Goal: Task Accomplishment & Management: Manage account settings

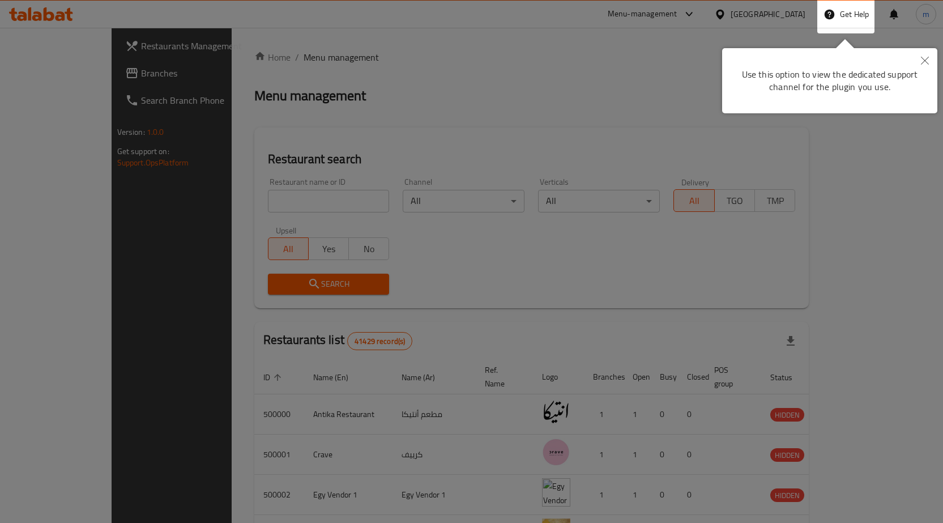
click at [926, 65] on button "Close" at bounding box center [924, 61] width 25 height 26
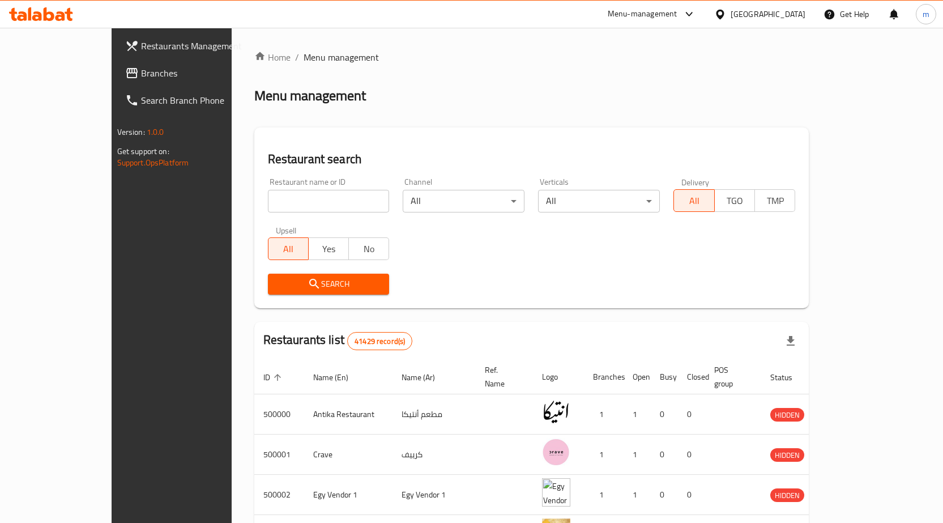
click at [789, 20] on div "Egypt" at bounding box center [767, 14] width 75 height 12
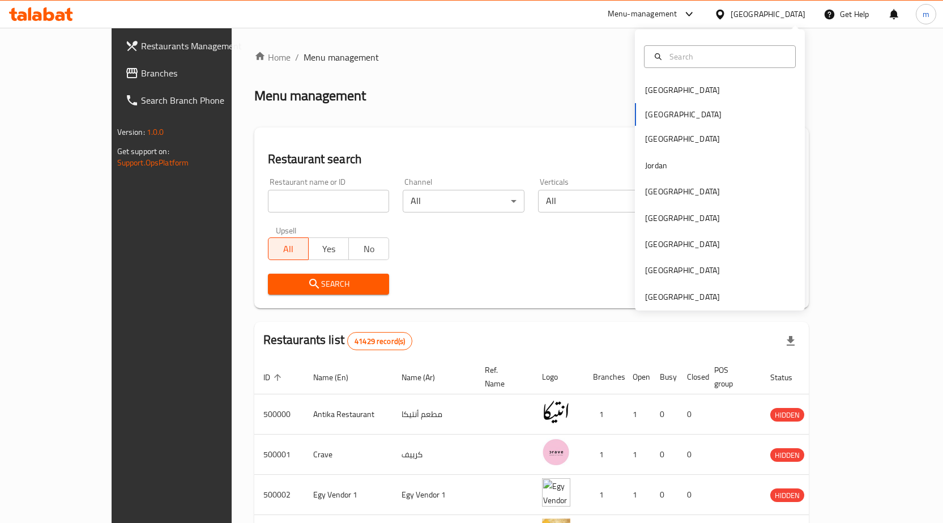
click at [679, 303] on div "Bahrain Egypt Iraq Jordan Kuwait Oman Qatar Saudi Arabia United Arab Emirates" at bounding box center [720, 169] width 170 height 281
click at [673, 300] on div "[GEOGRAPHIC_DATA]" at bounding box center [682, 296] width 75 height 12
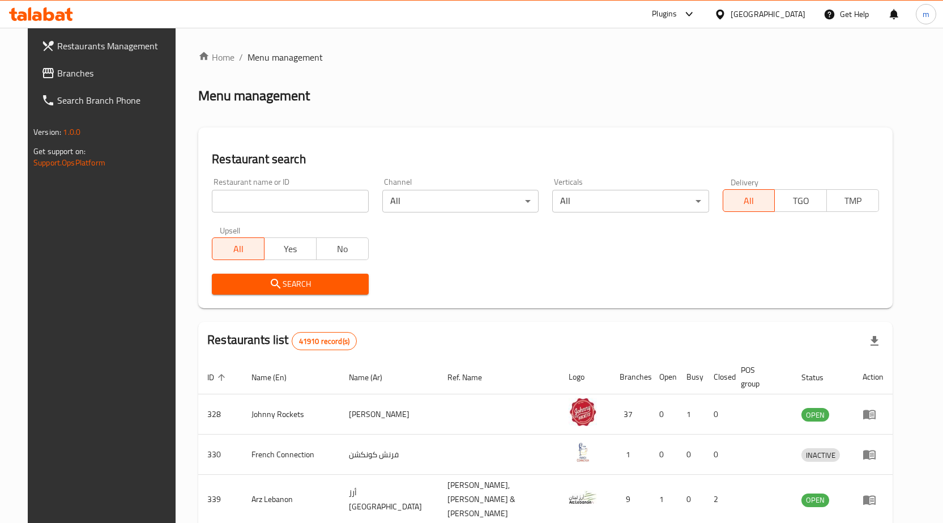
click at [58, 68] on span "Branches" at bounding box center [116, 73] width 119 height 14
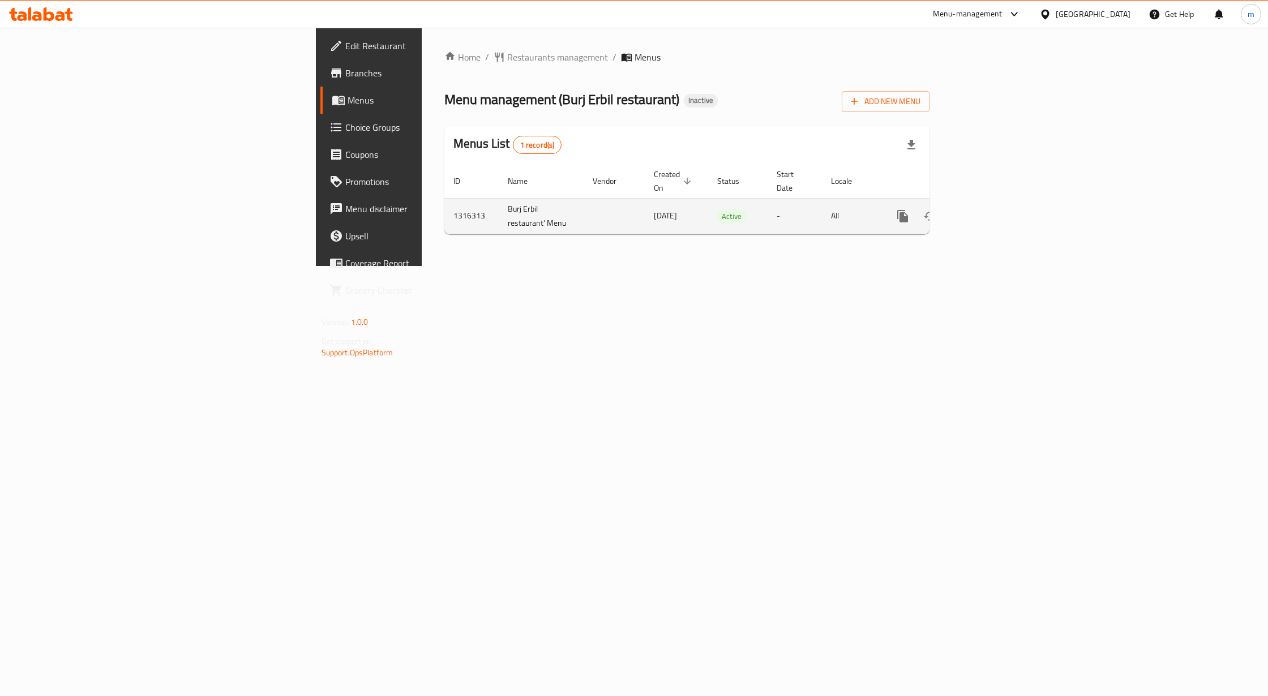
click at [998, 214] on div "enhanced table" at bounding box center [943, 216] width 109 height 27
click at [991, 209] on icon "enhanced table" at bounding box center [985, 216] width 14 height 14
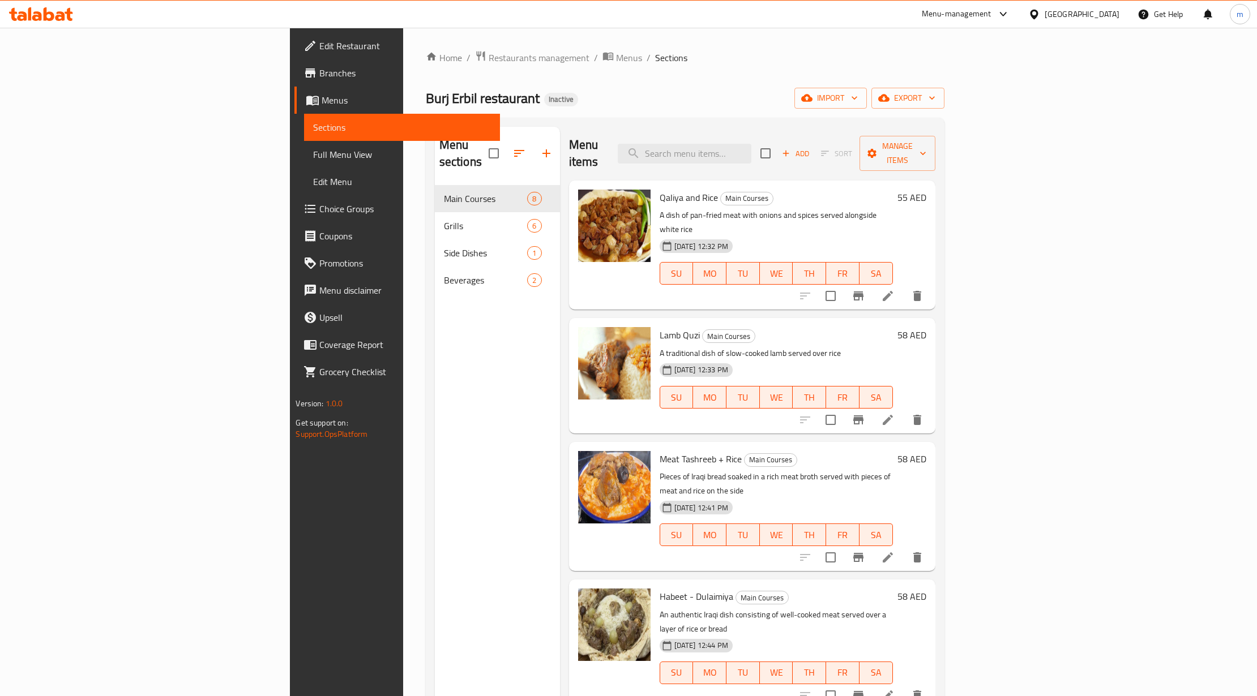
click at [313, 159] on span "Full Menu View" at bounding box center [402, 155] width 178 height 14
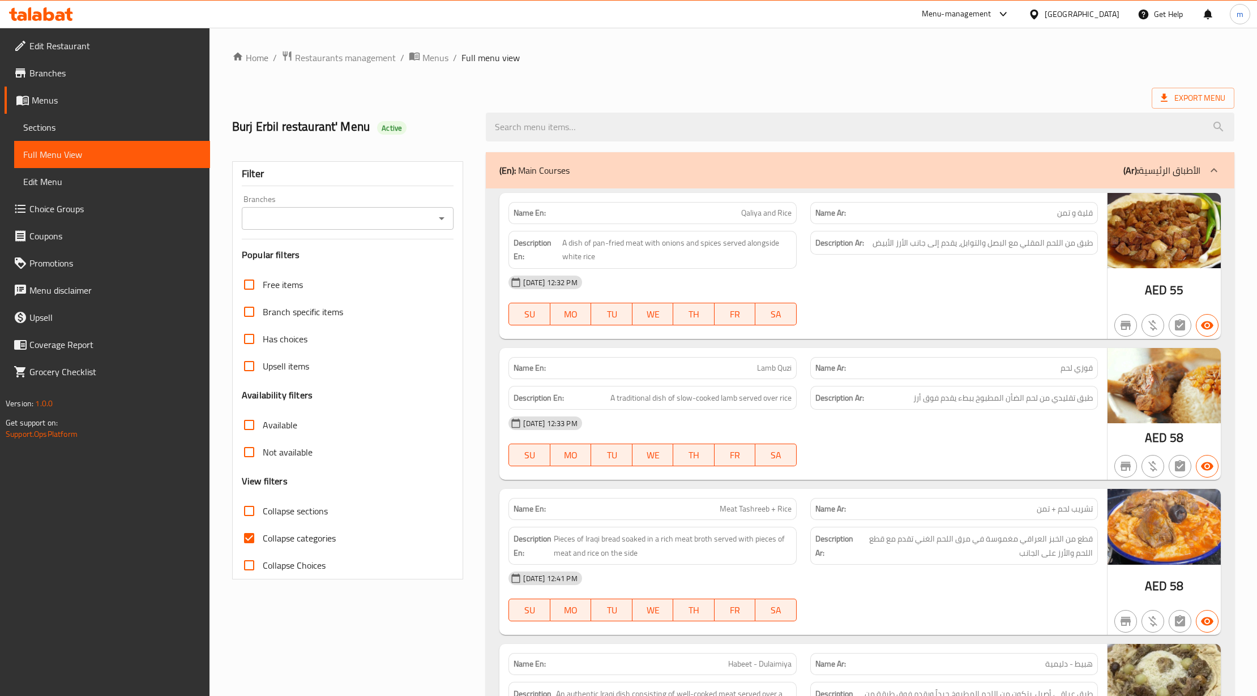
click at [288, 537] on span "Collapse categories" at bounding box center [299, 539] width 73 height 14
click at [263, 537] on input "Collapse categories" at bounding box center [249, 538] width 27 height 27
checkbox input "false"
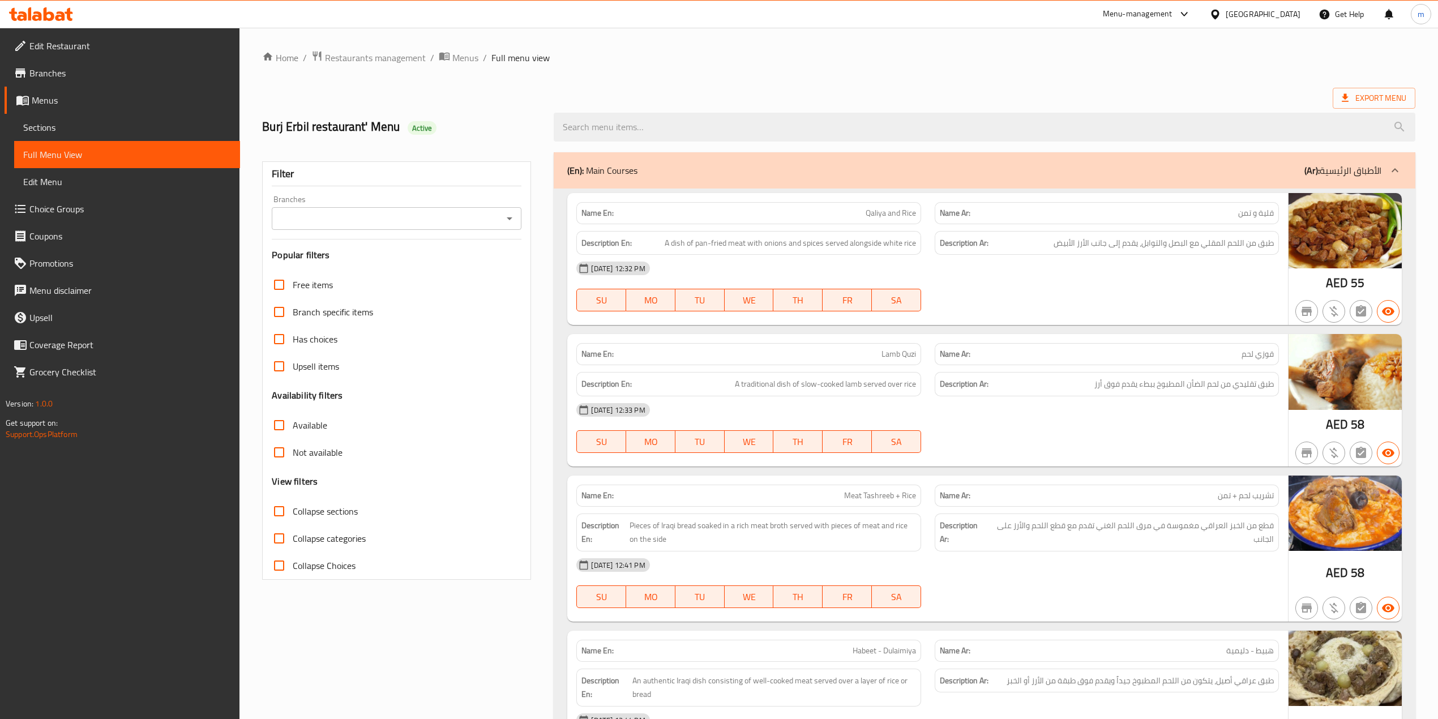
click at [44, 175] on span "Edit Menu" at bounding box center [127, 182] width 208 height 14
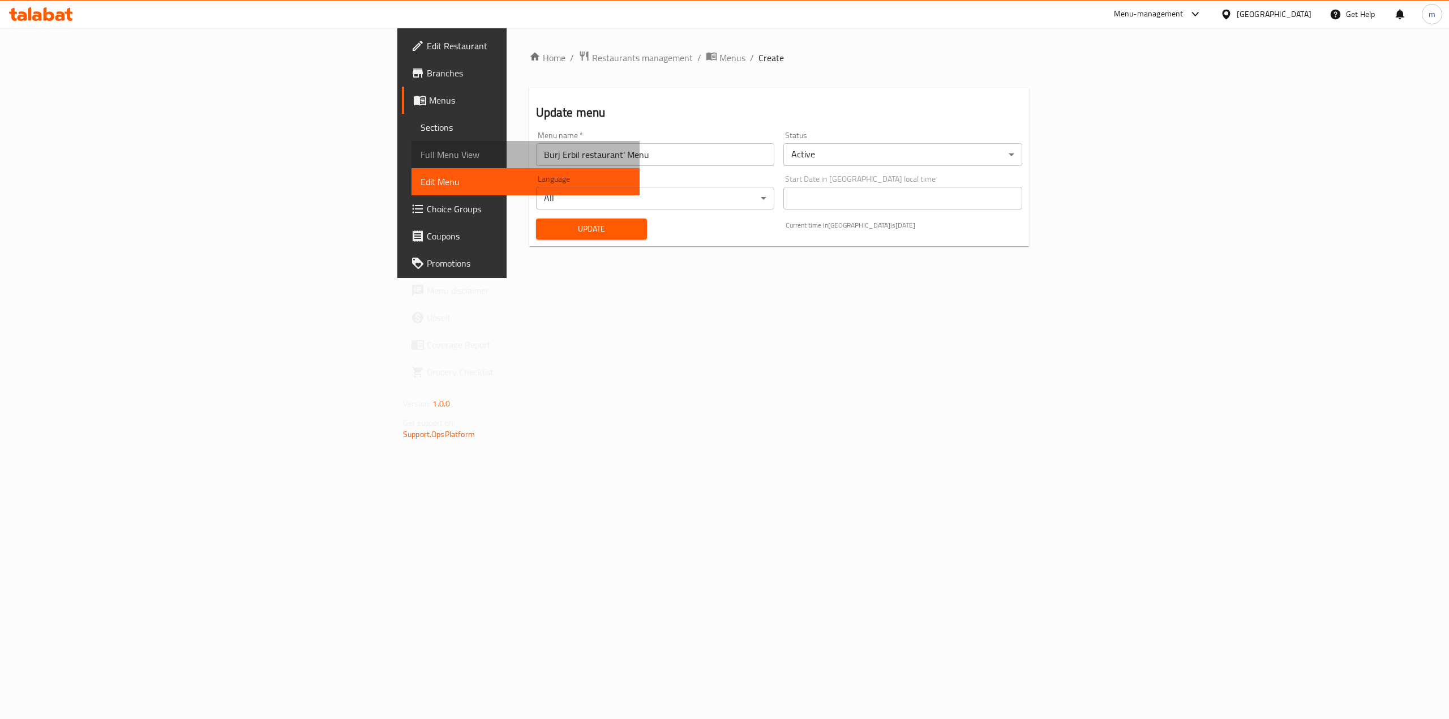
click at [412, 141] on link "Full Menu View" at bounding box center [526, 154] width 228 height 27
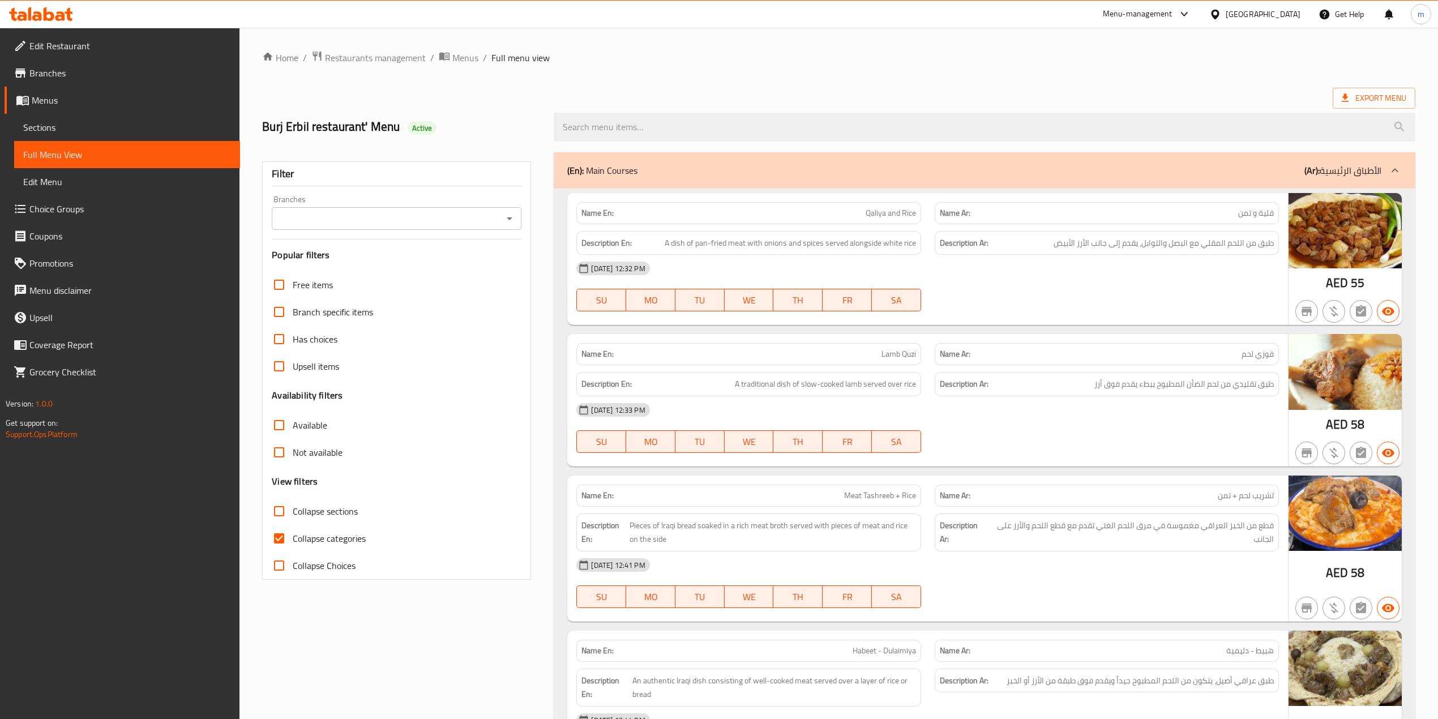
click at [53, 116] on link "Sections" at bounding box center [127, 127] width 226 height 27
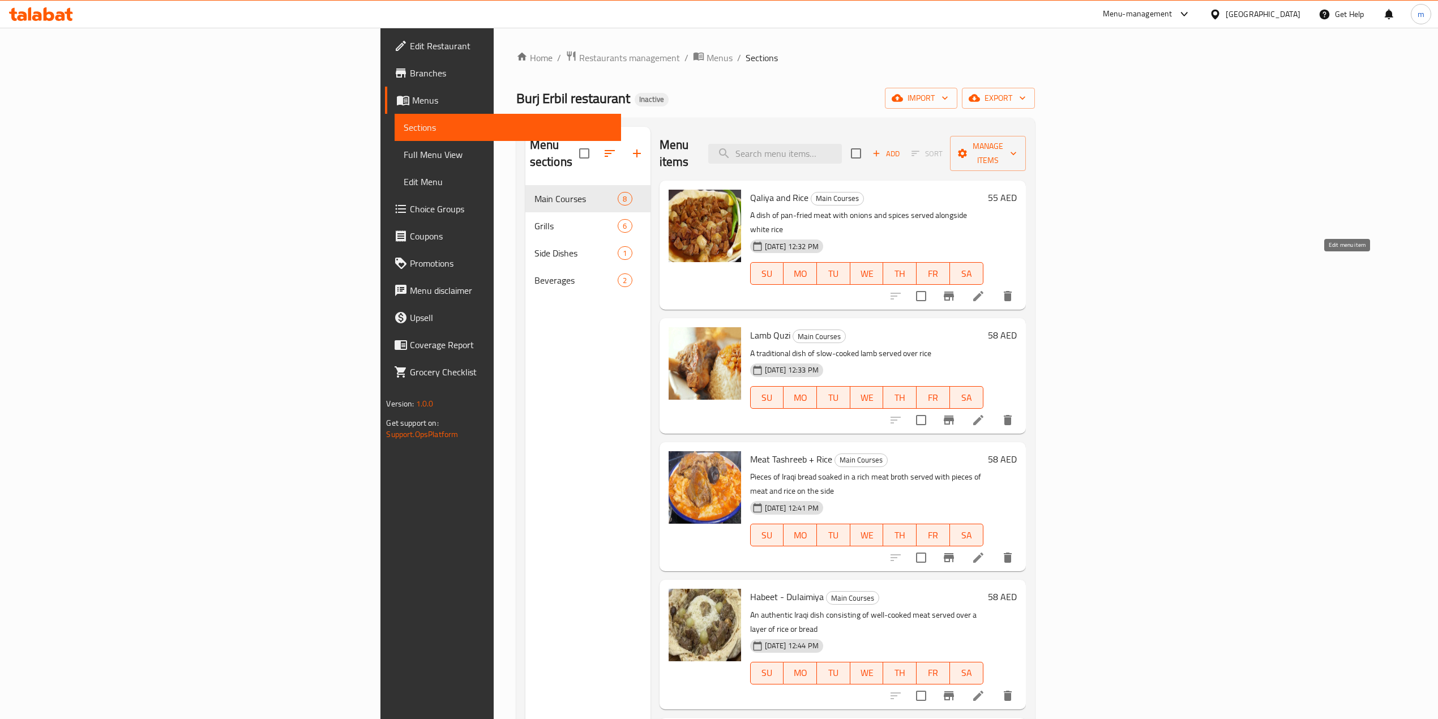
click at [985, 289] on icon at bounding box center [979, 296] width 14 height 14
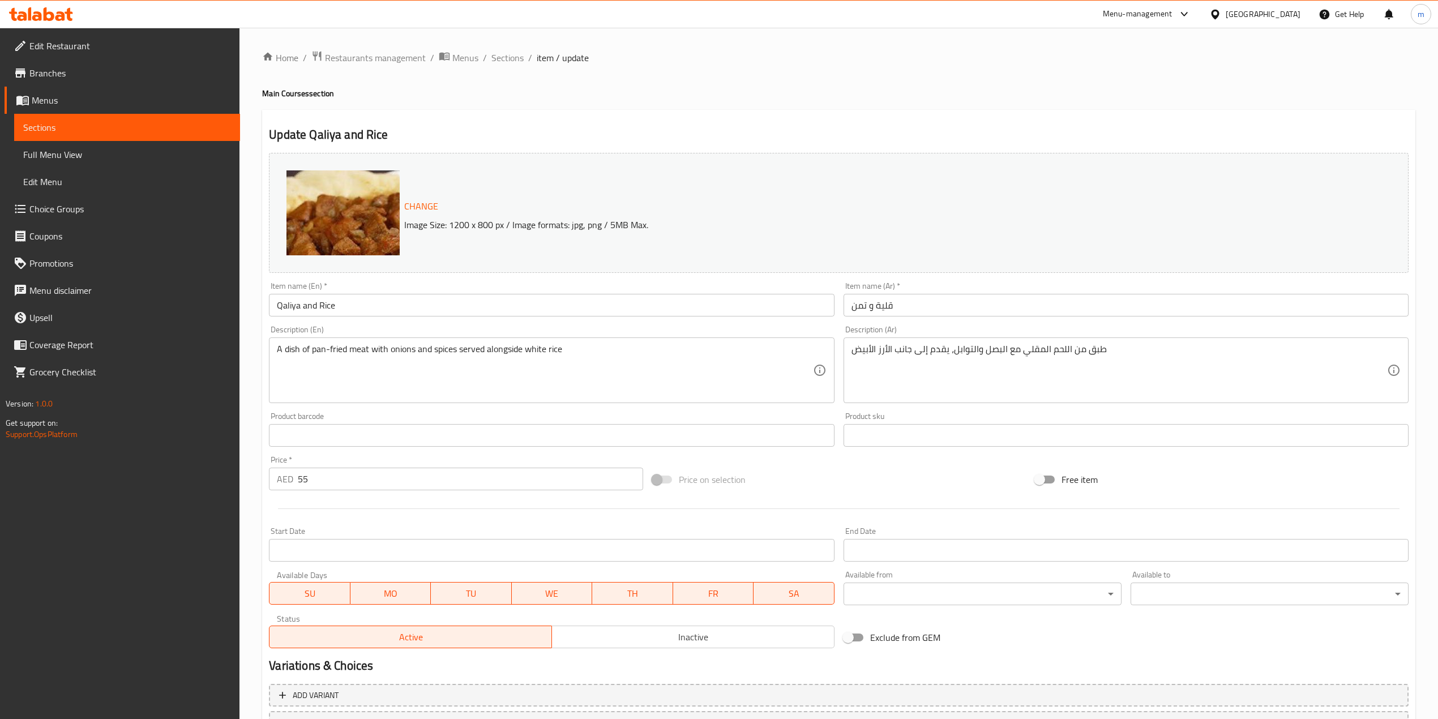
click at [854, 306] on input "قلية و تمن" at bounding box center [1126, 305] width 565 height 23
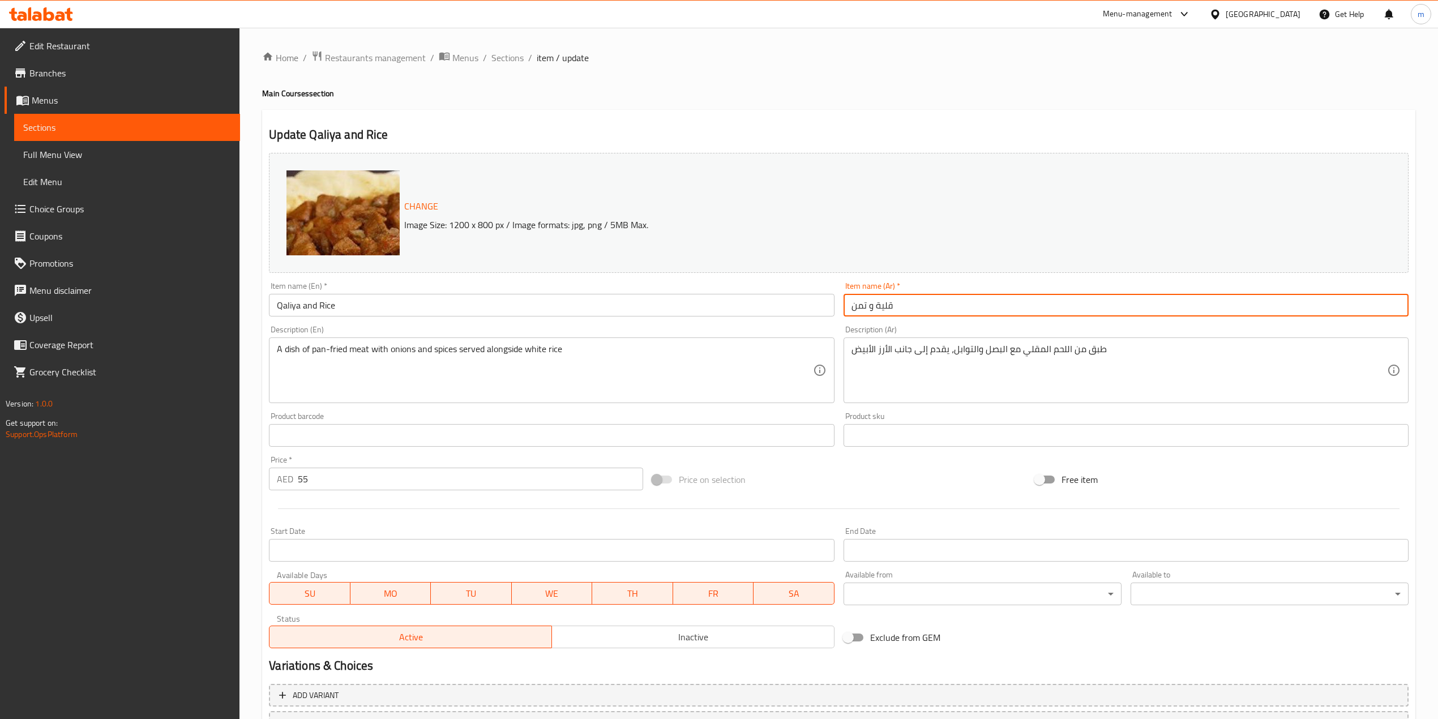
click at [854, 306] on input "قلية و تمن" at bounding box center [1126, 305] width 565 height 23
click at [861, 304] on input "قلية و تمن" at bounding box center [1126, 305] width 565 height 23
drag, startPoint x: 864, startPoint y: 304, endPoint x: 848, endPoint y: 306, distance: 16.5
click at [848, 306] on input "قلية و تمن" at bounding box center [1126, 305] width 565 height 23
click at [857, 308] on input "قلية و" at bounding box center [1126, 305] width 565 height 23
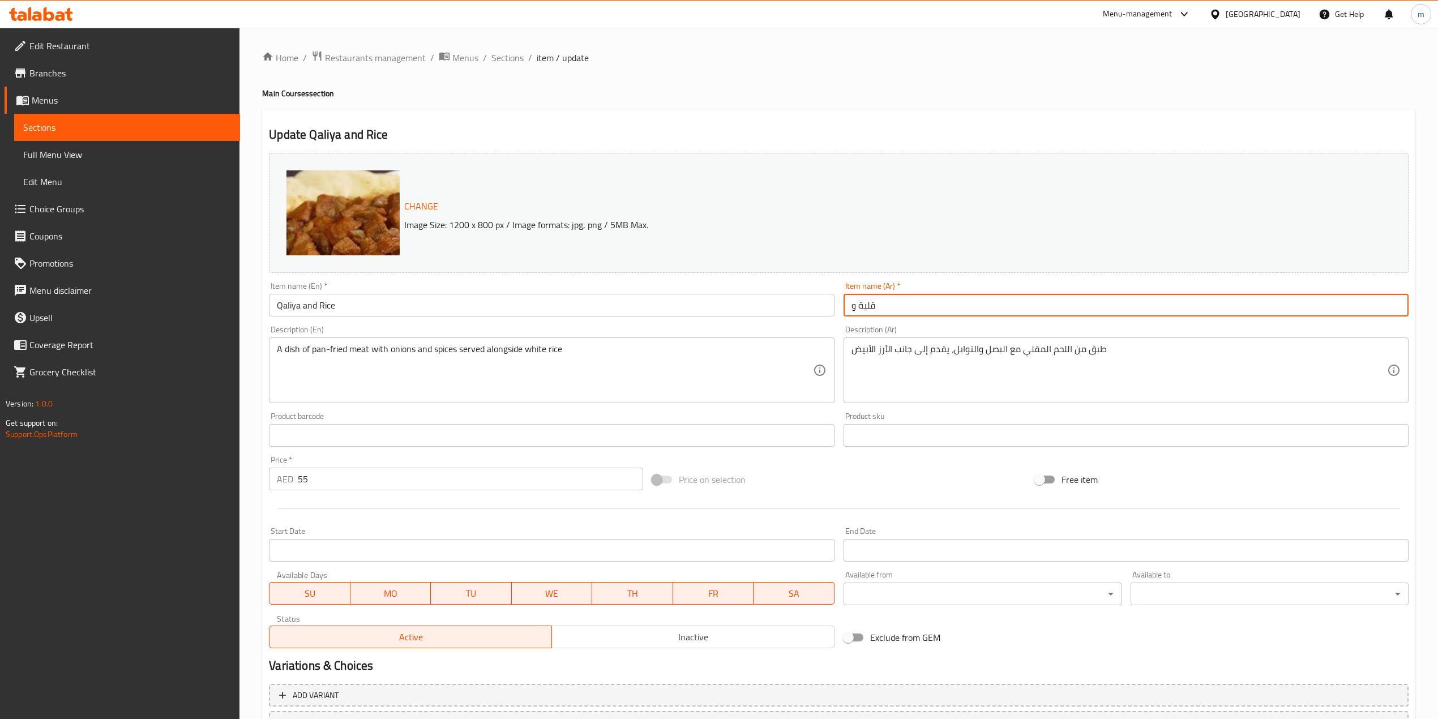
click at [853, 308] on input "قلية و" at bounding box center [1126, 305] width 565 height 23
paste input "https://docs.google.com/spreadsheets/d/1p2XVui2lwopLq_iopOZYBbwNL4H-uxBGylrDiZ-…"
click at [878, 309] on input "أرزقلية و" at bounding box center [1126, 305] width 565 height 23
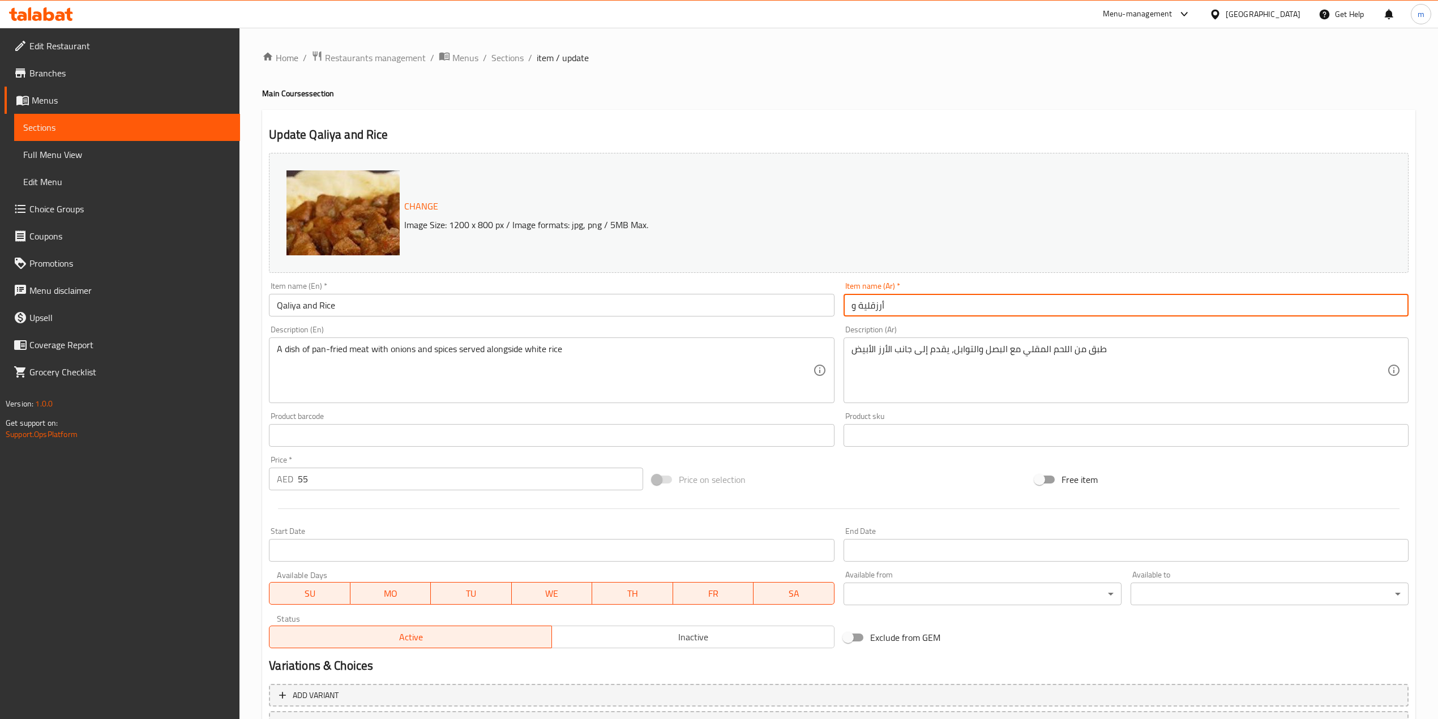
click at [878, 309] on input "أرزقلية و" at bounding box center [1126, 305] width 565 height 23
click at [872, 308] on input "أرزقلية و" at bounding box center [1126, 305] width 565 height 23
drag, startPoint x: 876, startPoint y: 309, endPoint x: 892, endPoint y: 309, distance: 15.9
click at [892, 309] on input "أرزقلية و" at bounding box center [1126, 305] width 565 height 23
click at [879, 309] on input "أرزقلية و" at bounding box center [1126, 305] width 565 height 23
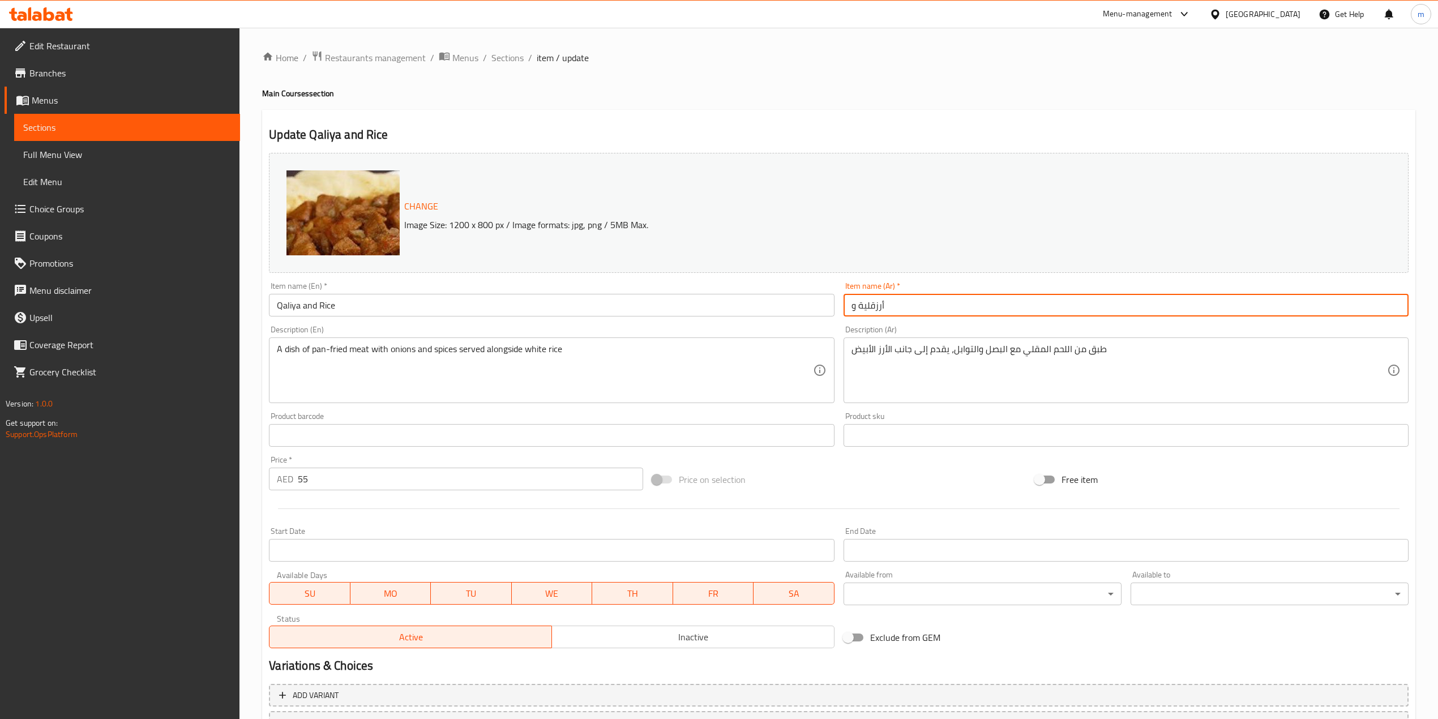
drag, startPoint x: 877, startPoint y: 308, endPoint x: 888, endPoint y: 308, distance: 11.3
click at [888, 308] on input "أرزقلية و" at bounding box center [1126, 305] width 565 height 23
click at [895, 306] on input "أرزقلية و" at bounding box center [1126, 305] width 565 height 23
click at [875, 309] on input "أرزقلية و" at bounding box center [1126, 305] width 565 height 23
paste input "أرز"
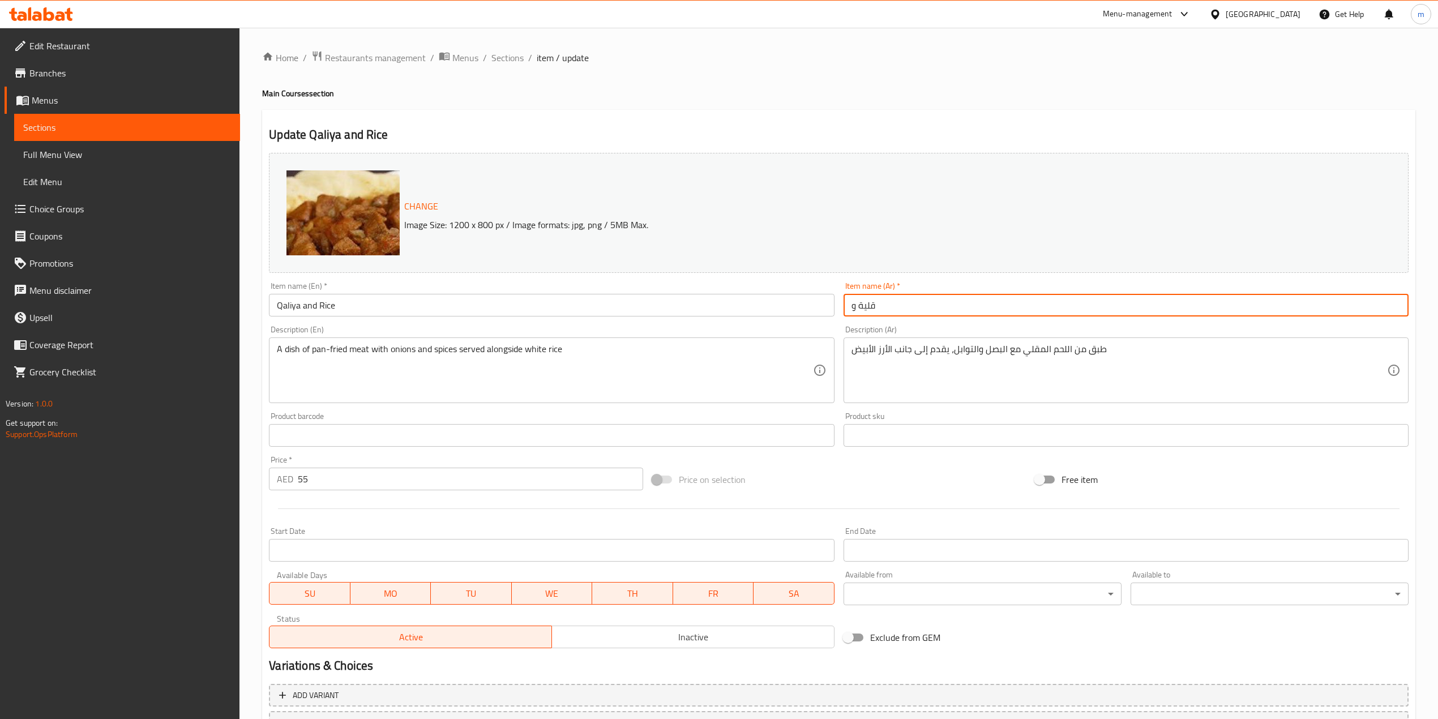
paste input "أرز"
click at [888, 300] on input "قلية و" at bounding box center [1126, 305] width 565 height 23
paste input "أرز"
type input "قلية و أرز"
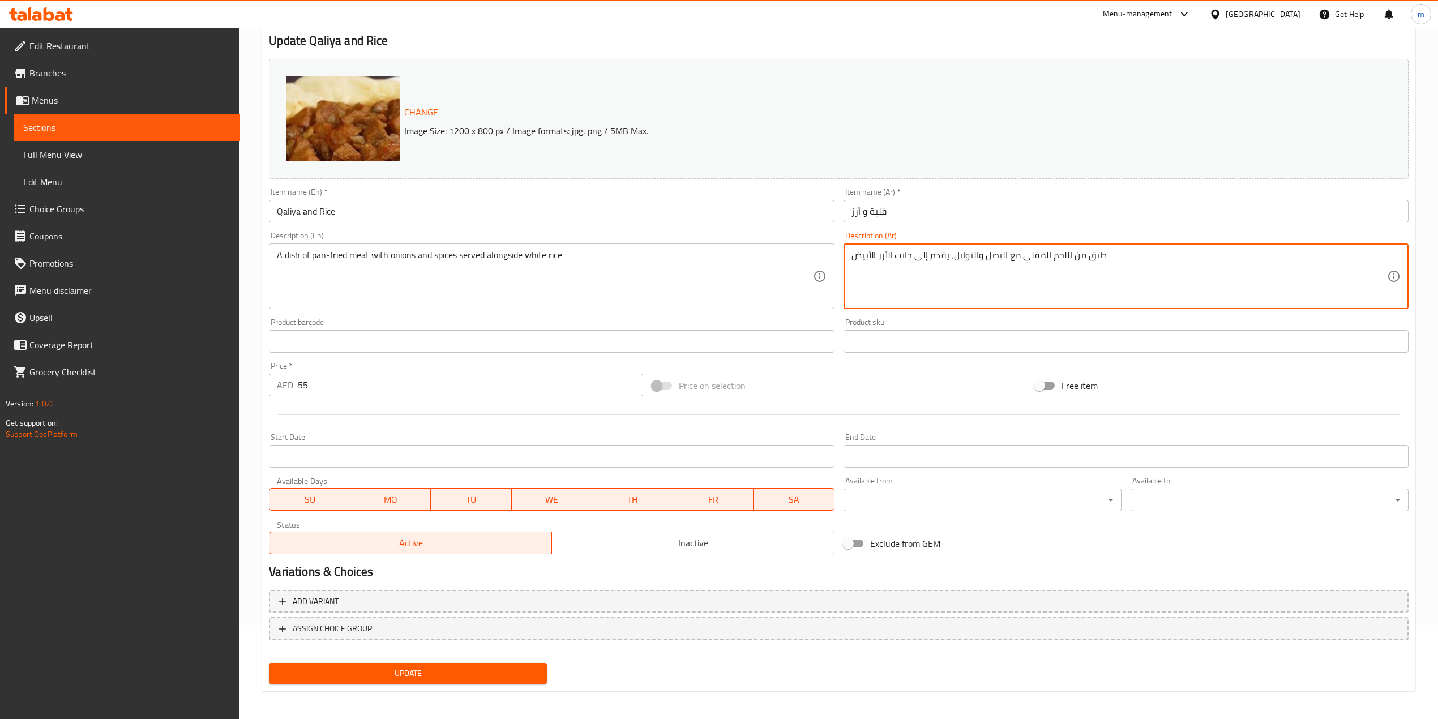
scroll to position [96, 0]
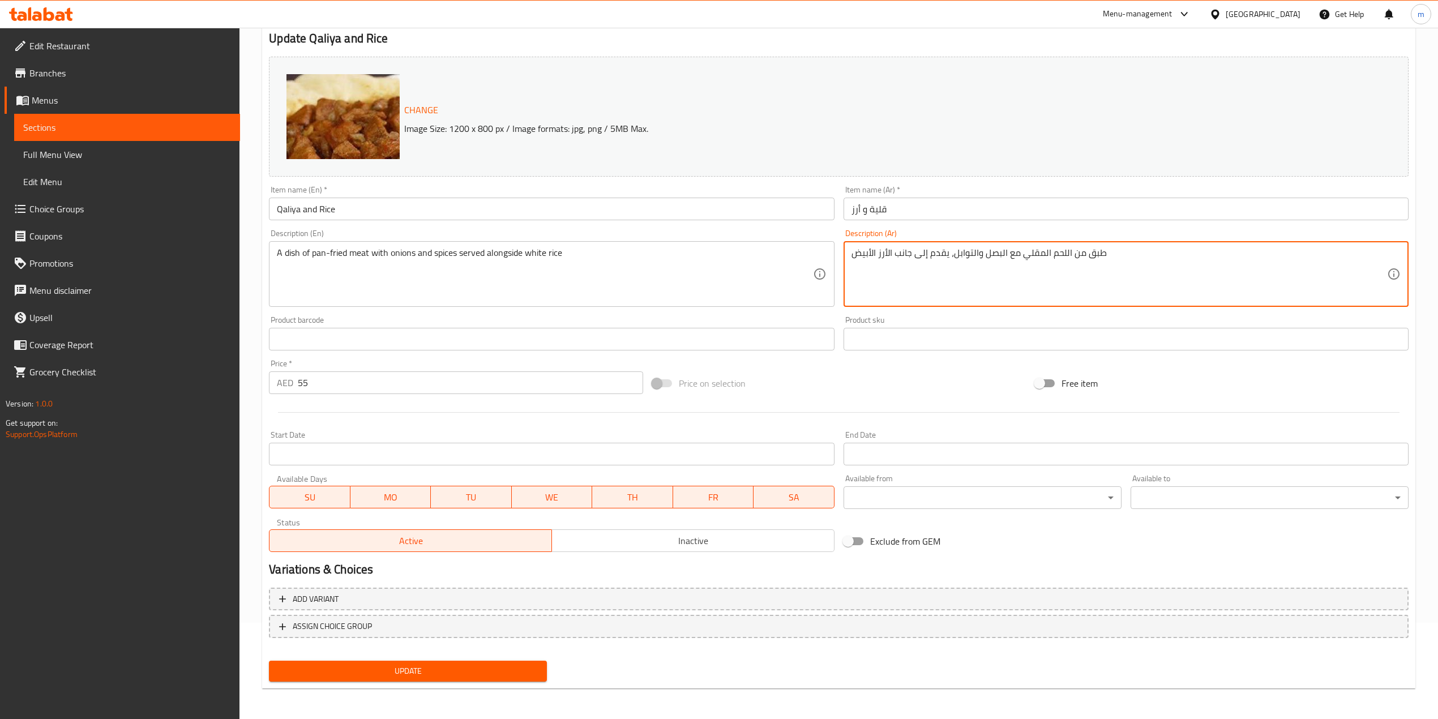
click at [459, 661] on button "Update" at bounding box center [408, 671] width 278 height 21
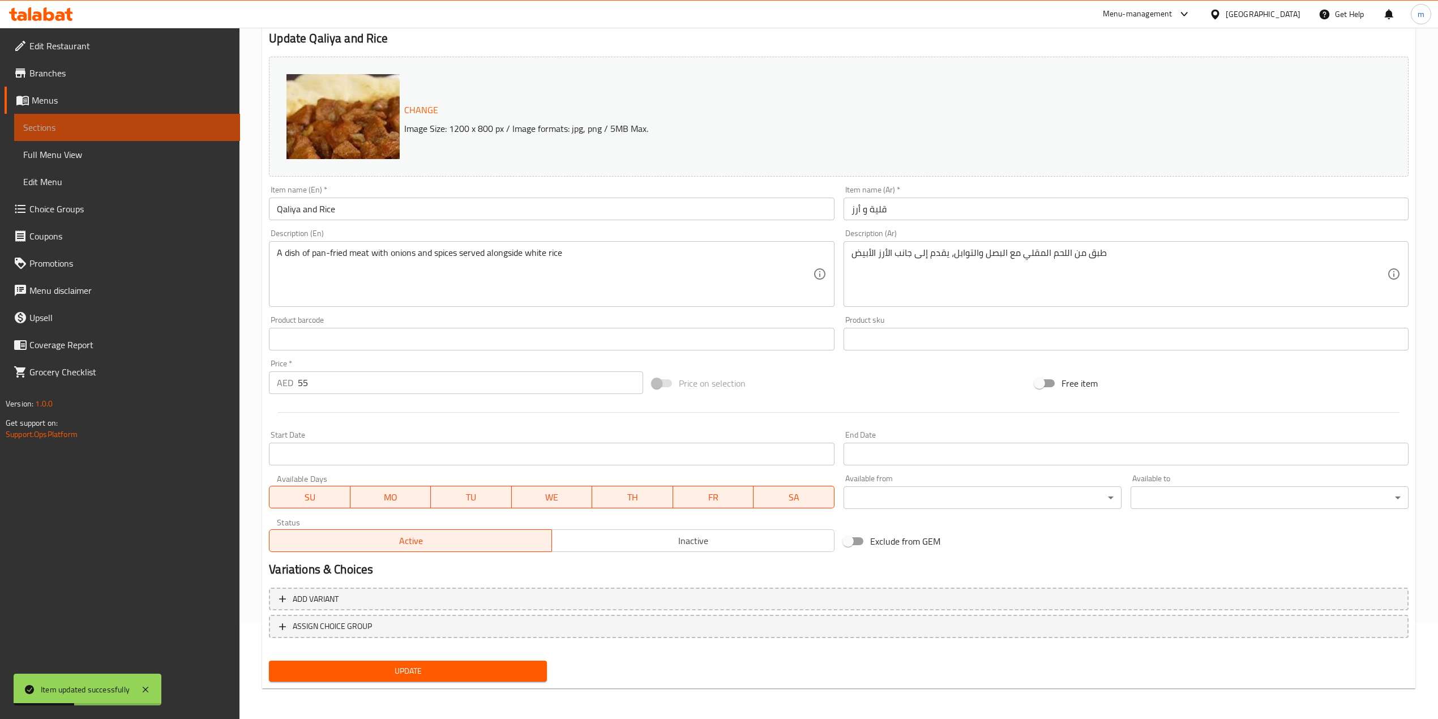
click at [43, 127] on span "Sections" at bounding box center [127, 128] width 208 height 14
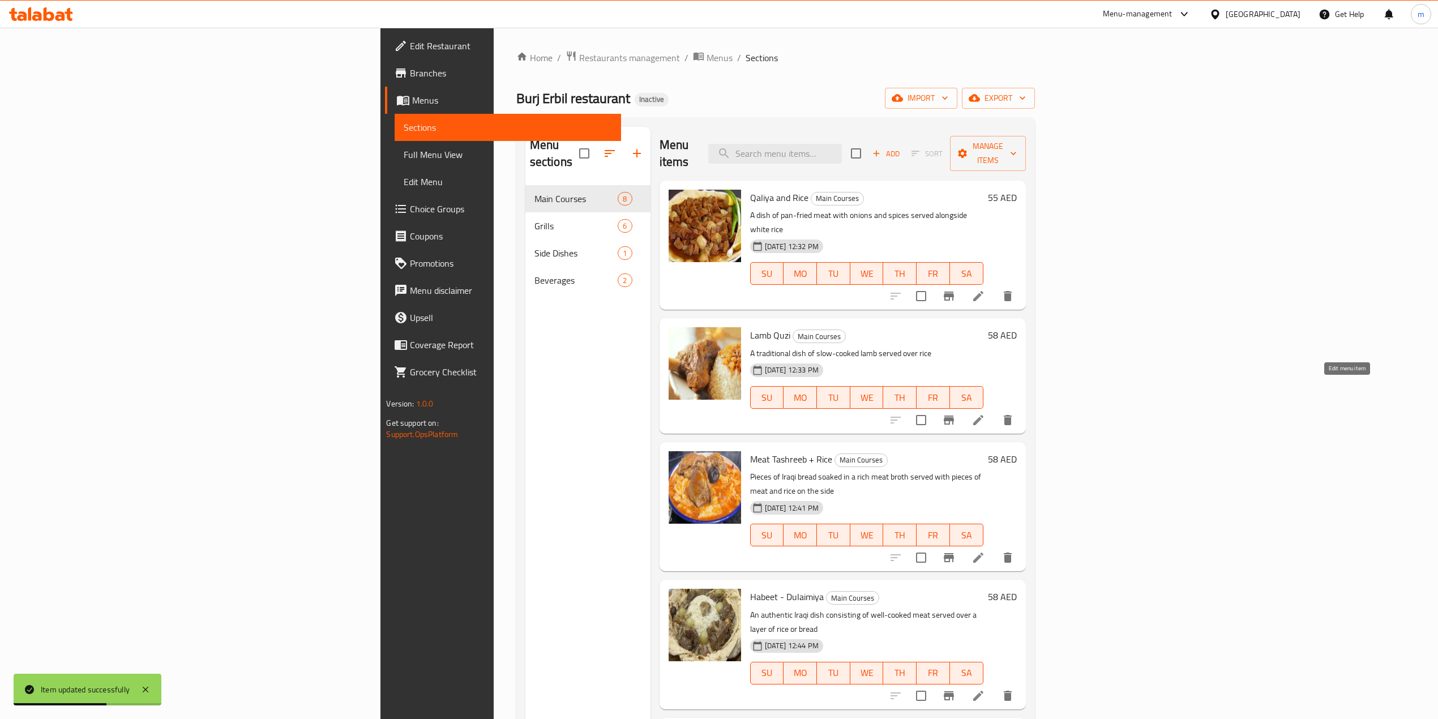
click at [985, 413] on icon at bounding box center [979, 420] width 14 height 14
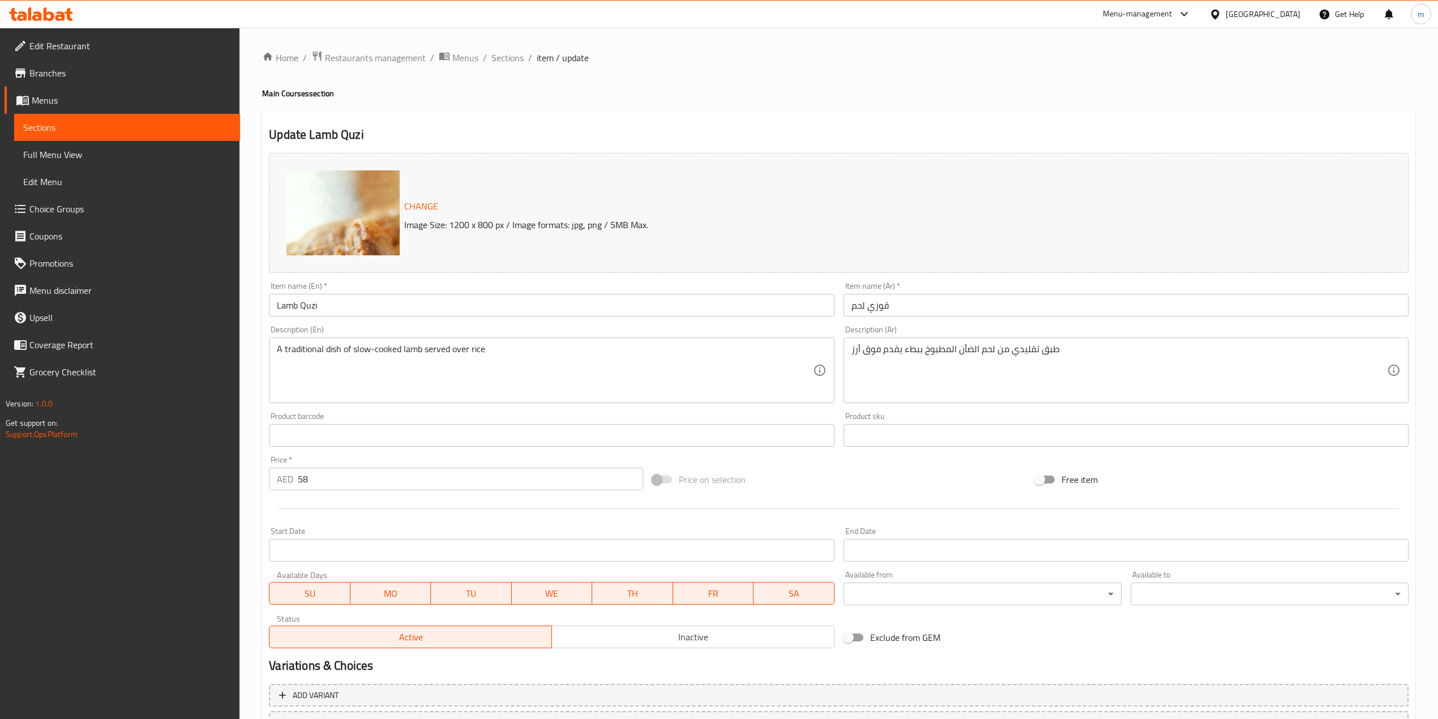
click at [286, 311] on input "Lamb Quzi" at bounding box center [551, 305] width 565 height 23
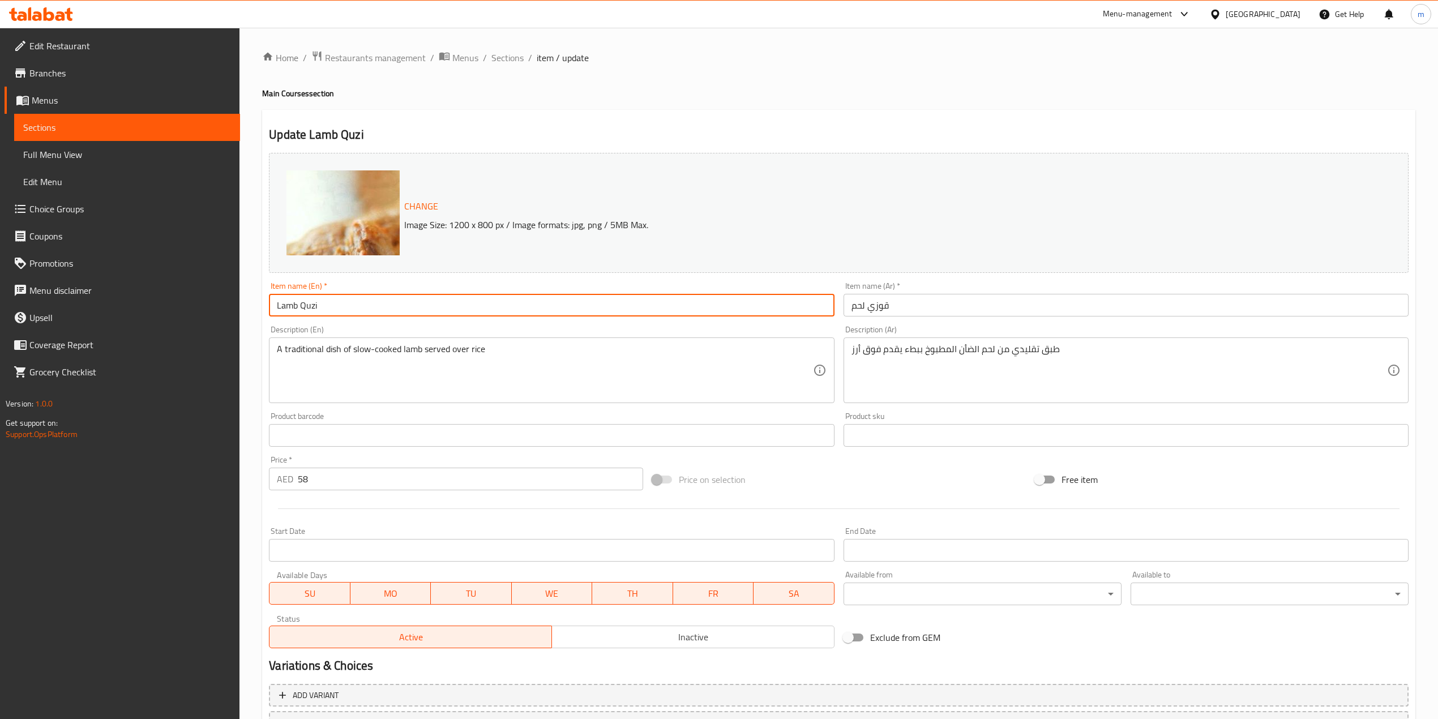
click at [286, 311] on input "Lamb Quzi" at bounding box center [551, 305] width 565 height 23
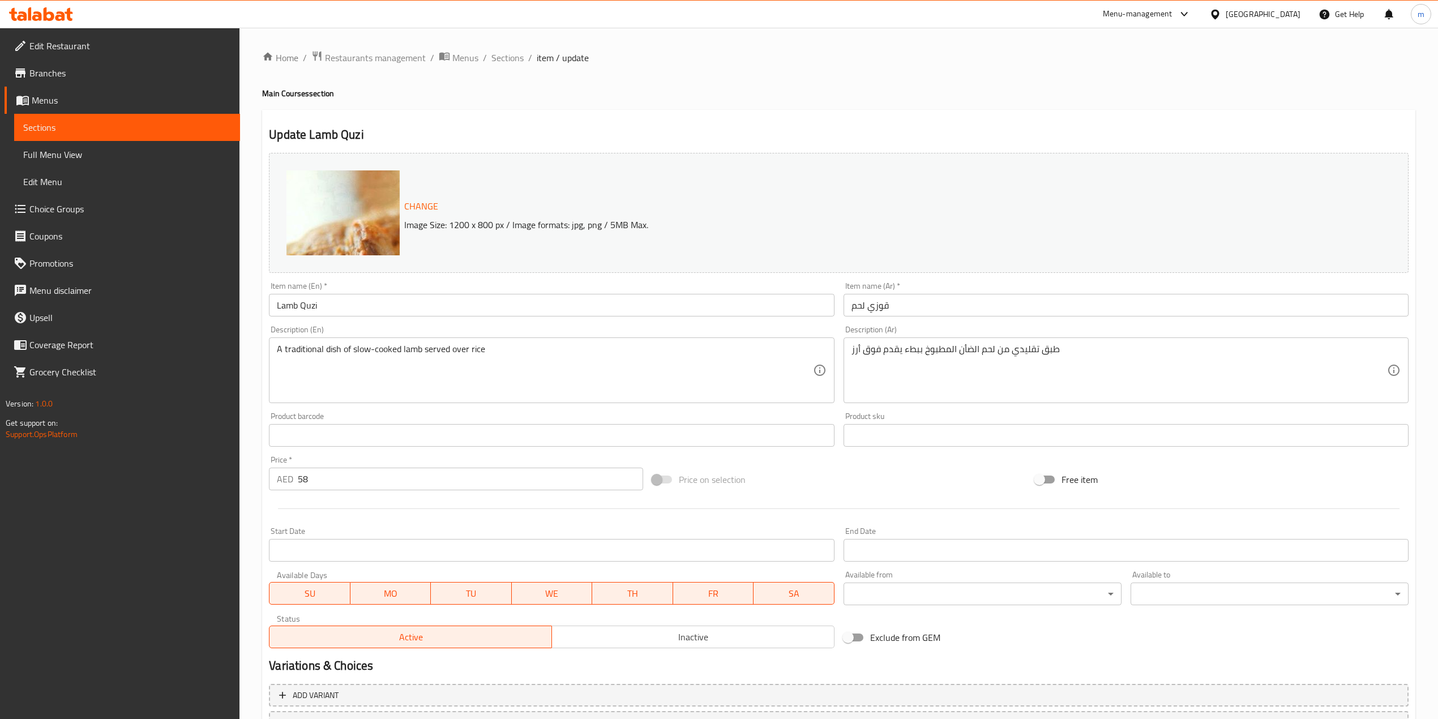
click at [861, 311] on input "قوزي لحم" at bounding box center [1126, 305] width 565 height 23
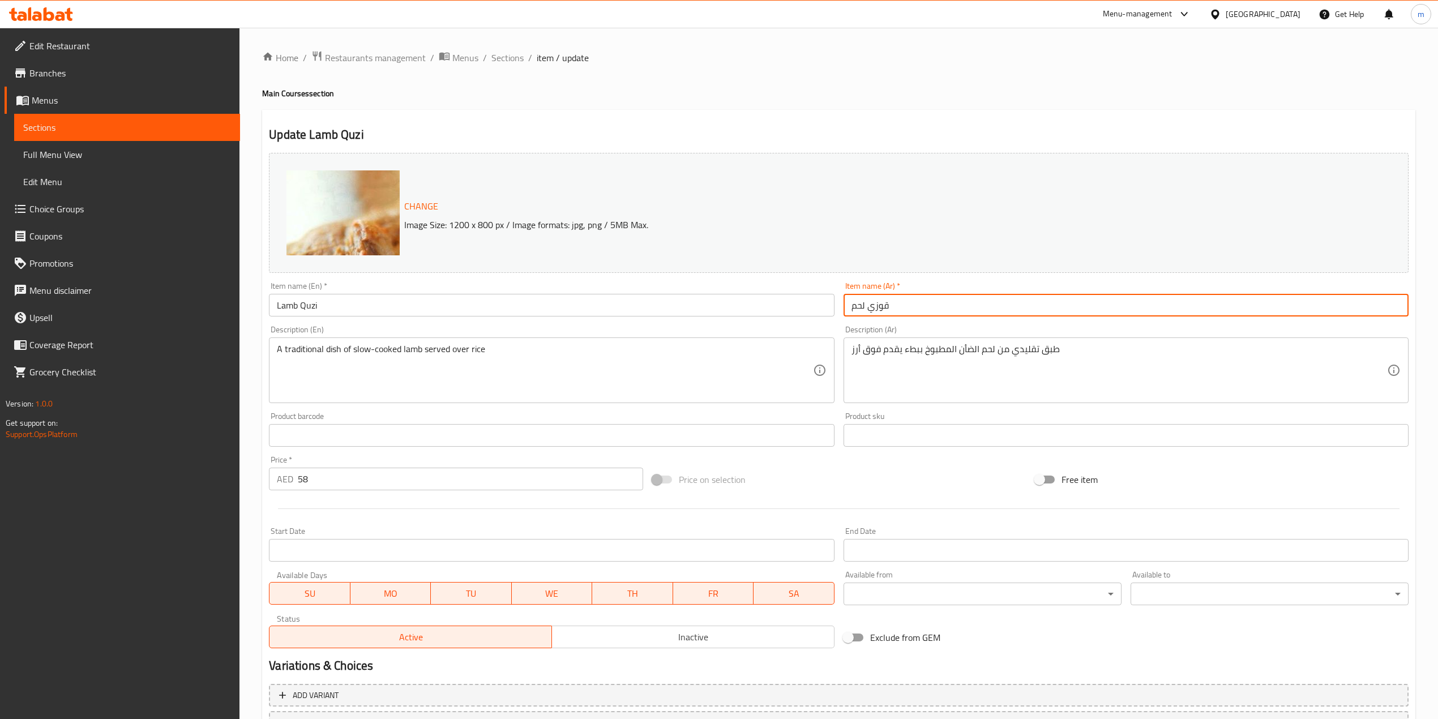
click at [861, 311] on input "قوزي لحم" at bounding box center [1126, 305] width 565 height 23
paste input "ضأن"
type input "قوزي لحم ضأن"
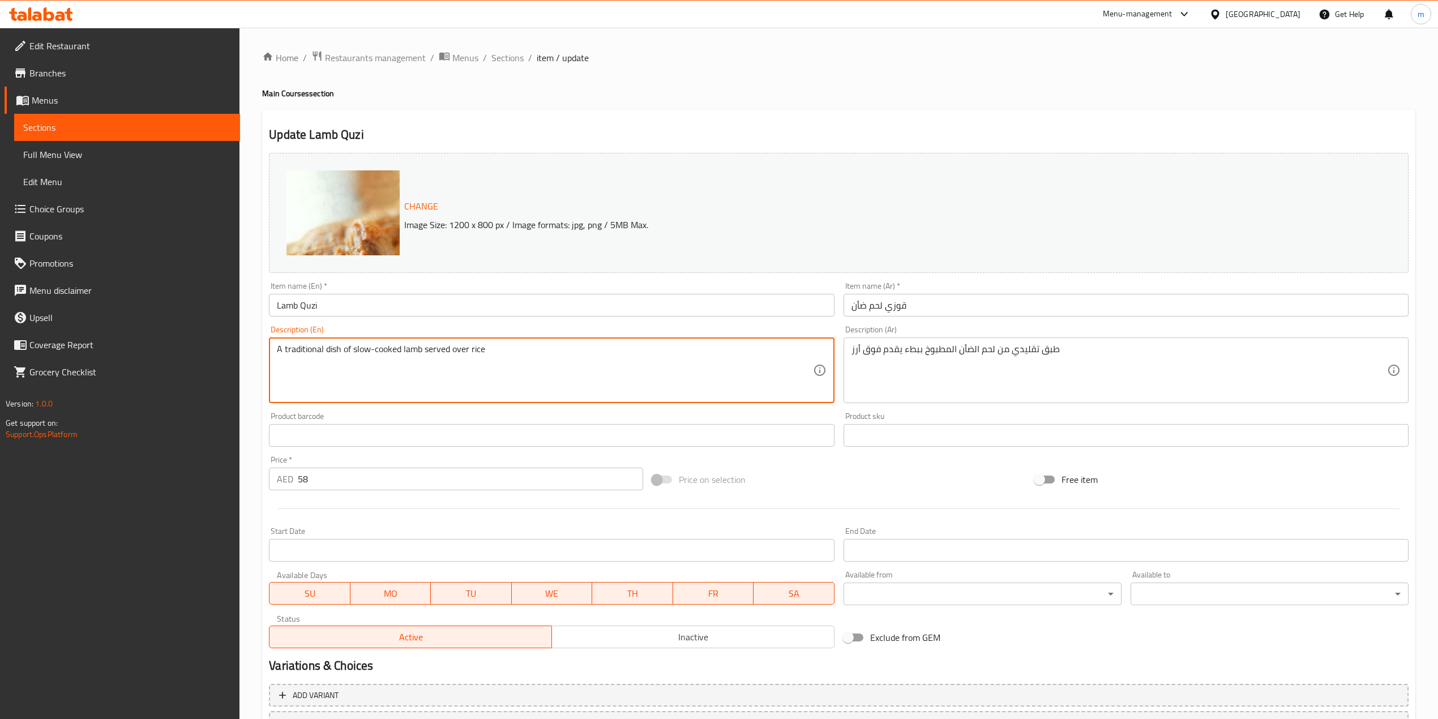
click at [1028, 414] on div "Product sku Product sku" at bounding box center [1126, 429] width 565 height 35
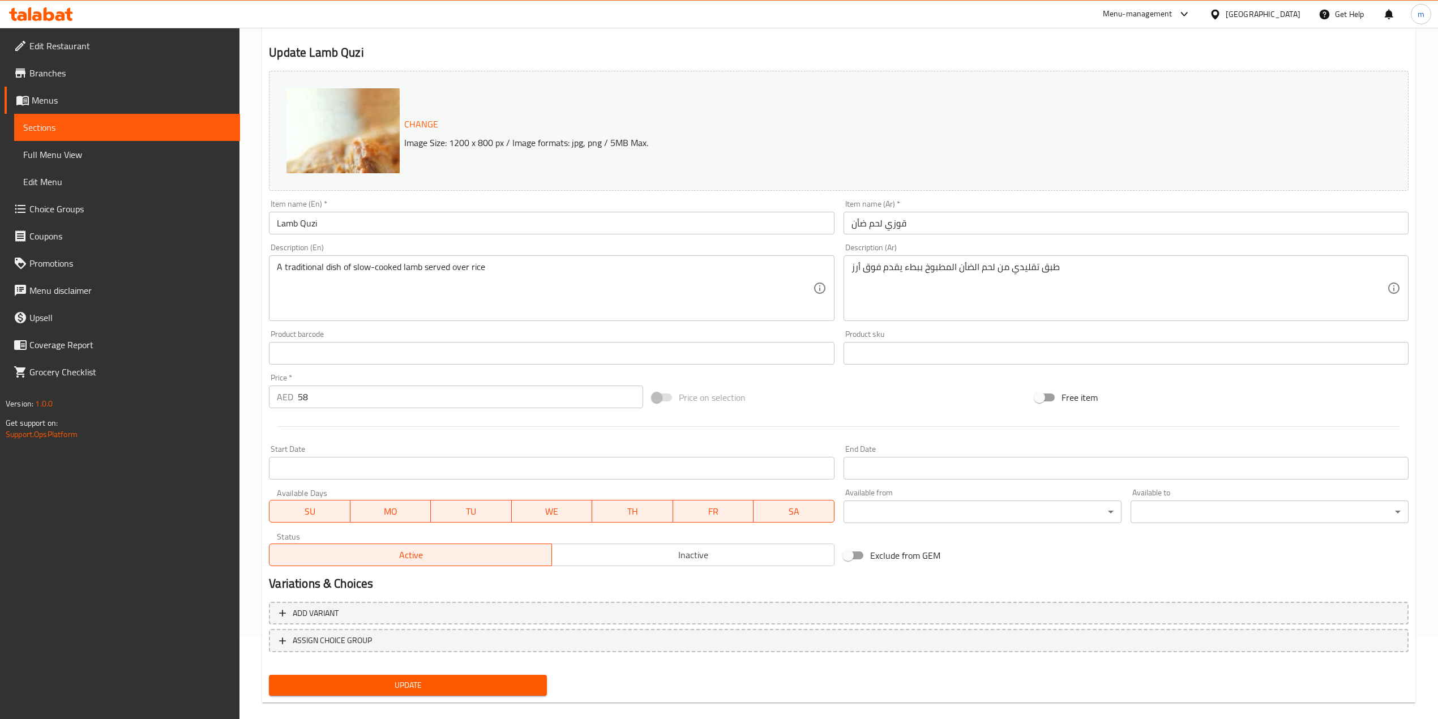
scroll to position [96, 0]
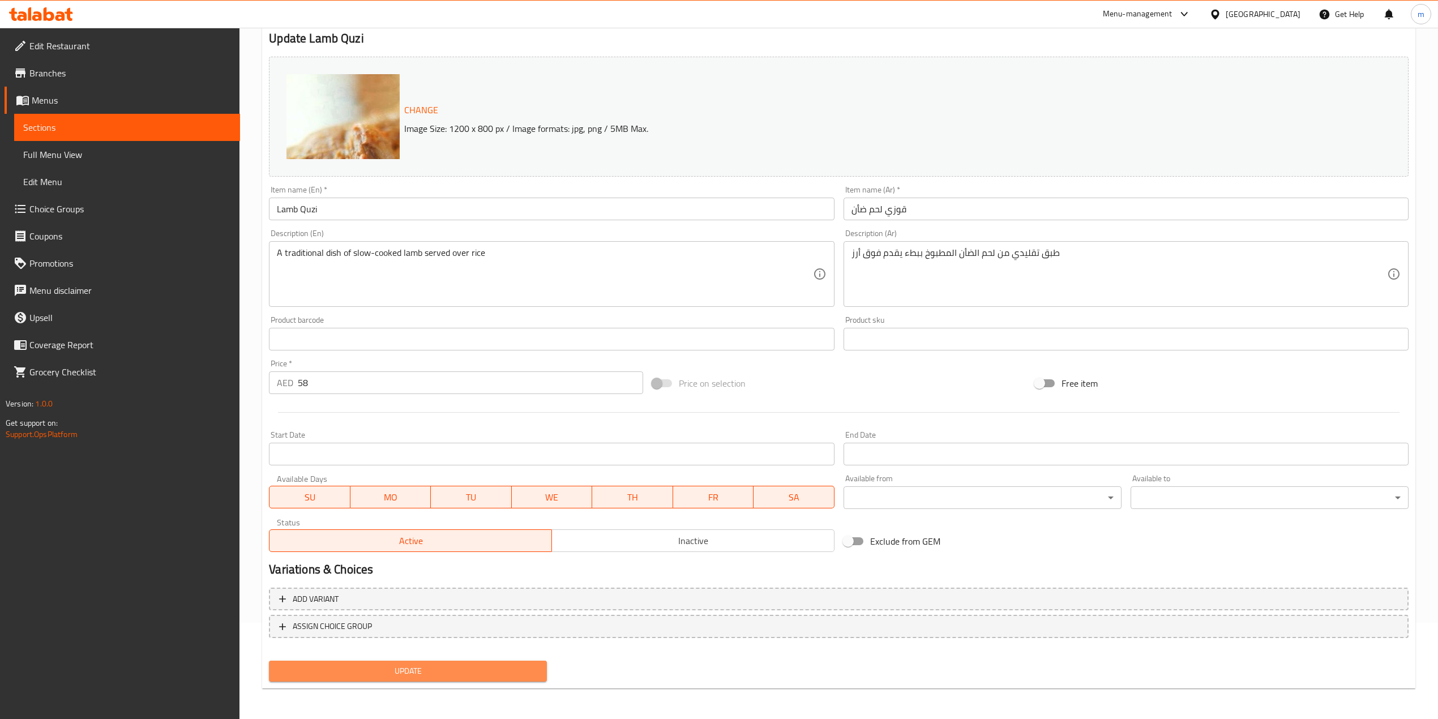
click at [400, 664] on span "Update" at bounding box center [408, 671] width 260 height 14
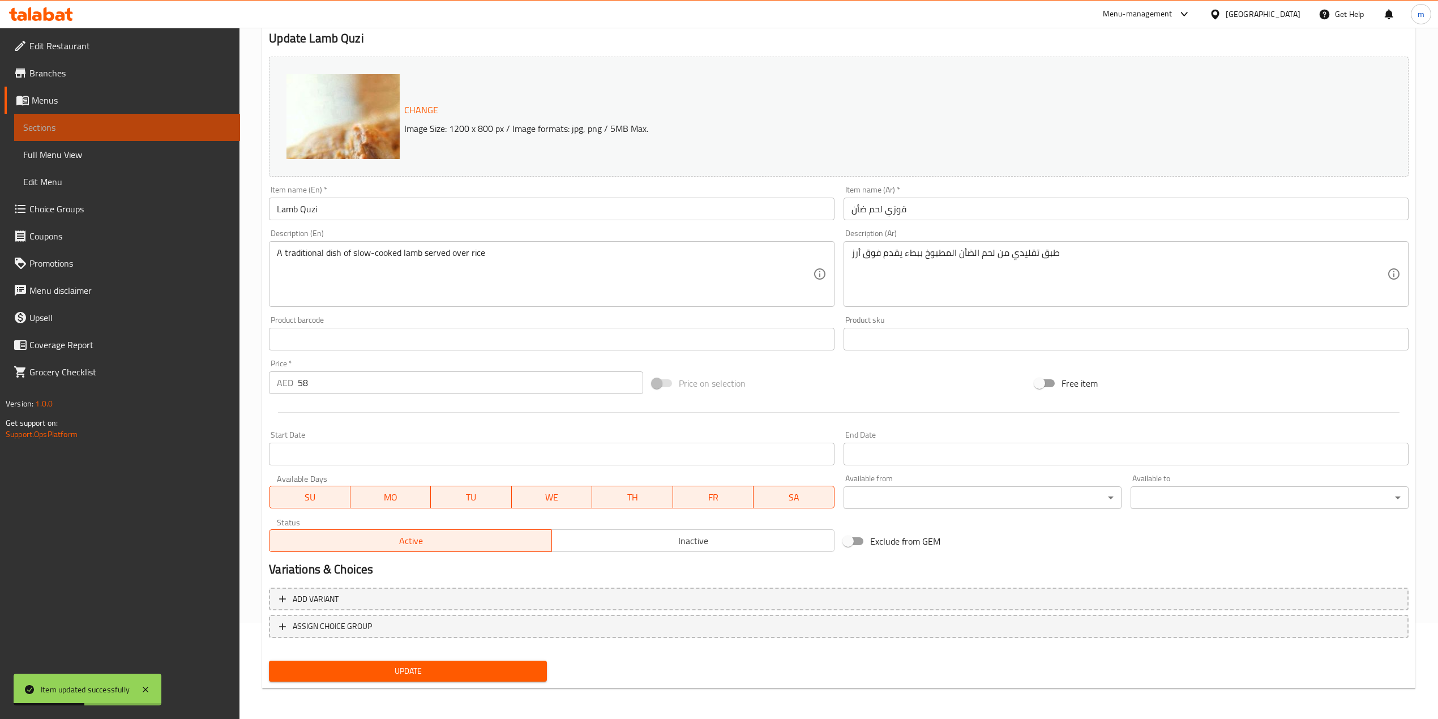
click at [68, 119] on link "Sections" at bounding box center [127, 127] width 226 height 27
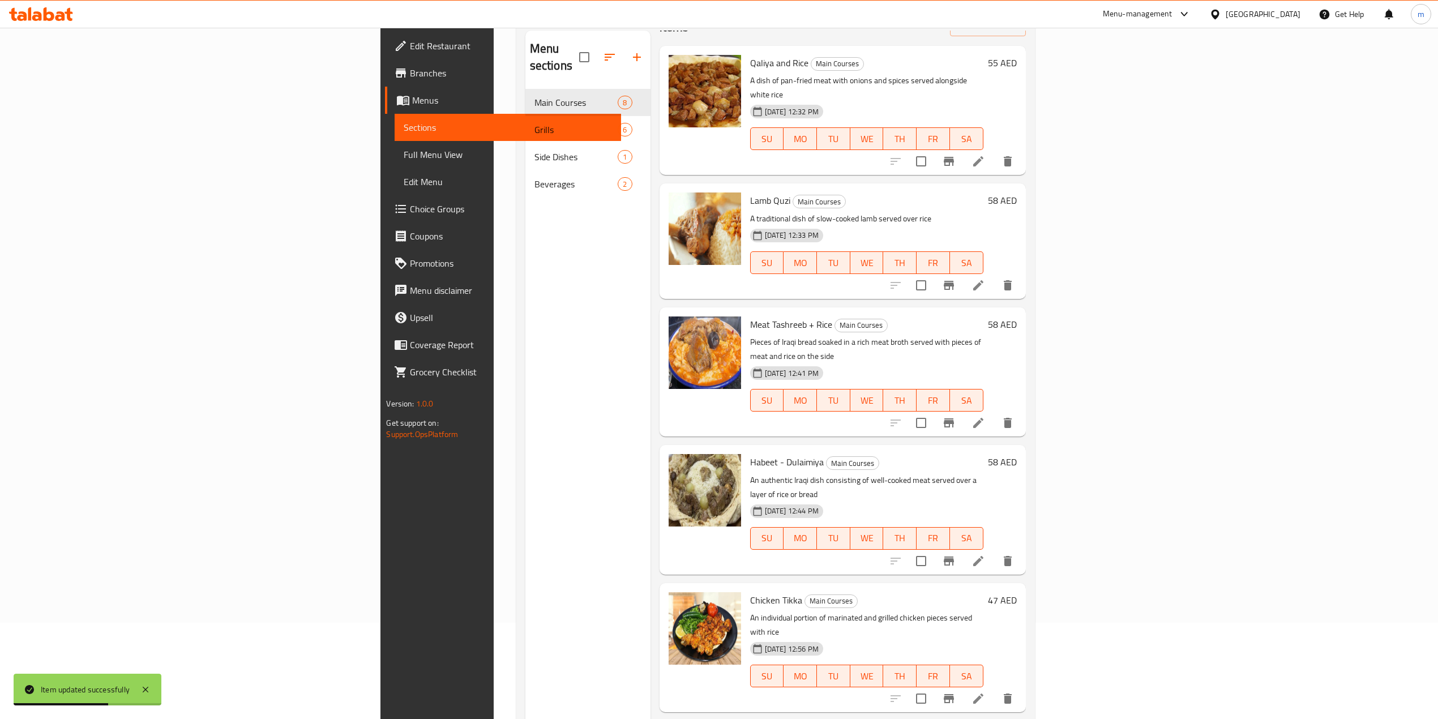
scroll to position [75, 0]
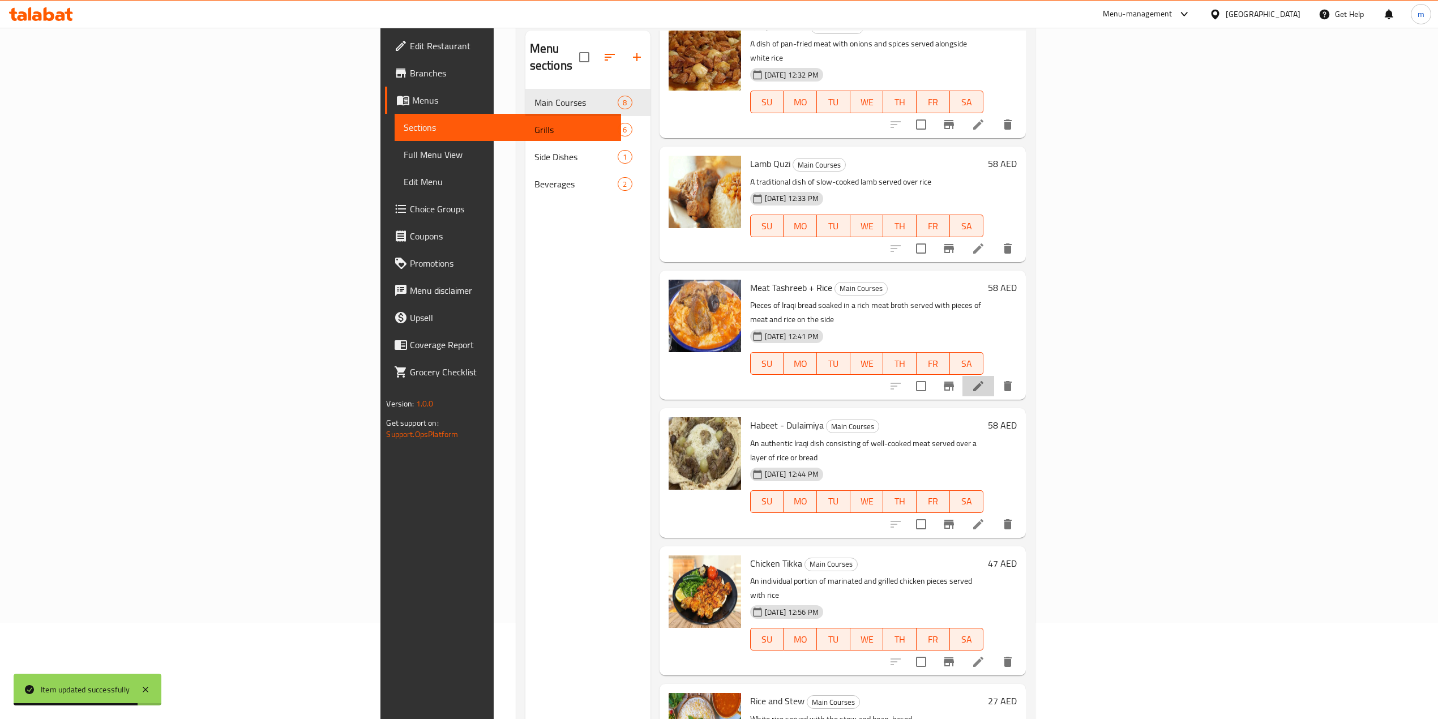
click at [994, 376] on li at bounding box center [979, 386] width 32 height 20
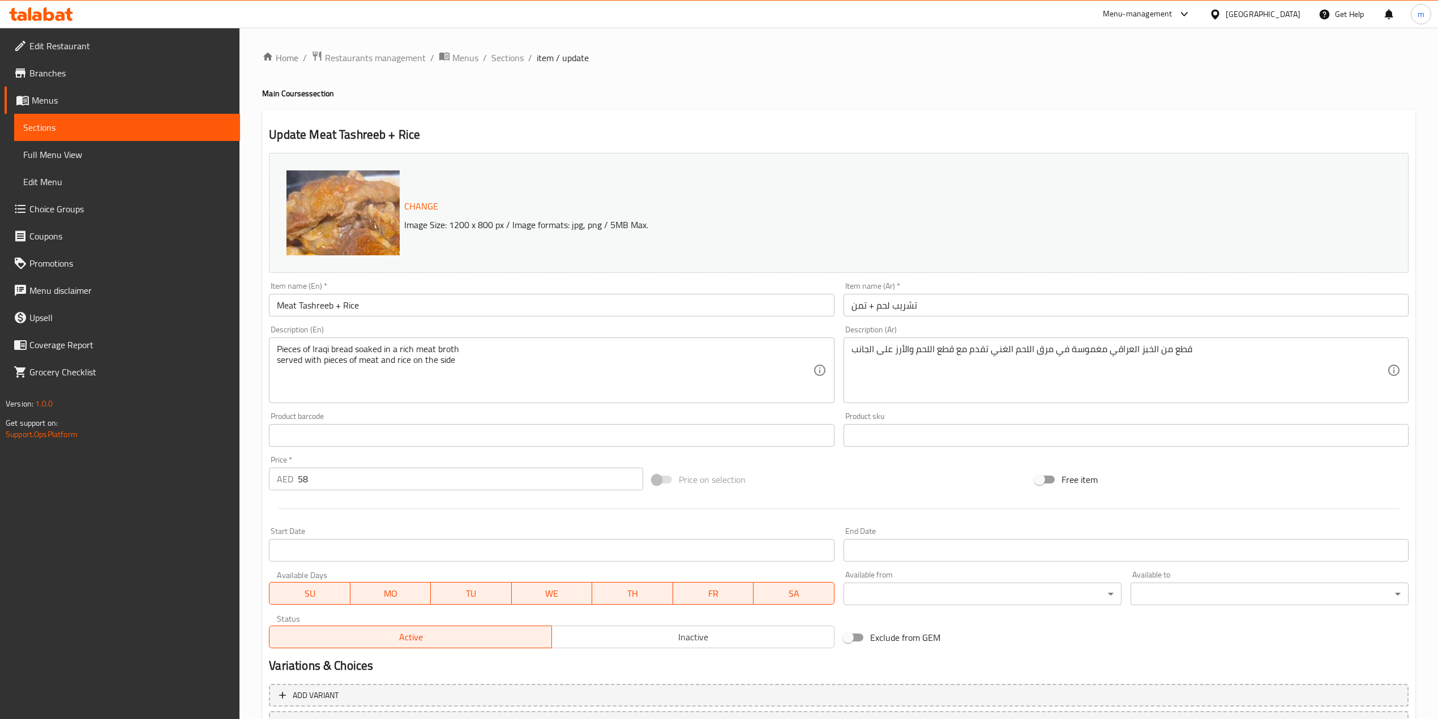
click at [854, 303] on input "تشريب لحم + تمن" at bounding box center [1126, 305] width 565 height 23
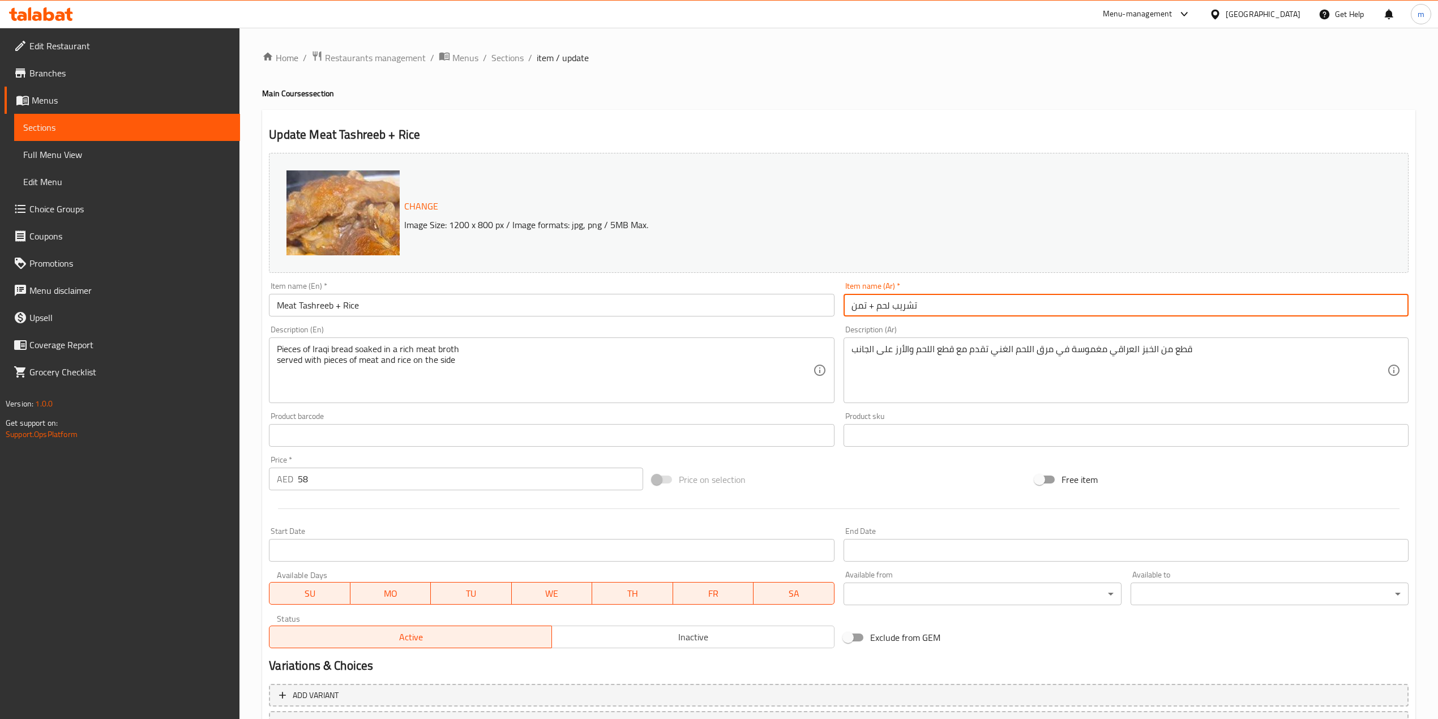
click at [854, 303] on input "تشريب لحم + تمن" at bounding box center [1126, 305] width 565 height 23
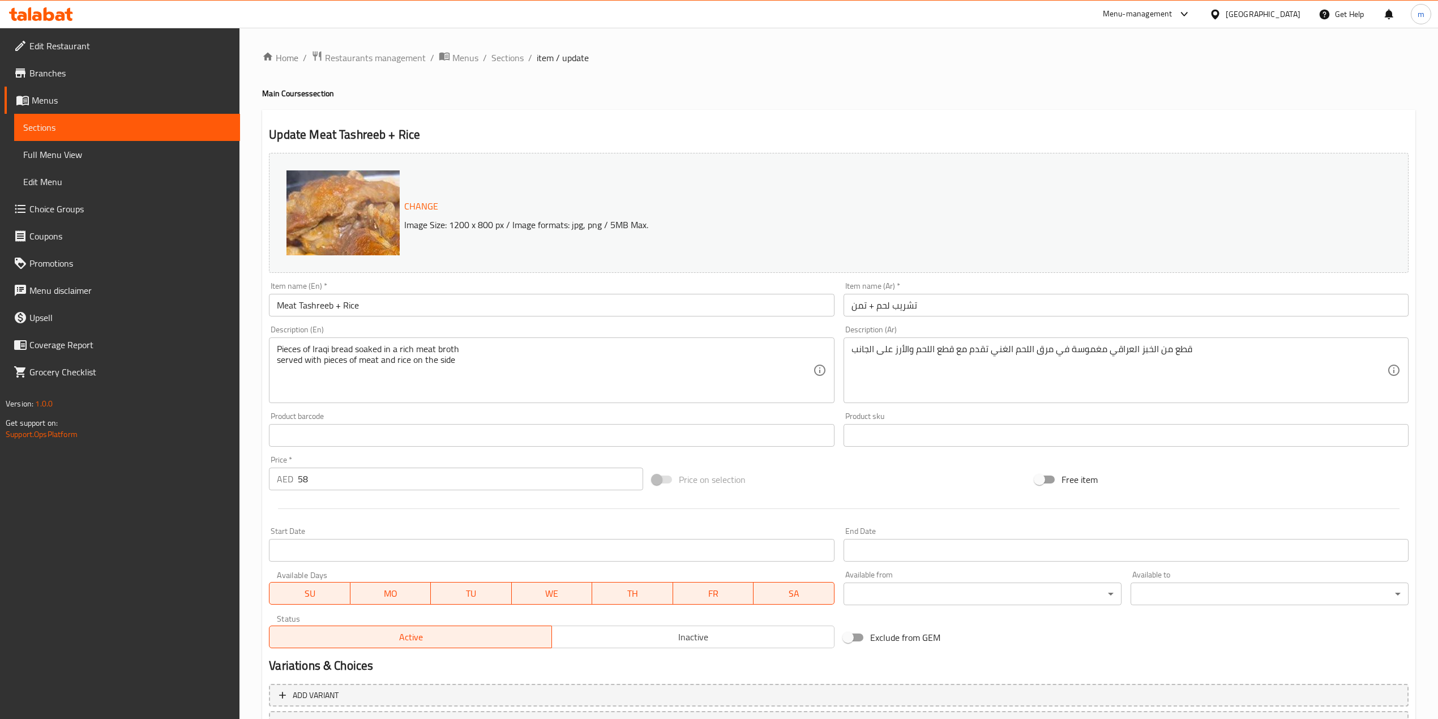
click at [857, 304] on input "تشريب لحم + تمن" at bounding box center [1126, 305] width 565 height 23
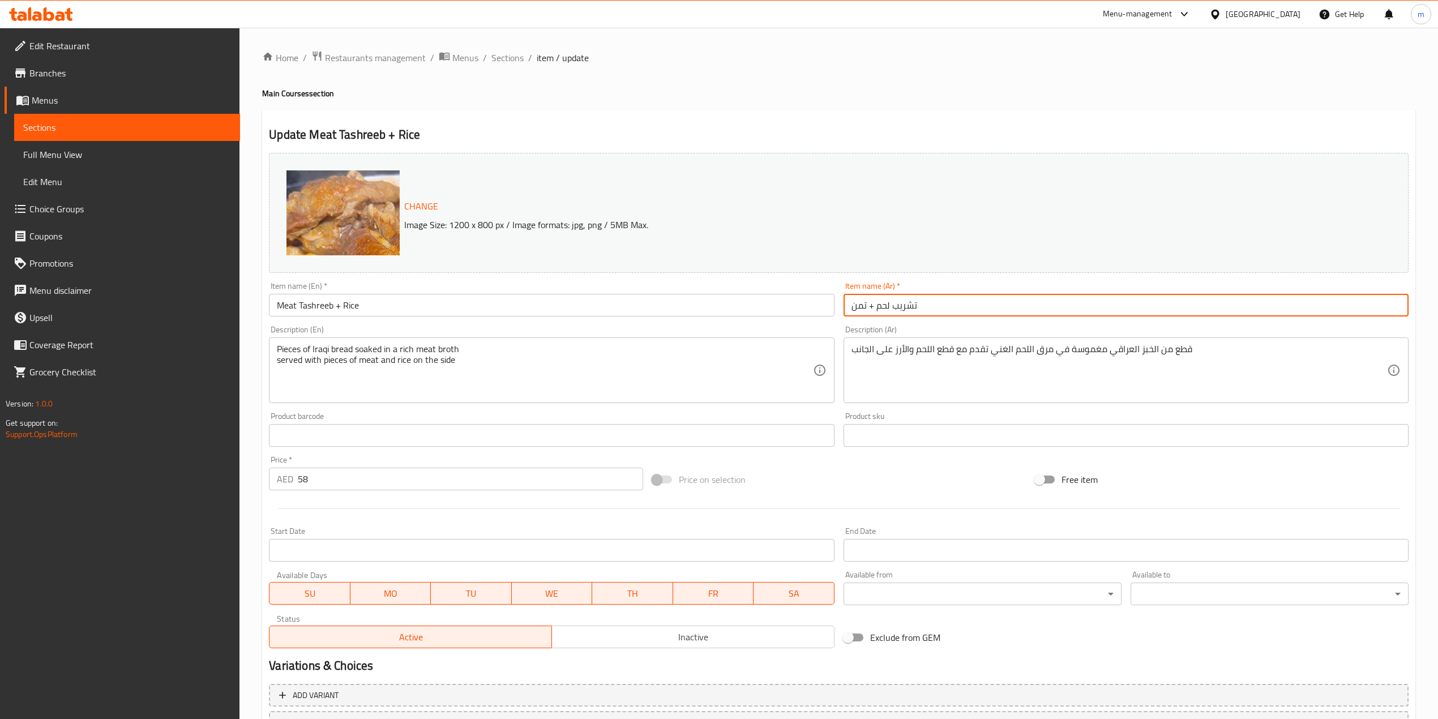
click at [857, 304] on input "تشريب لحم + تمن" at bounding box center [1126, 305] width 565 height 23
click at [859, 301] on input "تشريب لحم + تمن" at bounding box center [1126, 305] width 565 height 23
type input "تشريب لحم + أرز"
click at [839, 468] on div "Price on selection" at bounding box center [839, 479] width 383 height 31
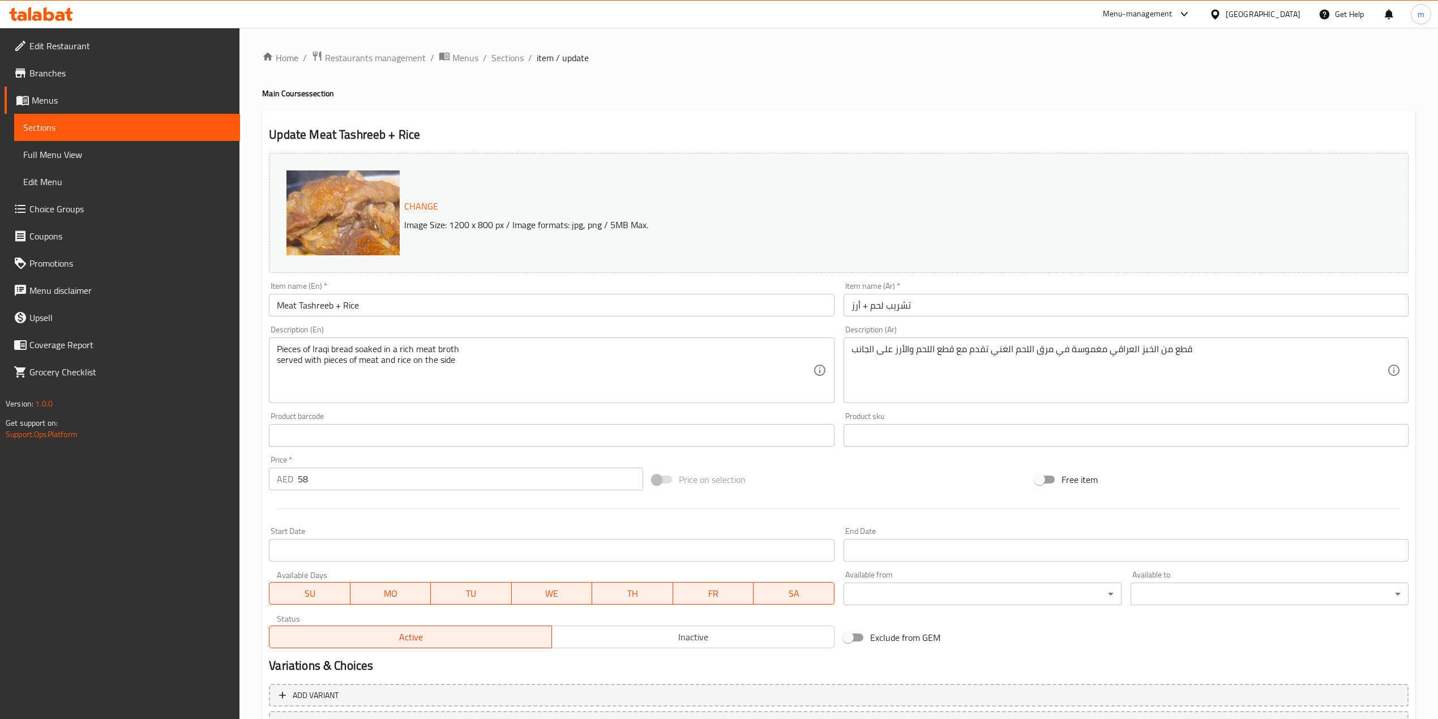
scroll to position [96, 0]
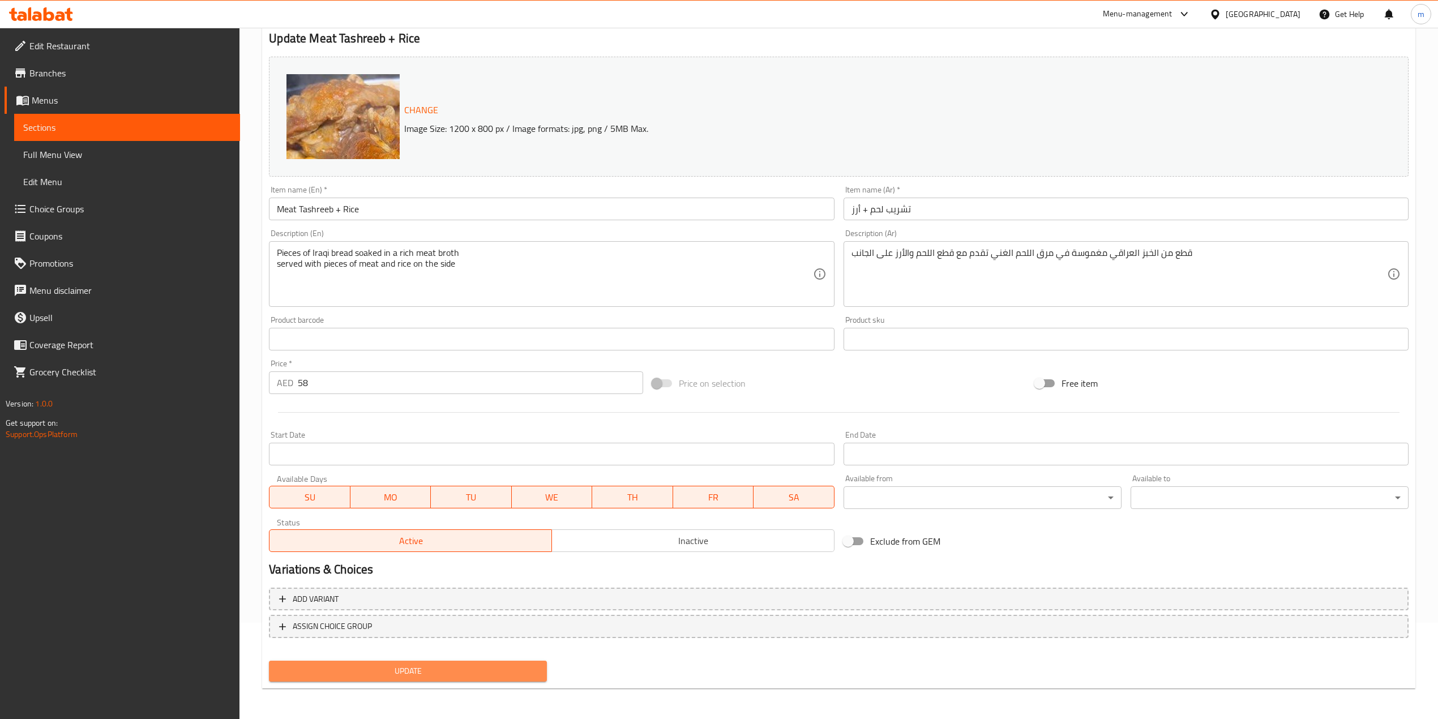
click at [467, 666] on span "Update" at bounding box center [408, 671] width 260 height 14
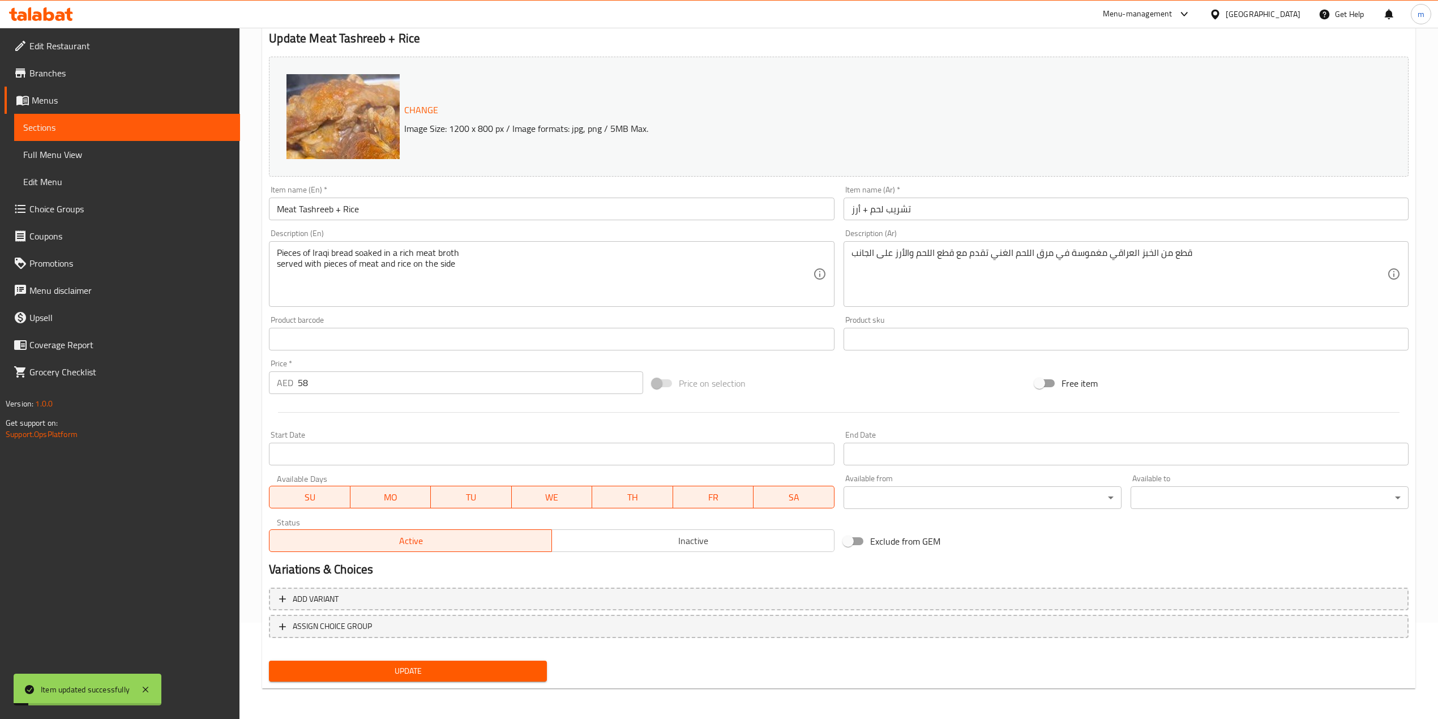
click at [130, 129] on span "Sections" at bounding box center [127, 128] width 208 height 14
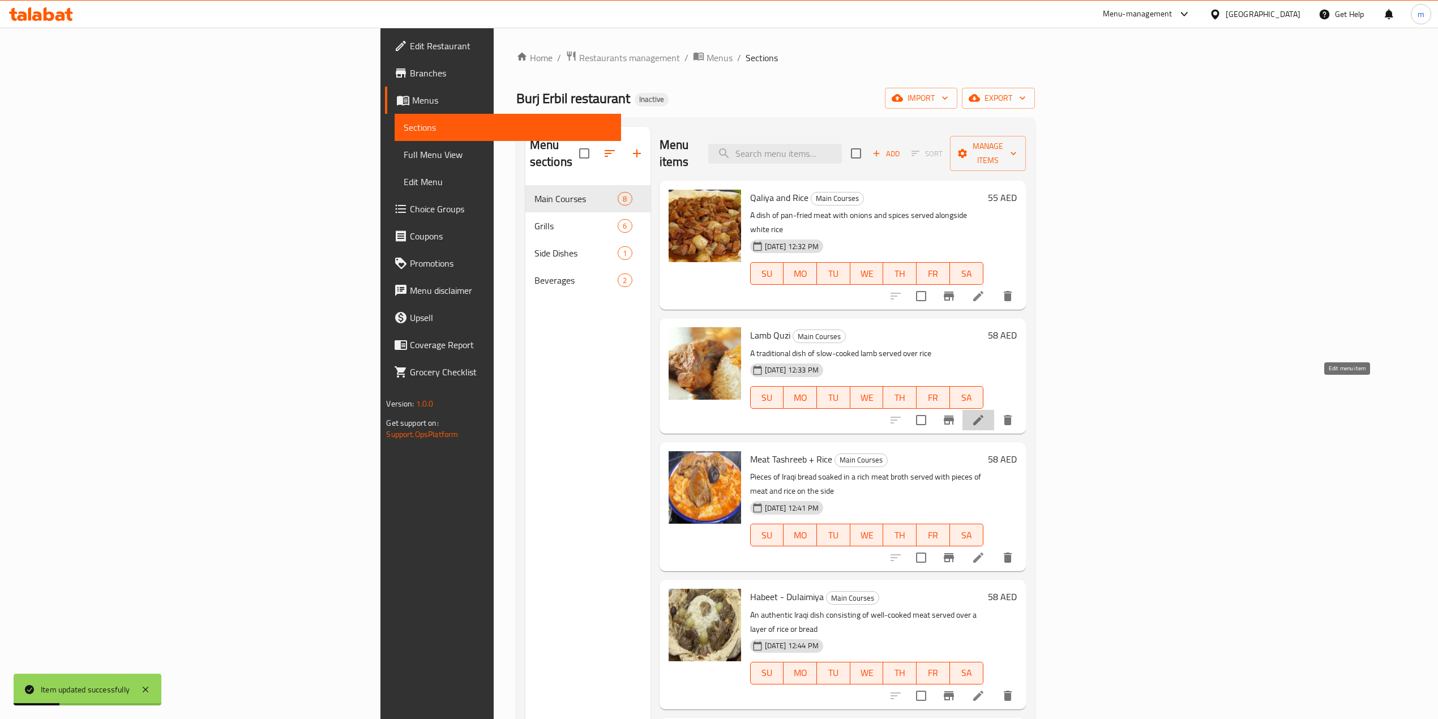
click at [985, 413] on icon at bounding box center [979, 420] width 14 height 14
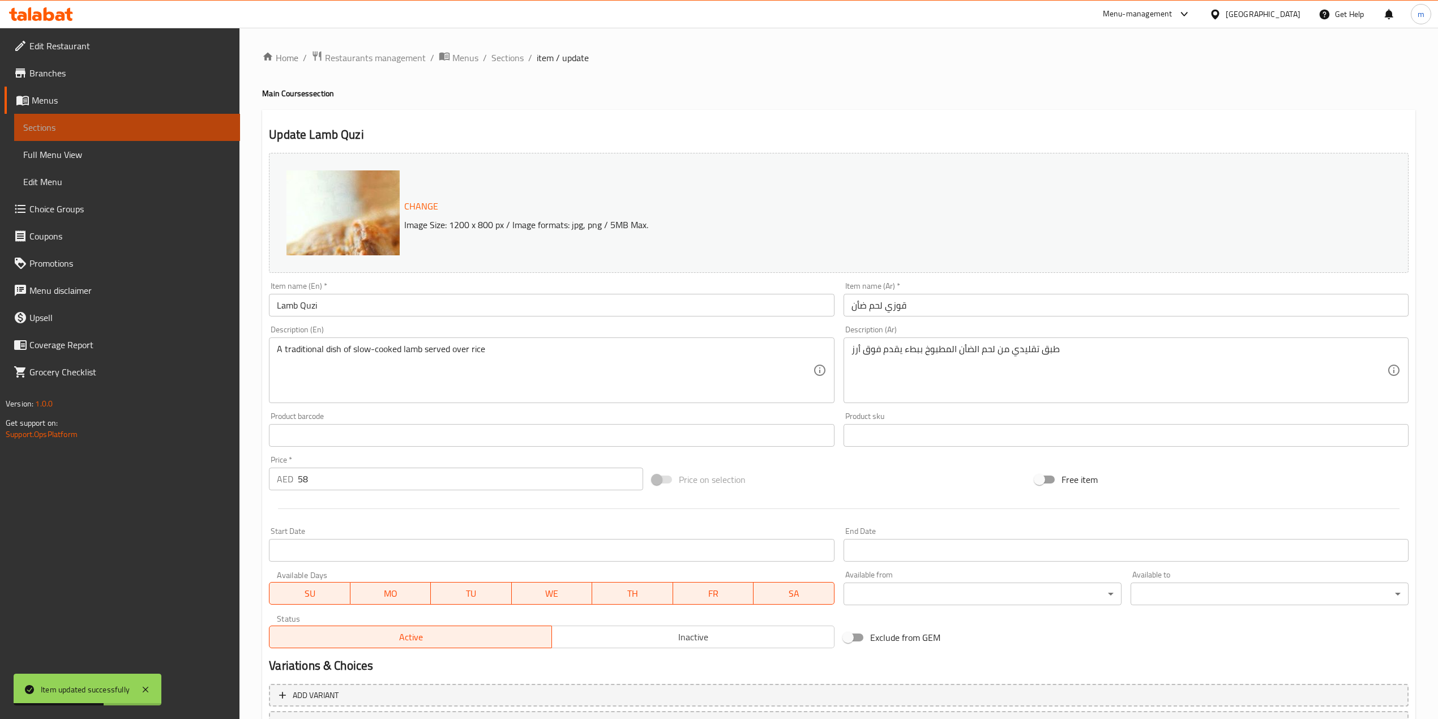
click at [83, 128] on span "Sections" at bounding box center [127, 128] width 208 height 14
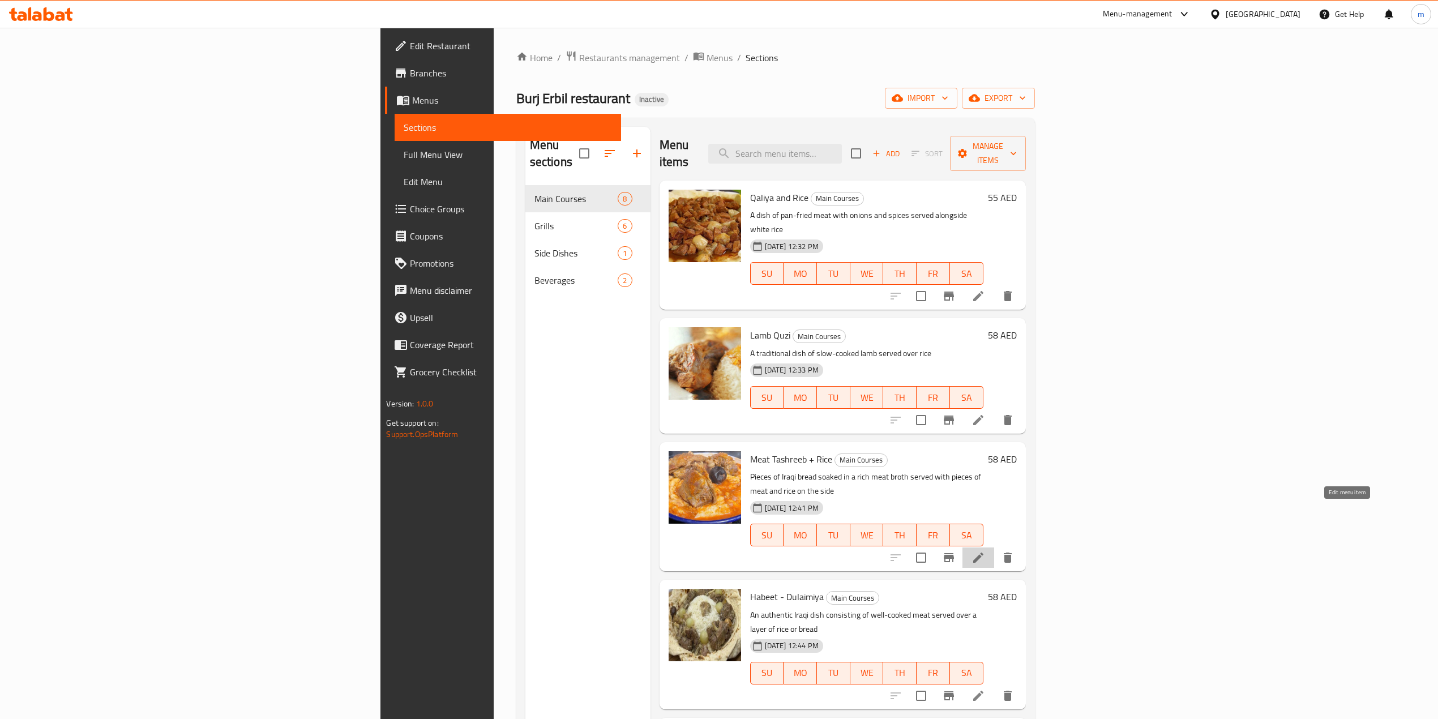
click at [985, 551] on icon at bounding box center [979, 558] width 14 height 14
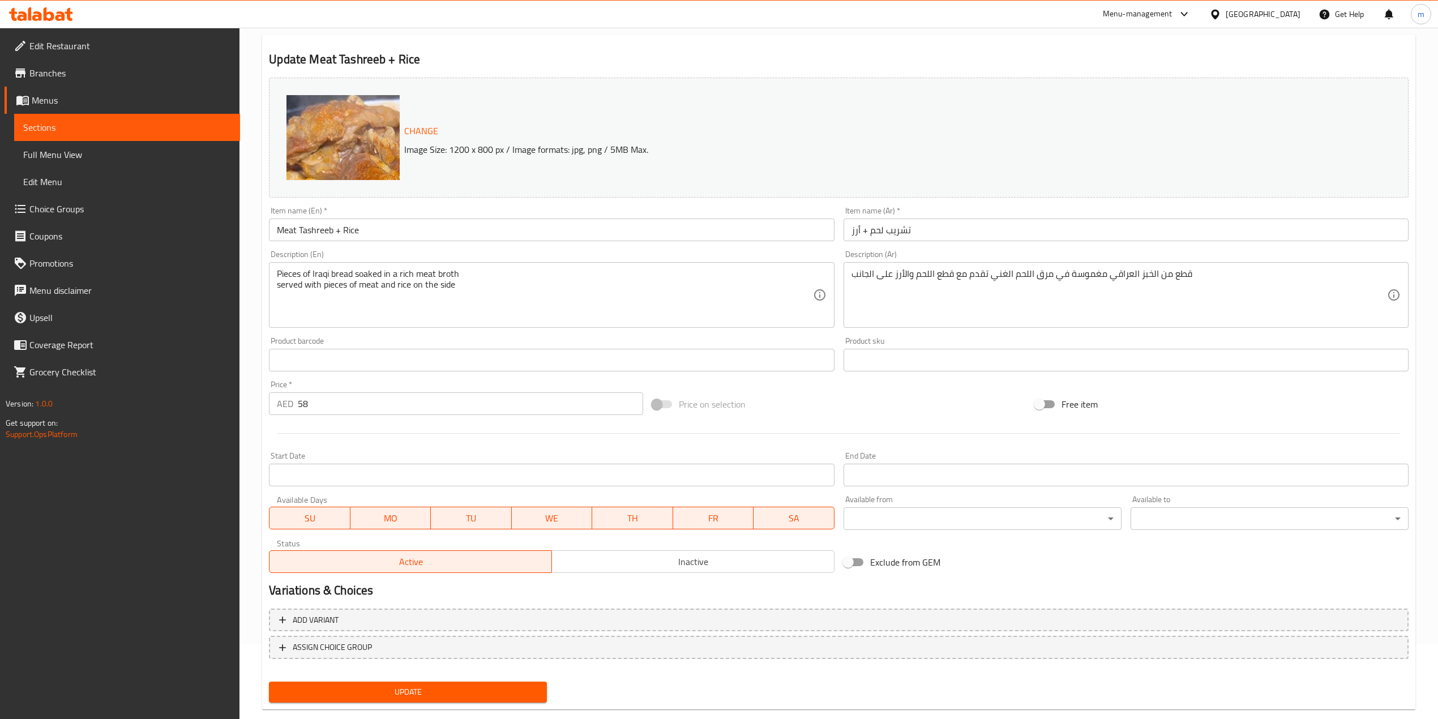
scroll to position [96, 0]
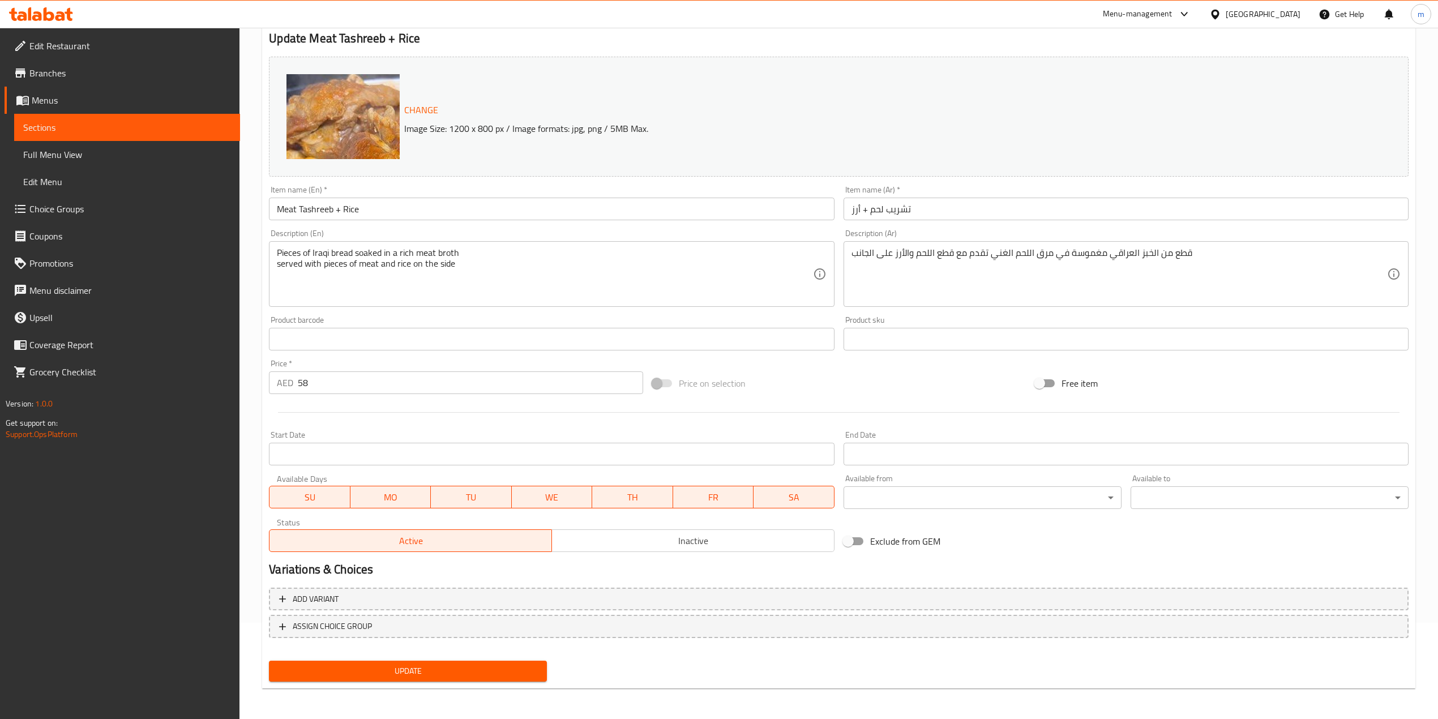
click at [386, 664] on span "Update" at bounding box center [408, 671] width 260 height 14
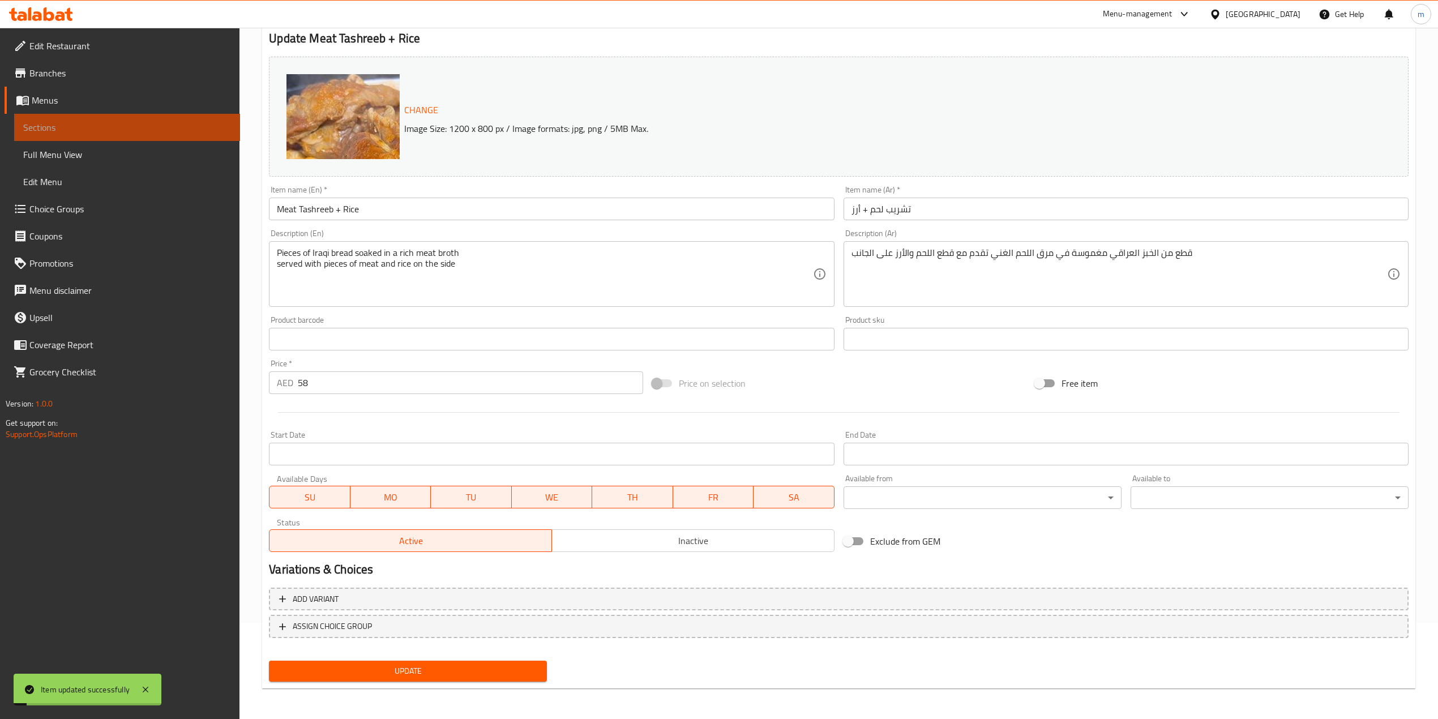
click at [62, 121] on span "Sections" at bounding box center [127, 128] width 208 height 14
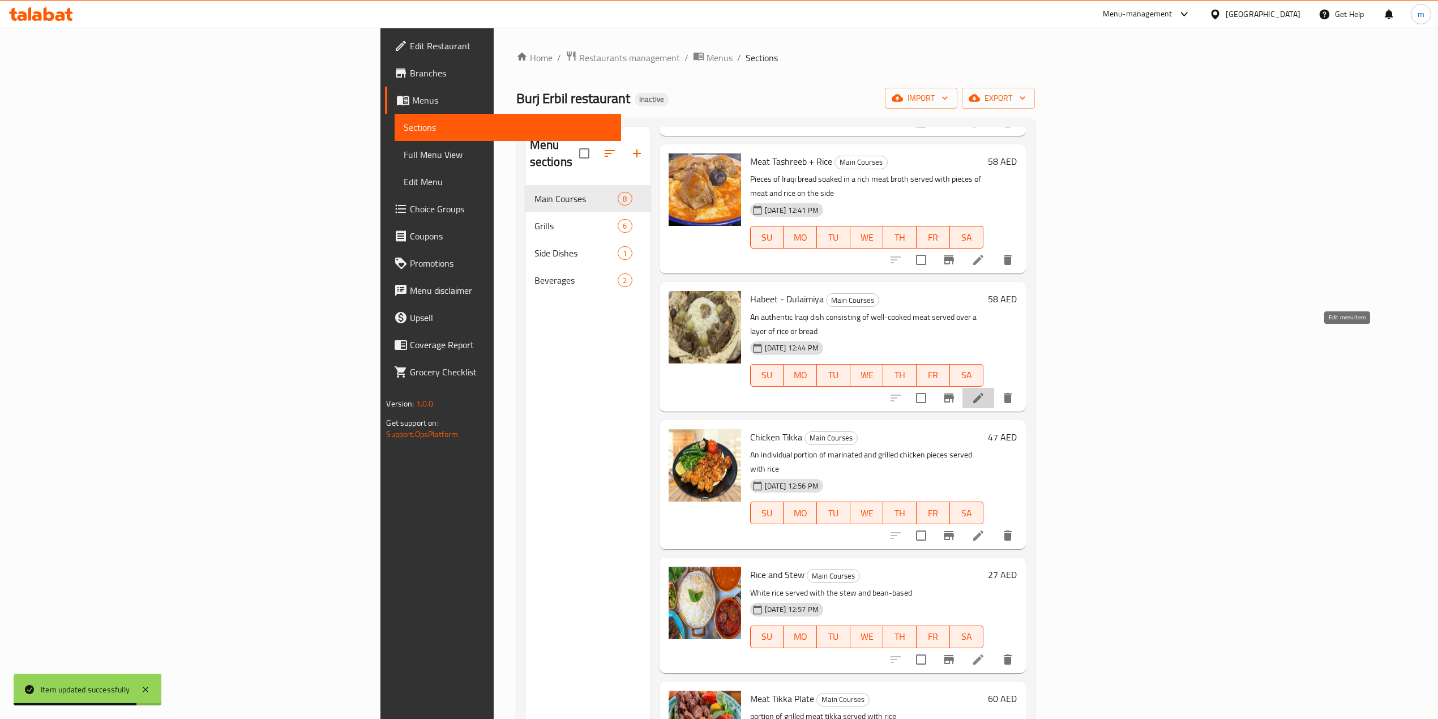
click at [985, 391] on icon at bounding box center [979, 398] width 14 height 14
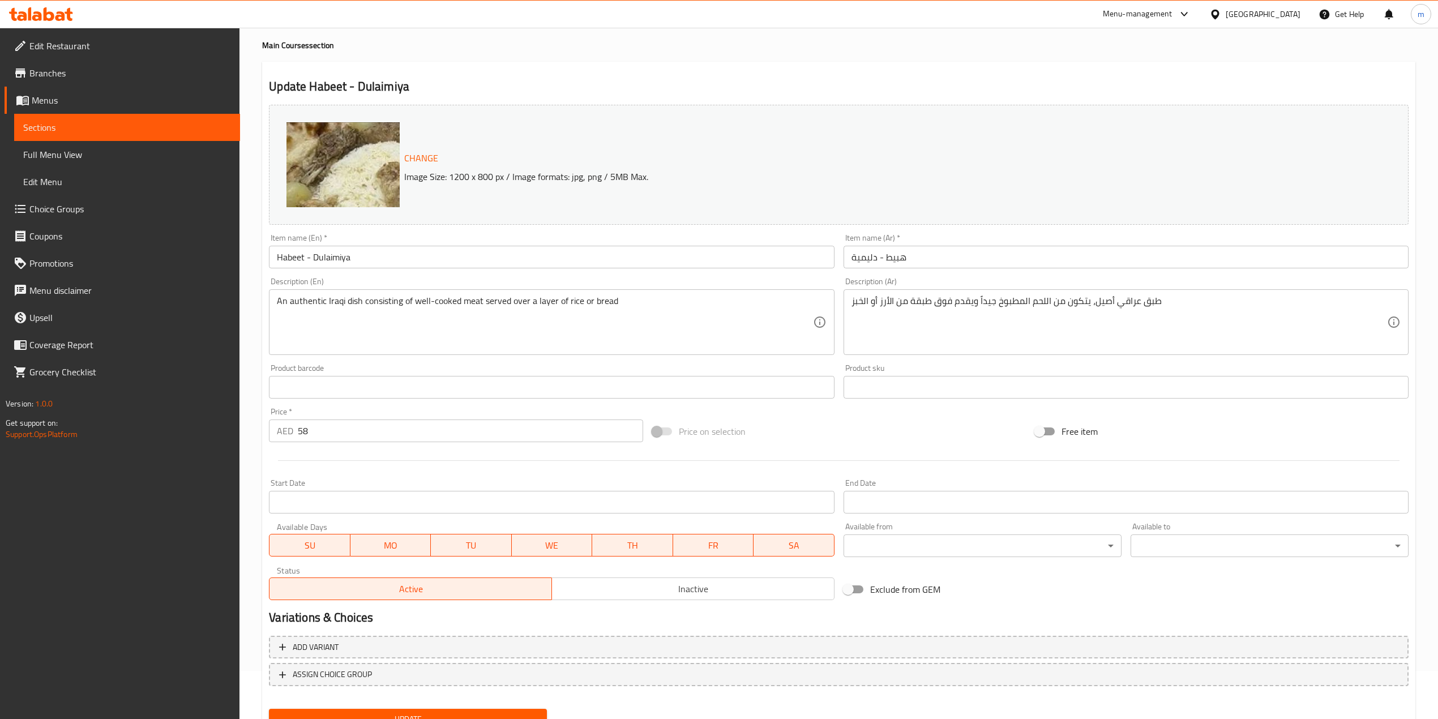
scroll to position [96, 0]
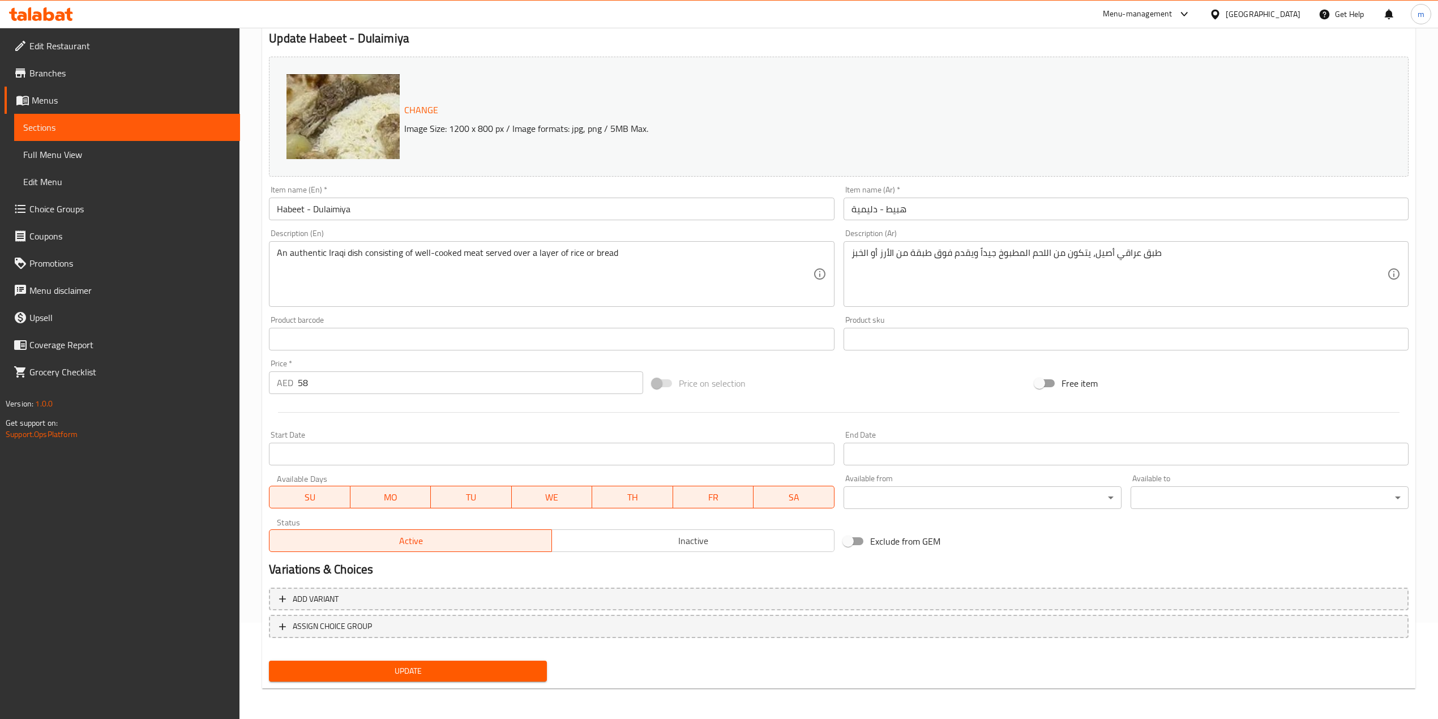
click at [451, 665] on span "Update" at bounding box center [408, 671] width 260 height 14
click at [105, 121] on span "Sections" at bounding box center [127, 128] width 208 height 14
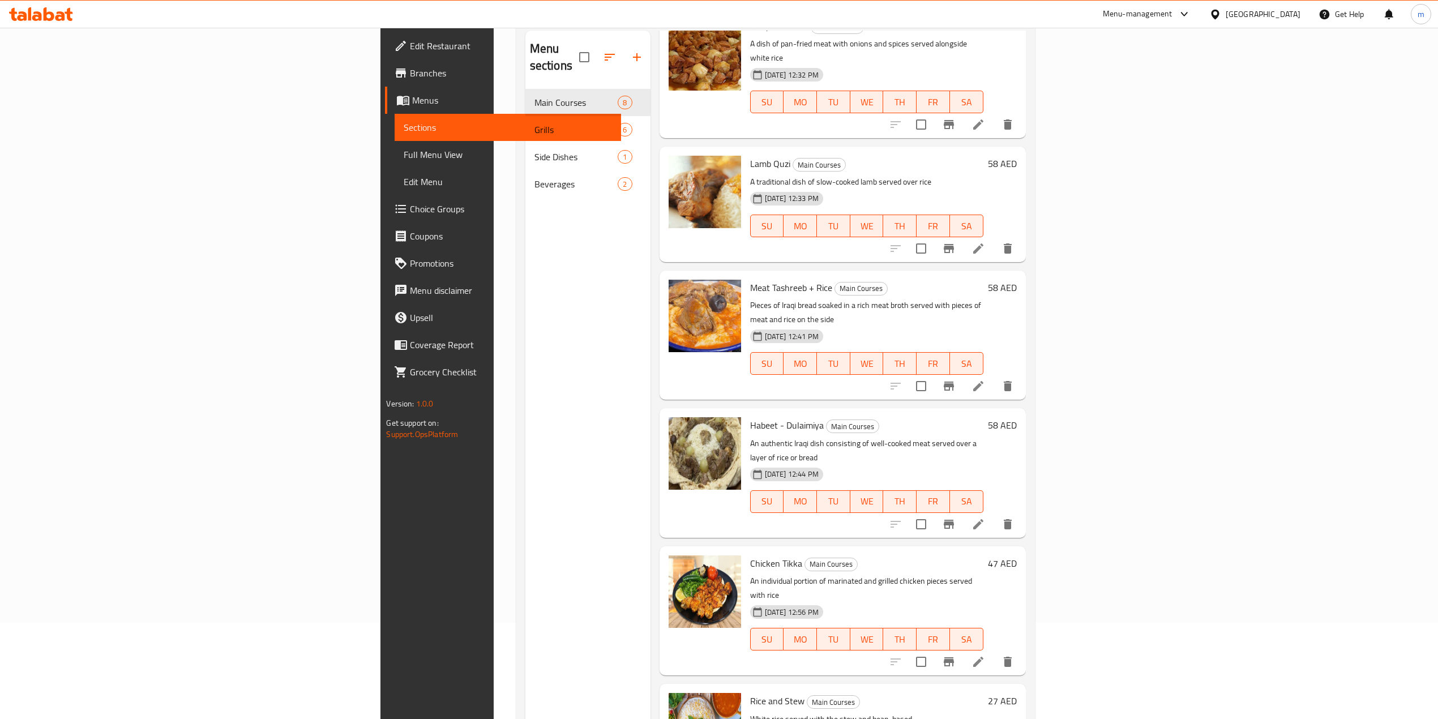
scroll to position [226, 0]
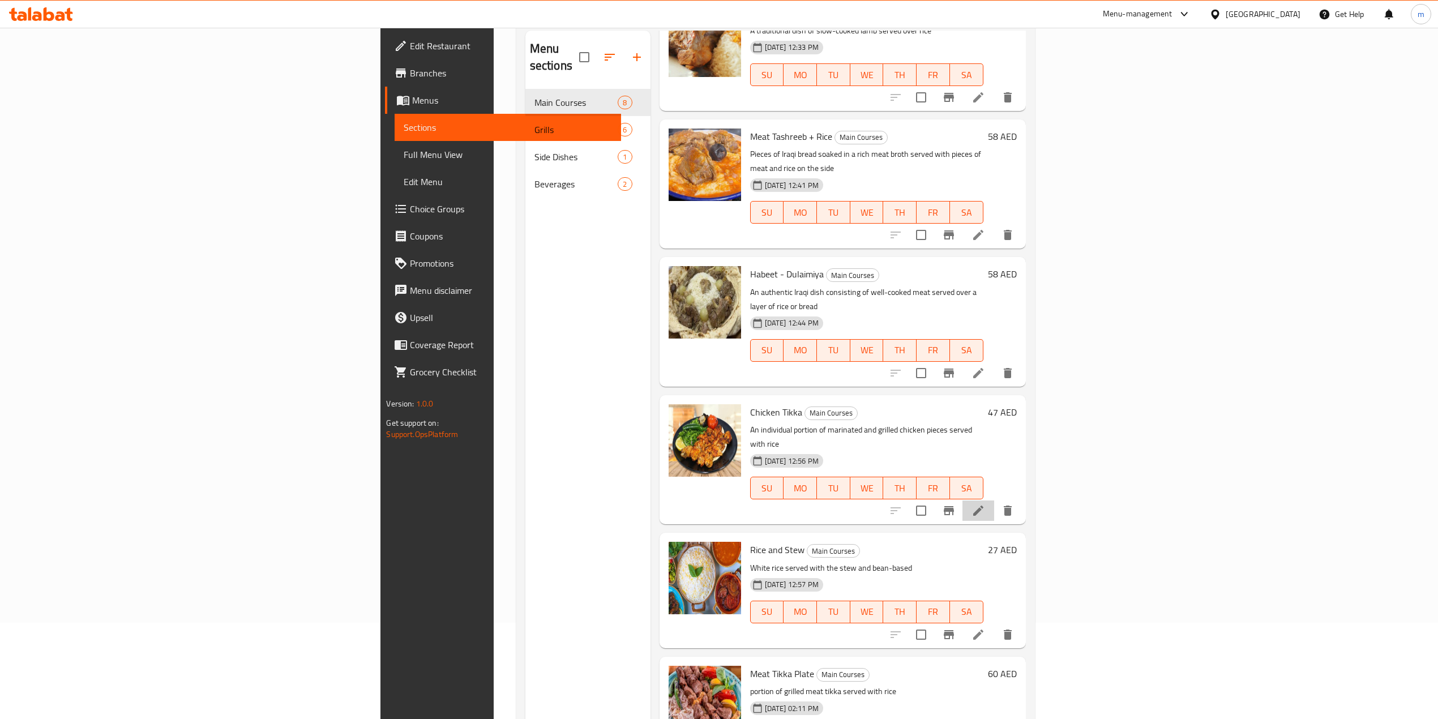
click at [994, 501] on li at bounding box center [979, 511] width 32 height 20
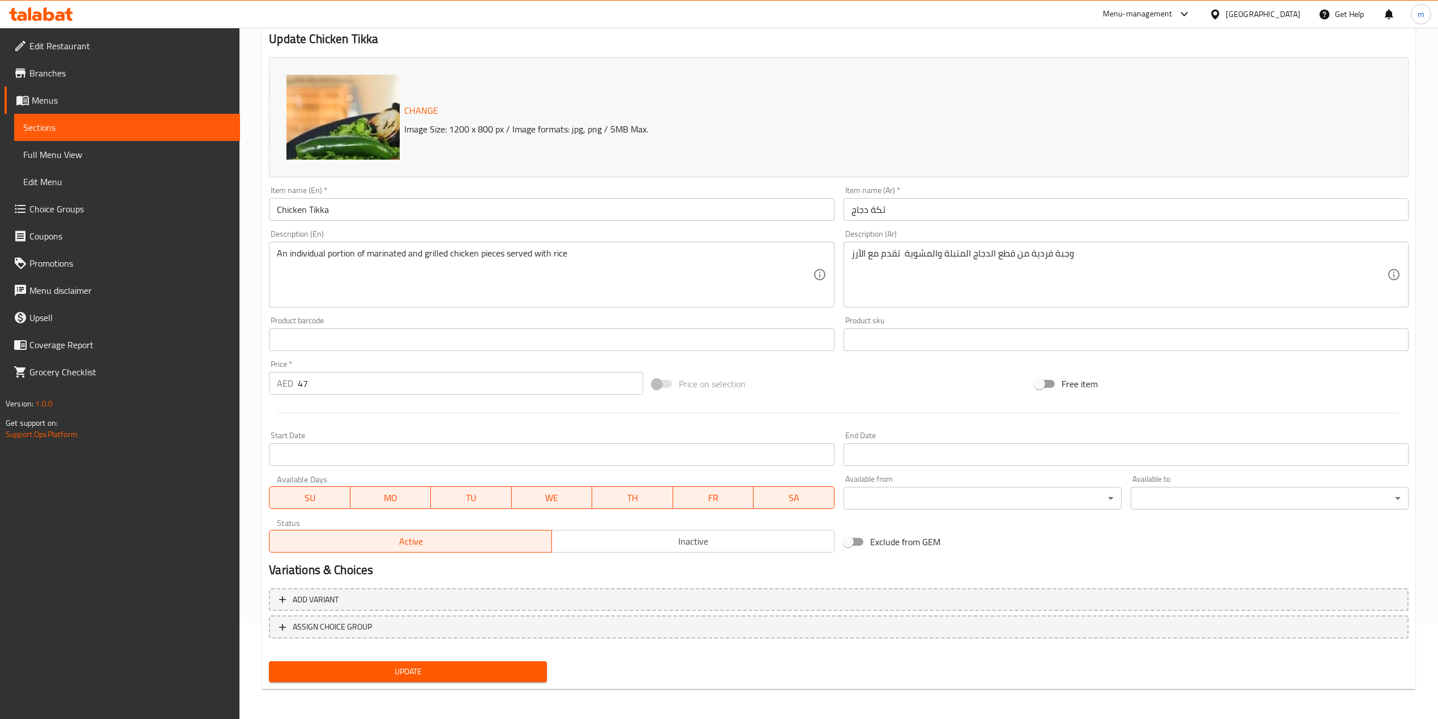
scroll to position [96, 0]
click at [380, 667] on span "Update" at bounding box center [408, 671] width 260 height 14
click at [83, 131] on span "Sections" at bounding box center [127, 128] width 208 height 14
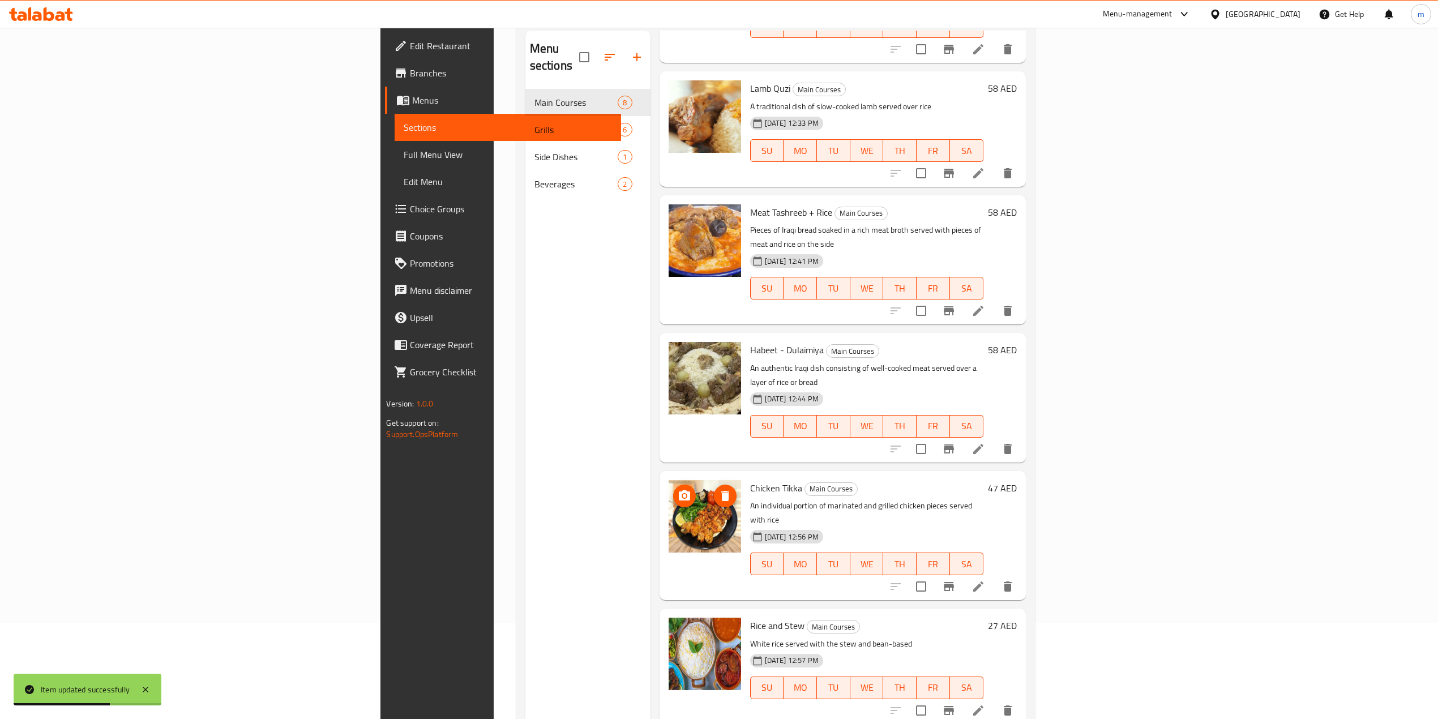
scroll to position [298, 0]
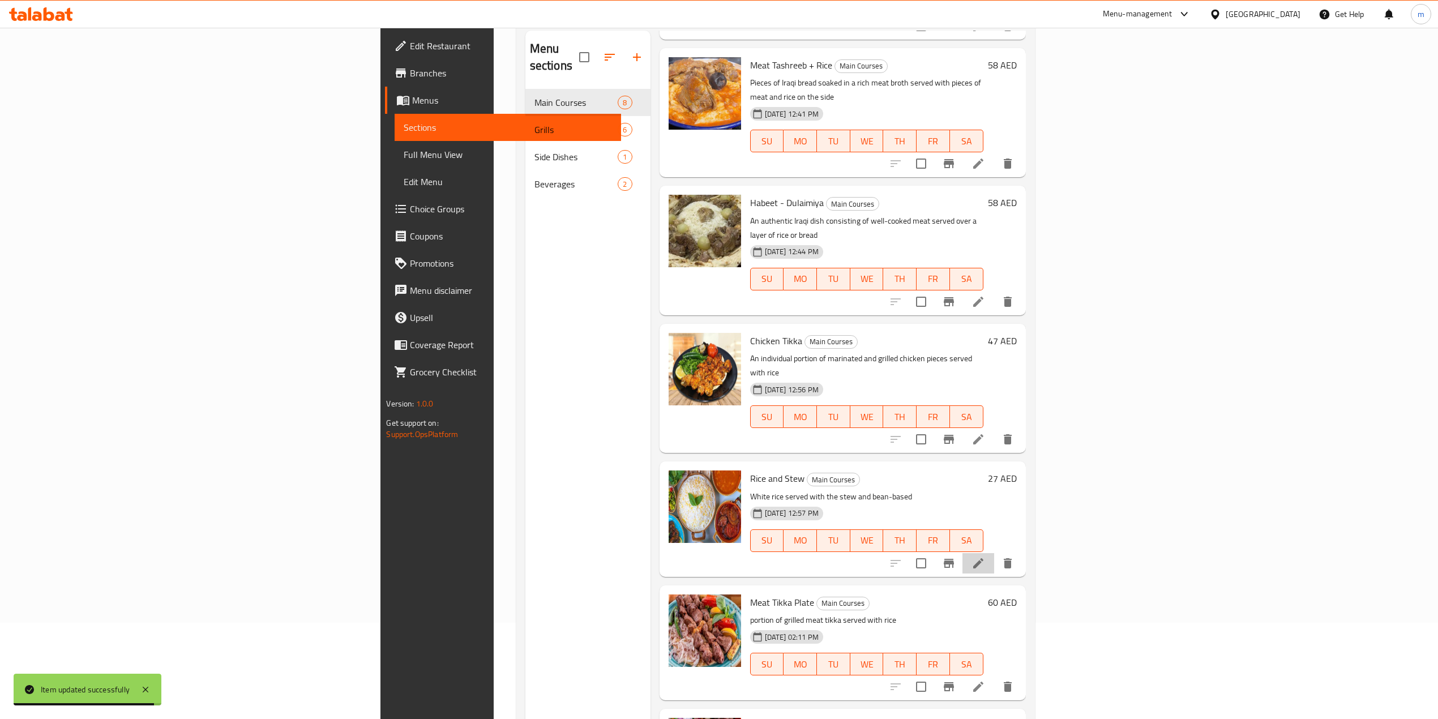
click at [994, 553] on li at bounding box center [979, 563] width 32 height 20
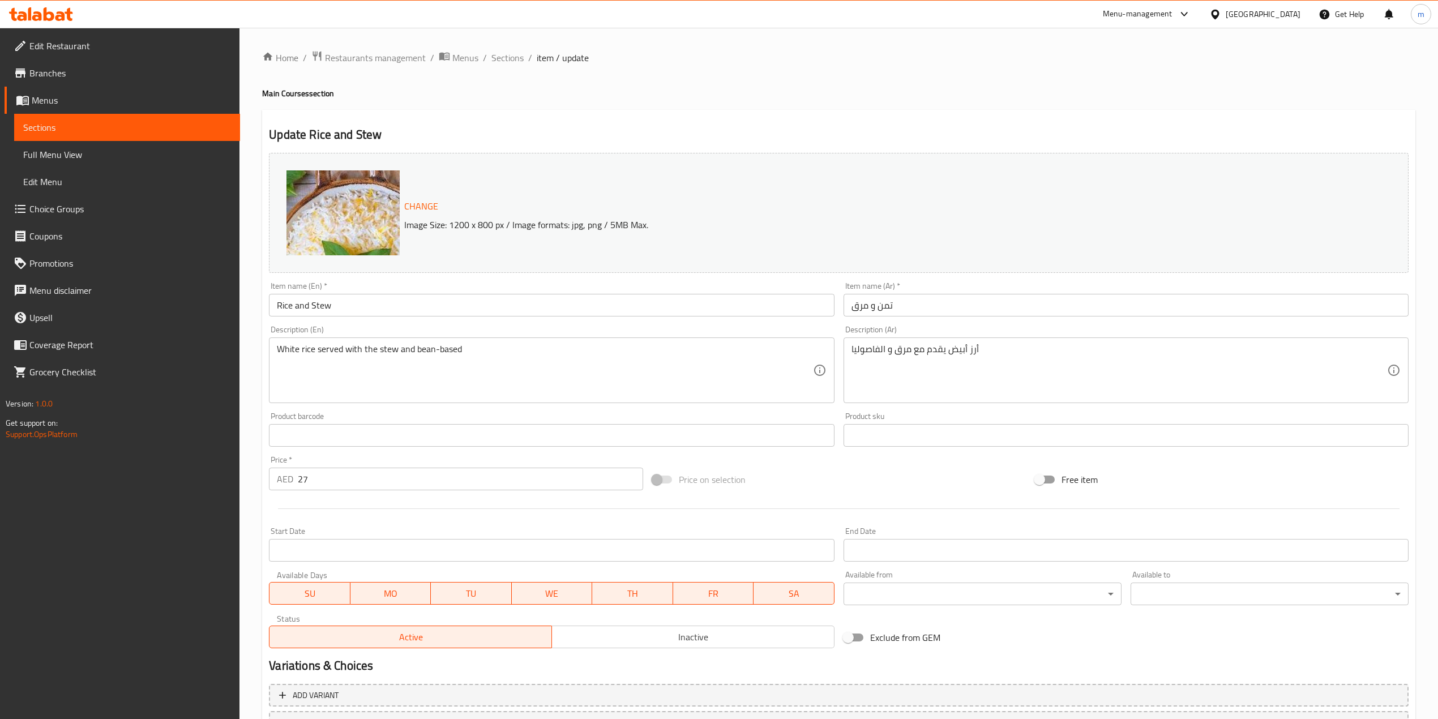
click at [886, 300] on input "تمن و مرق" at bounding box center [1126, 305] width 565 height 23
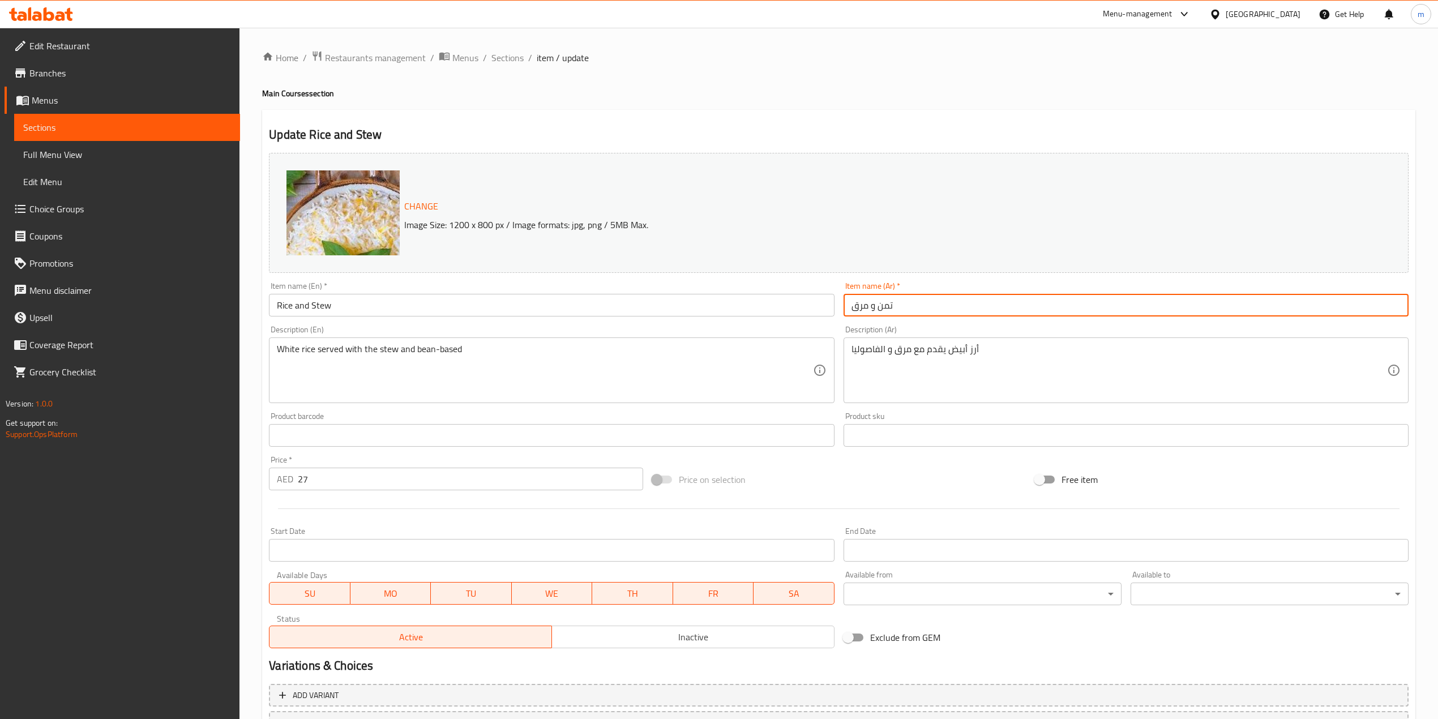
click at [886, 300] on input "تمن و مرق" at bounding box center [1126, 305] width 565 height 23
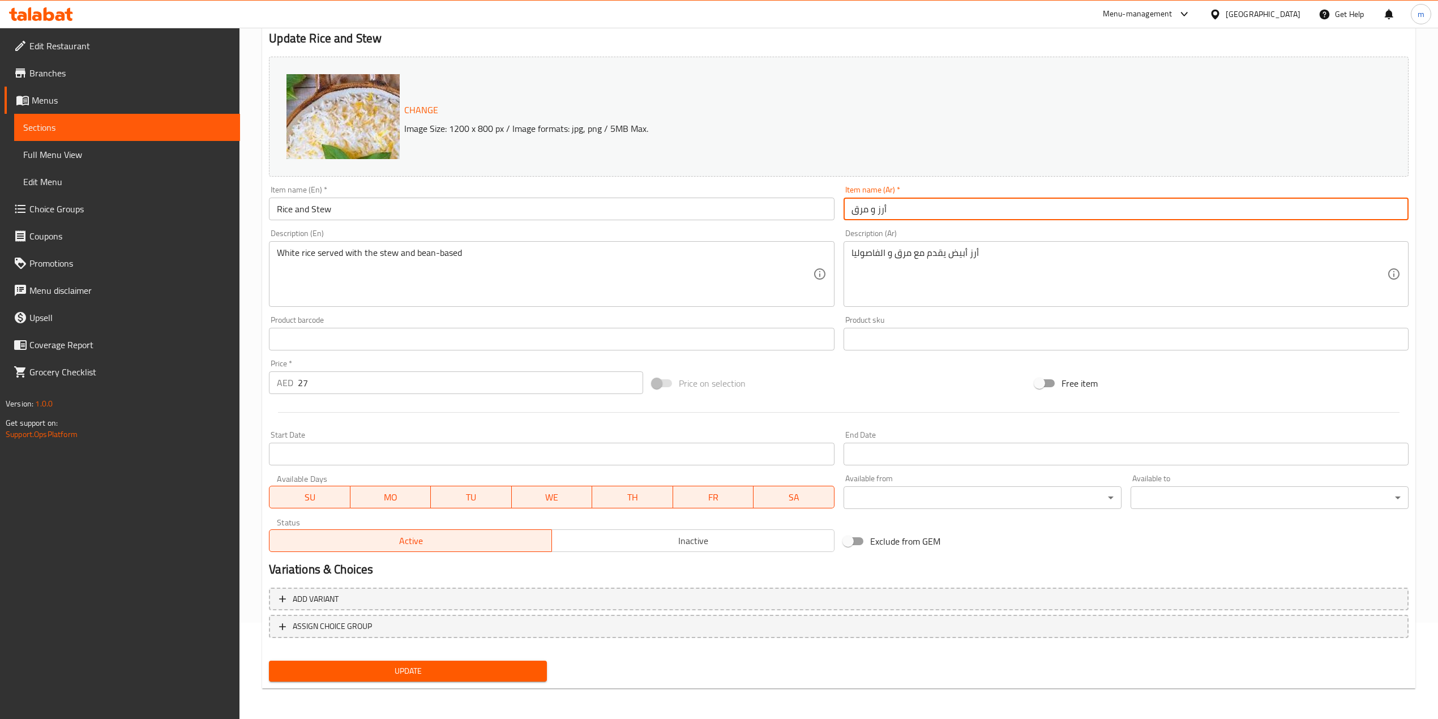
type input "أرز و مرق"
click at [451, 664] on span "Update" at bounding box center [408, 671] width 260 height 14
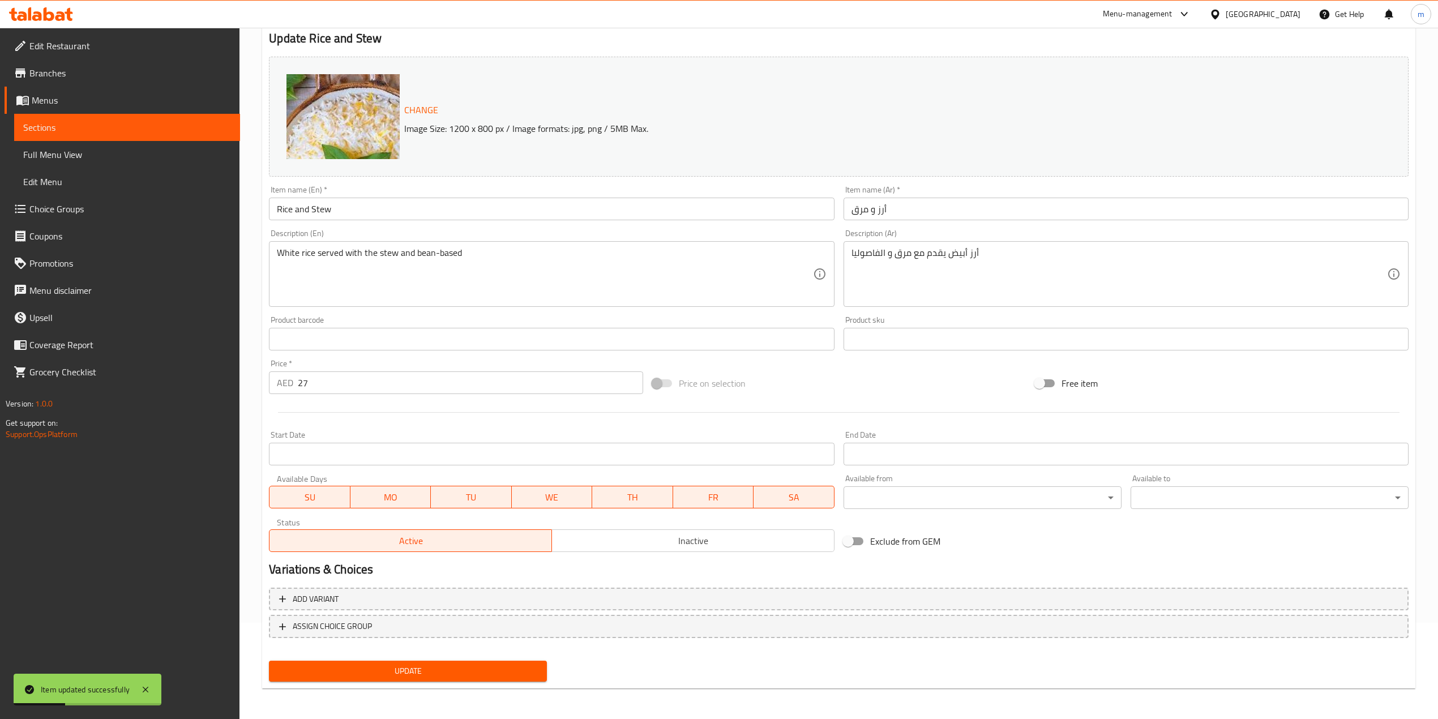
click at [88, 116] on link "Sections" at bounding box center [127, 127] width 226 height 27
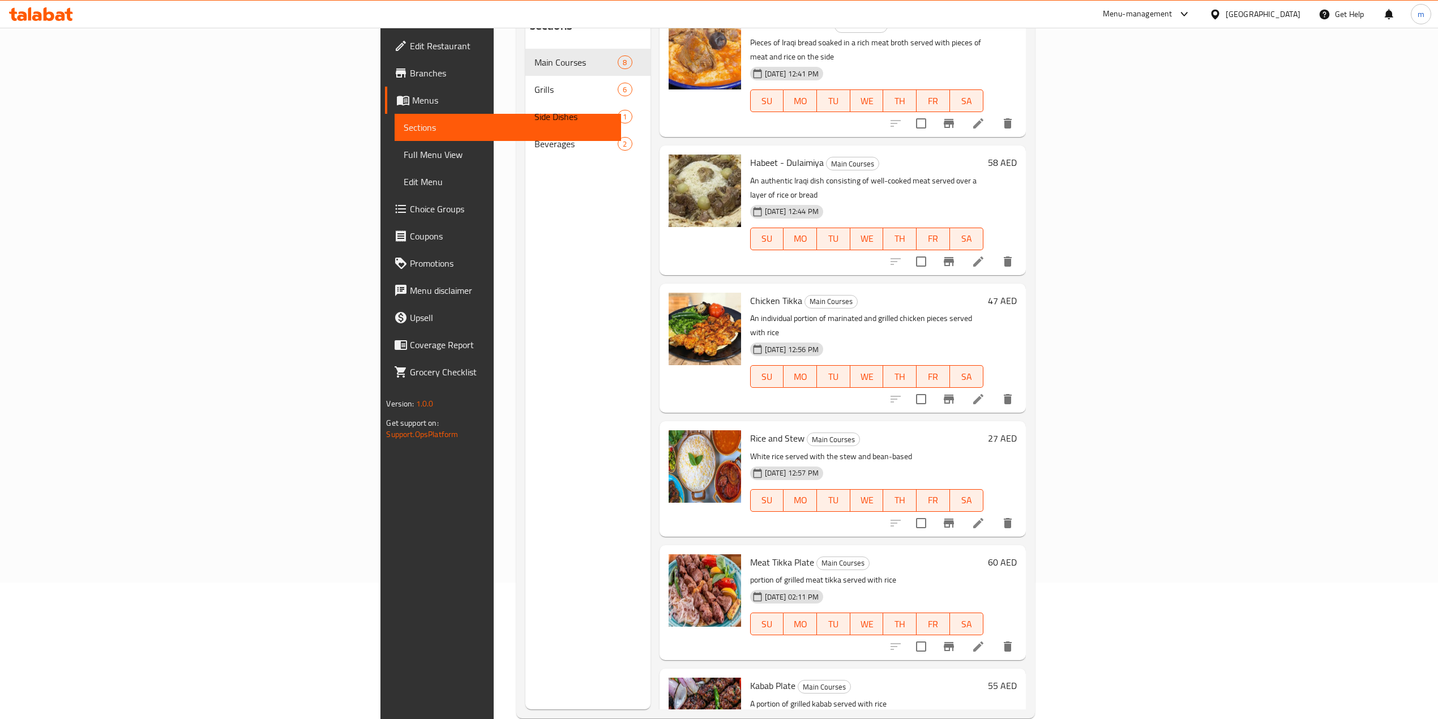
scroll to position [159, 0]
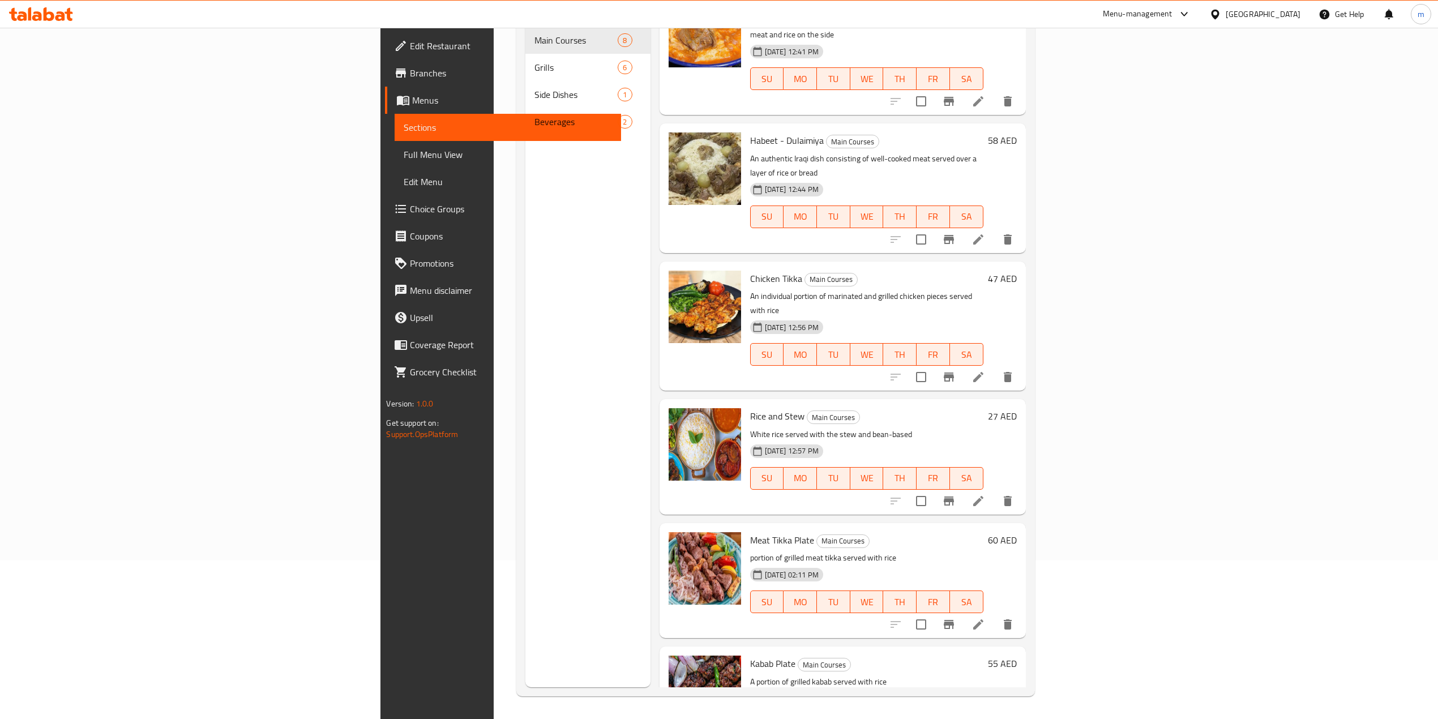
click at [994, 614] on li at bounding box center [979, 624] width 32 height 20
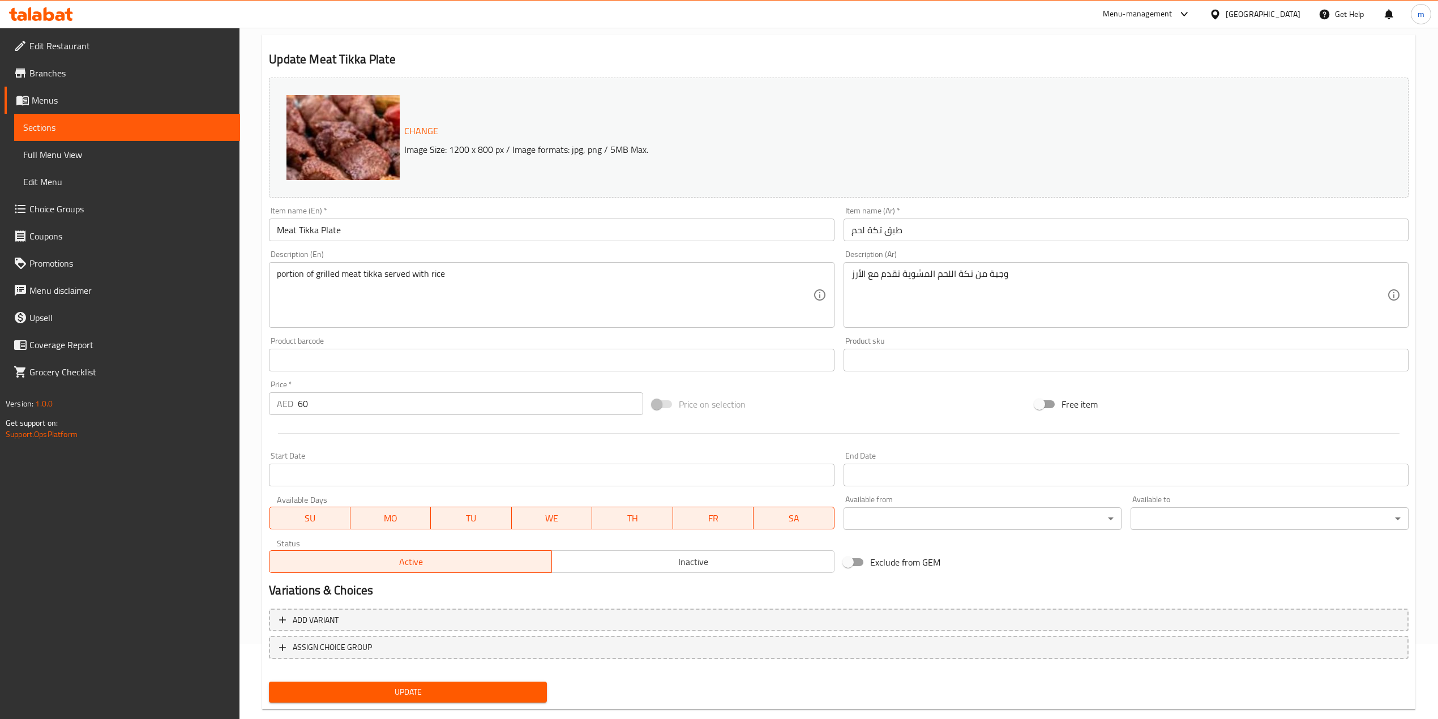
scroll to position [96, 0]
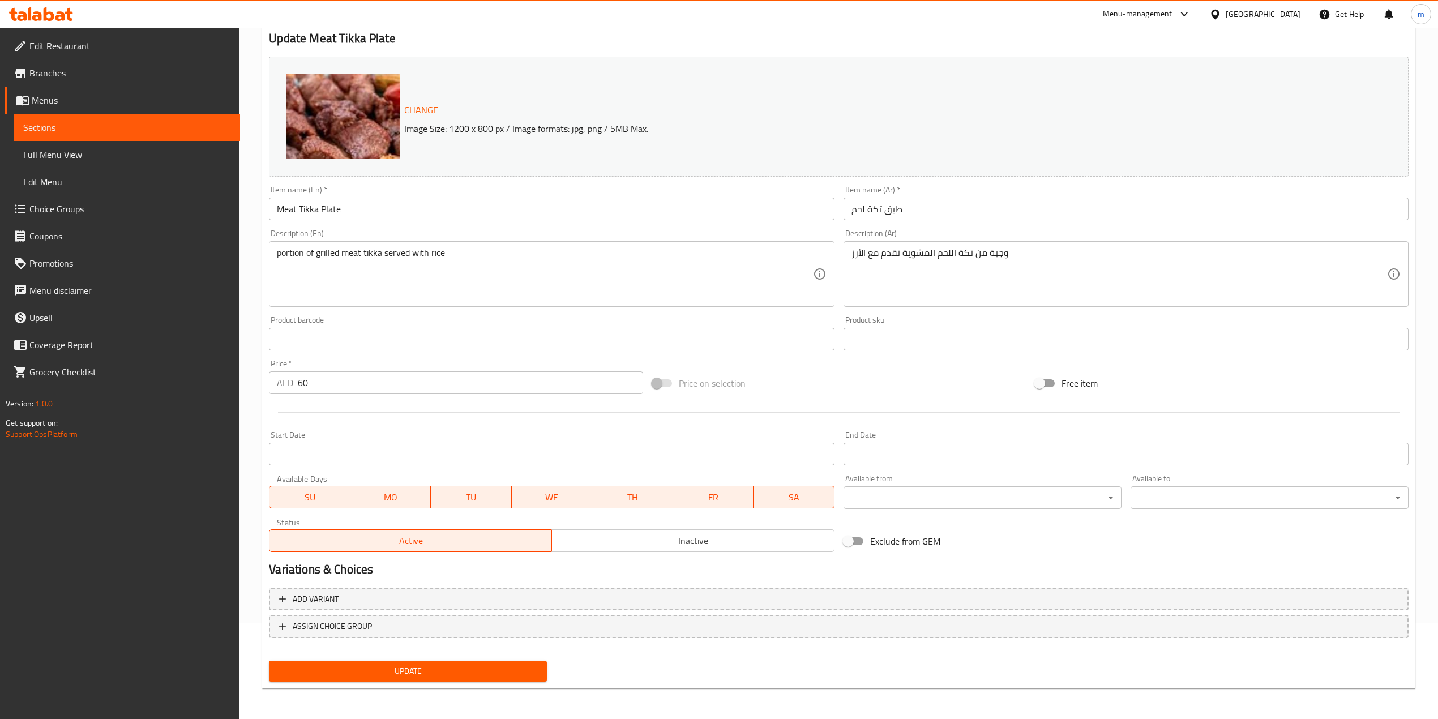
click at [379, 673] on span "Update" at bounding box center [408, 671] width 260 height 14
click at [79, 121] on span "Sections" at bounding box center [127, 128] width 208 height 14
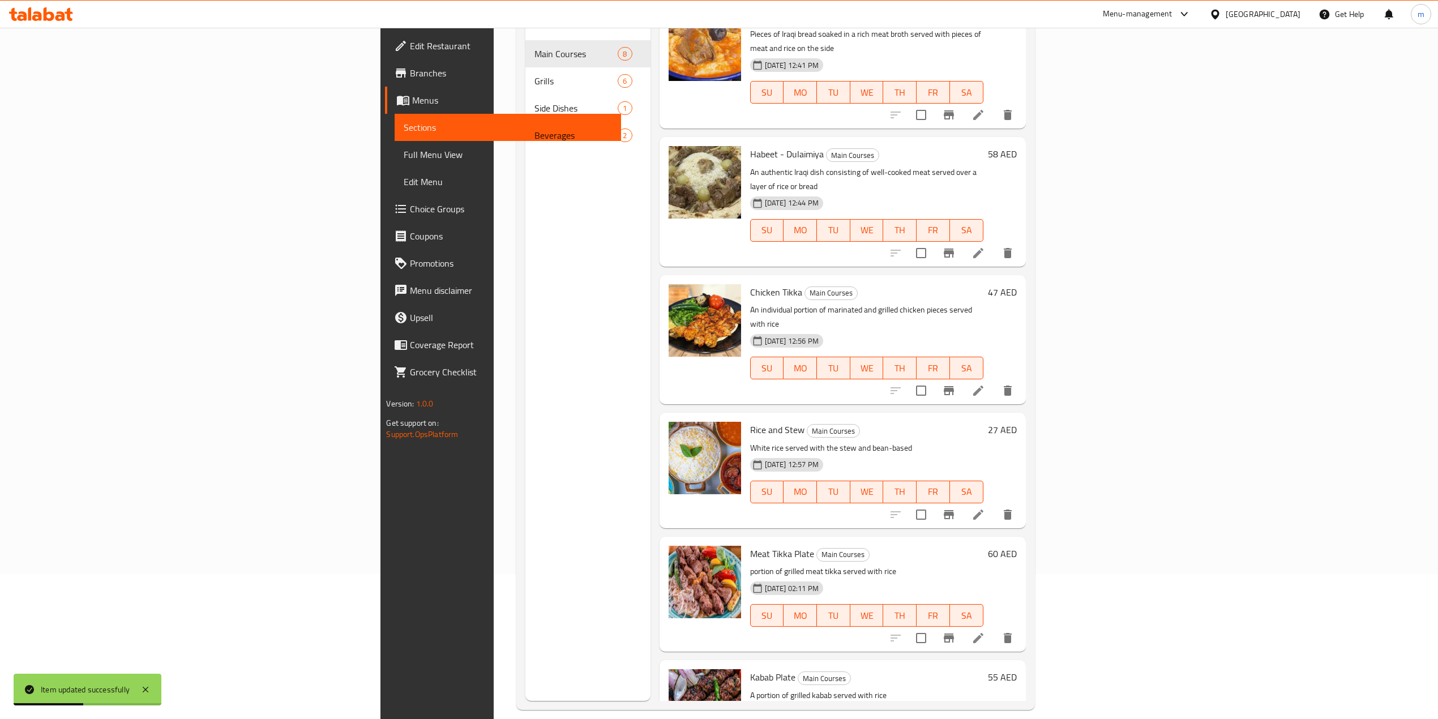
scroll to position [159, 0]
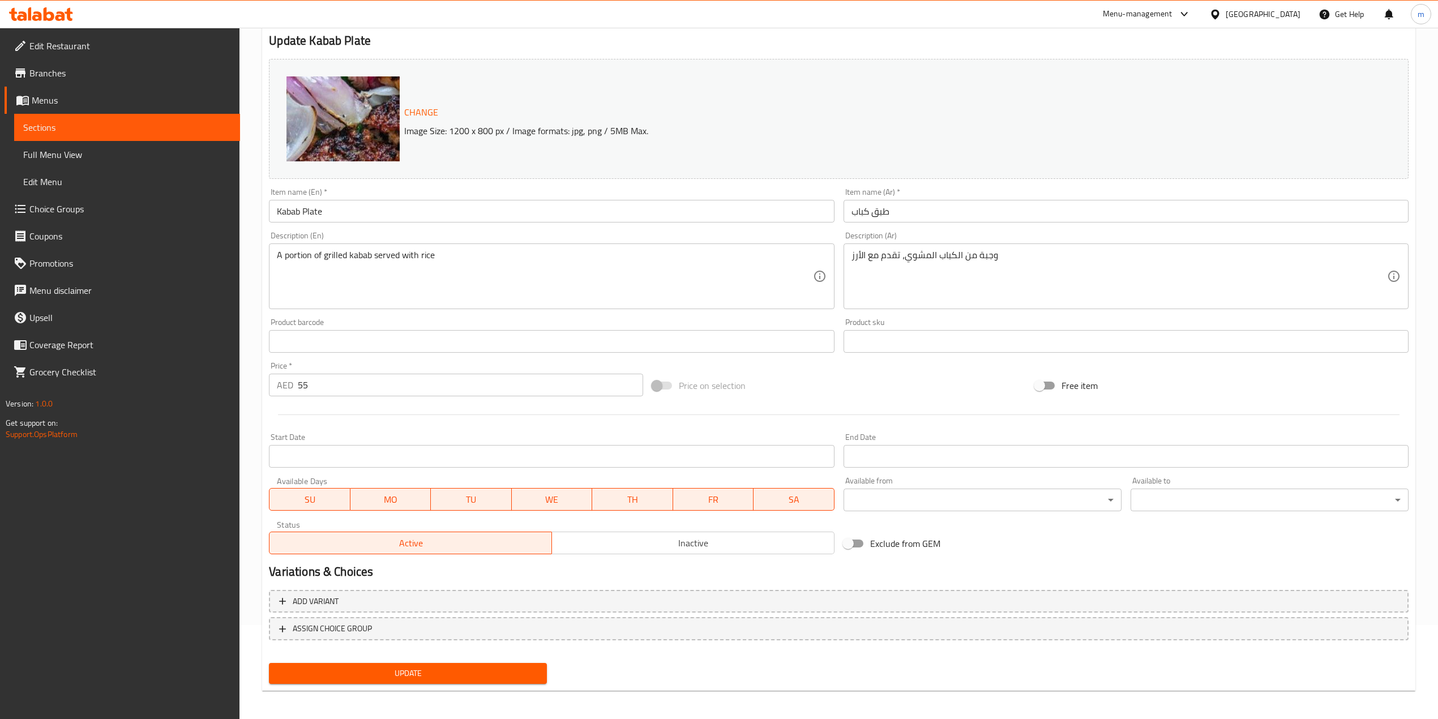
scroll to position [96, 0]
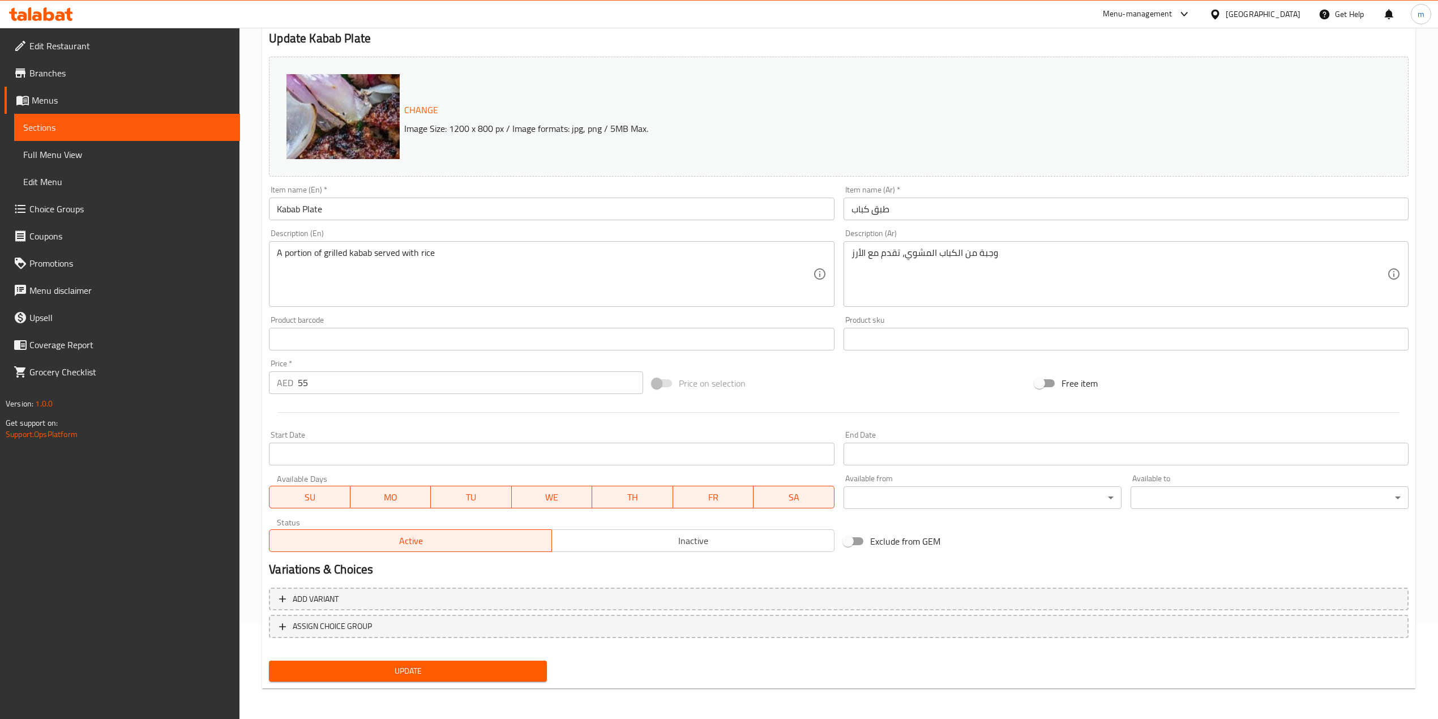
click at [417, 661] on button "Update" at bounding box center [408, 671] width 278 height 21
click at [102, 123] on span "Sections" at bounding box center [127, 128] width 208 height 14
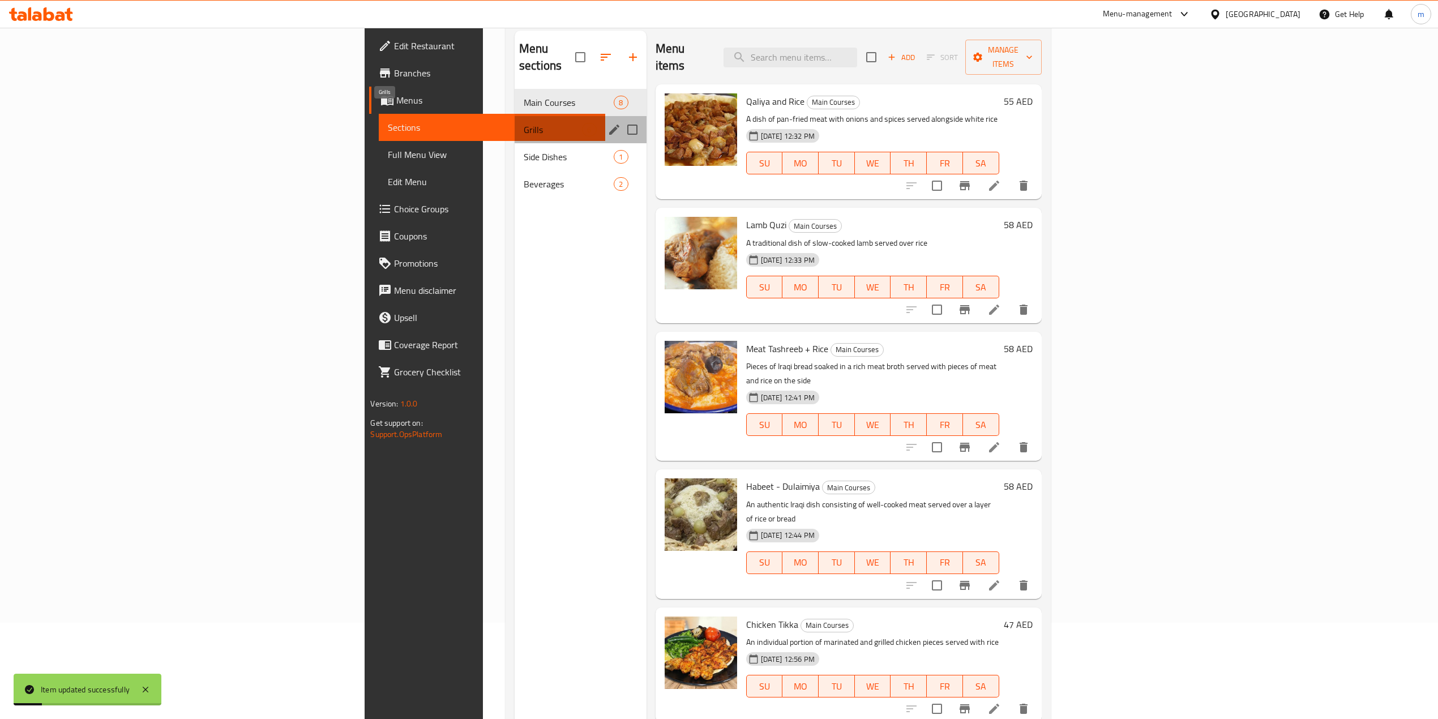
click at [524, 123] on span "Grills" at bounding box center [553, 130] width 59 height 14
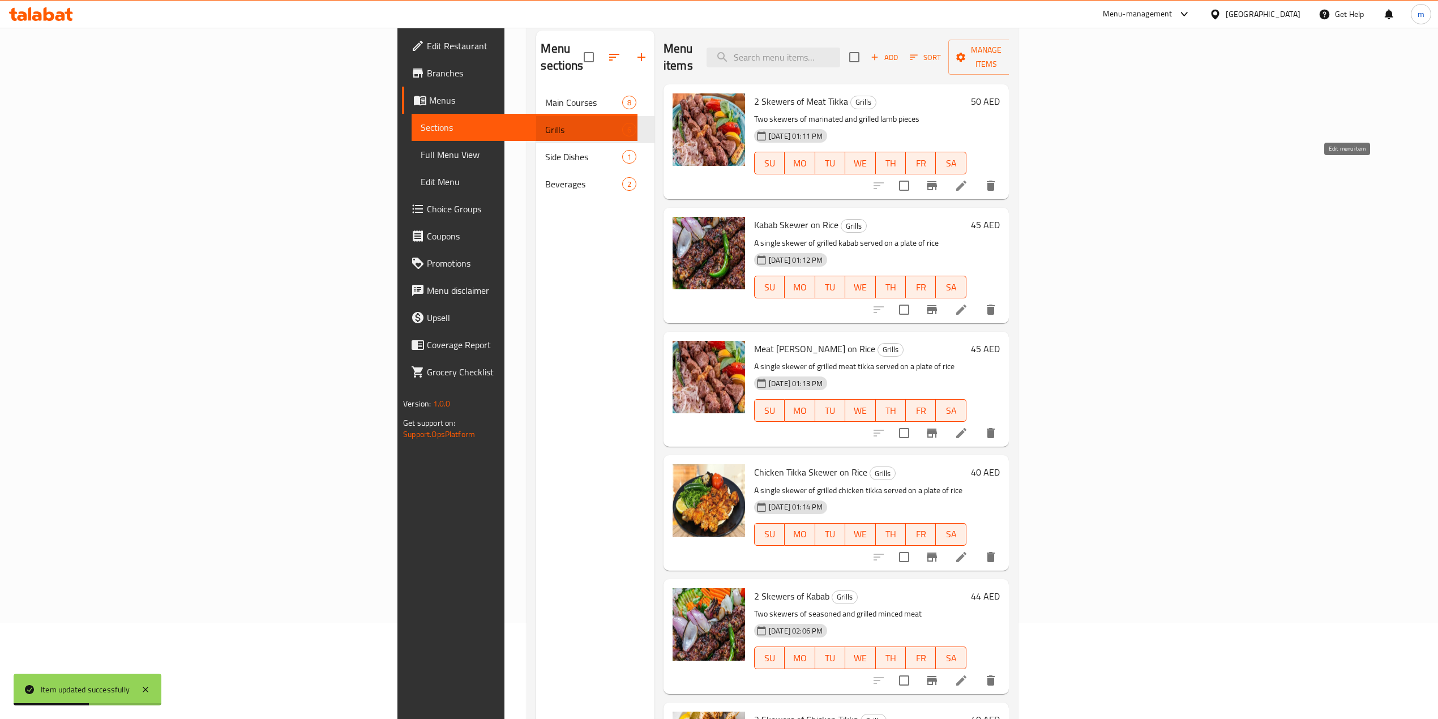
click at [968, 179] on icon at bounding box center [962, 186] width 14 height 14
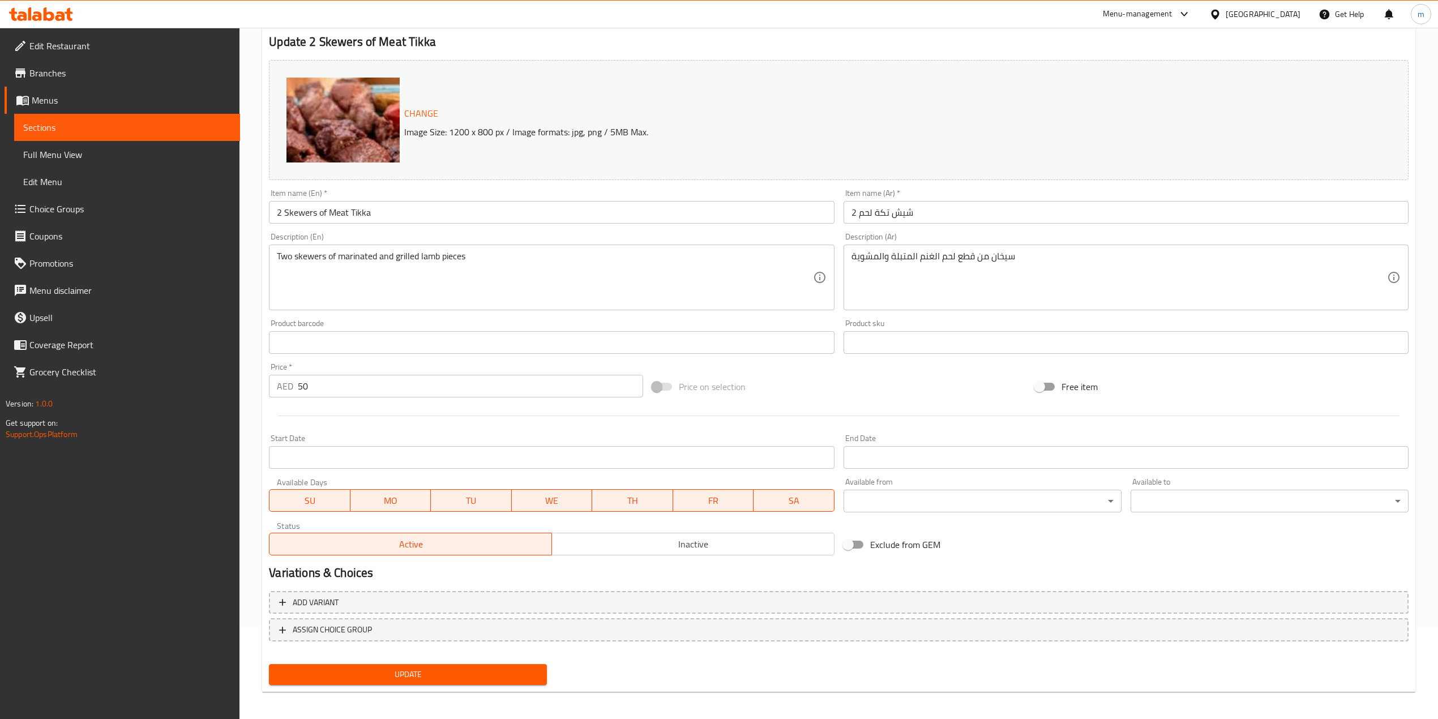
scroll to position [96, 0]
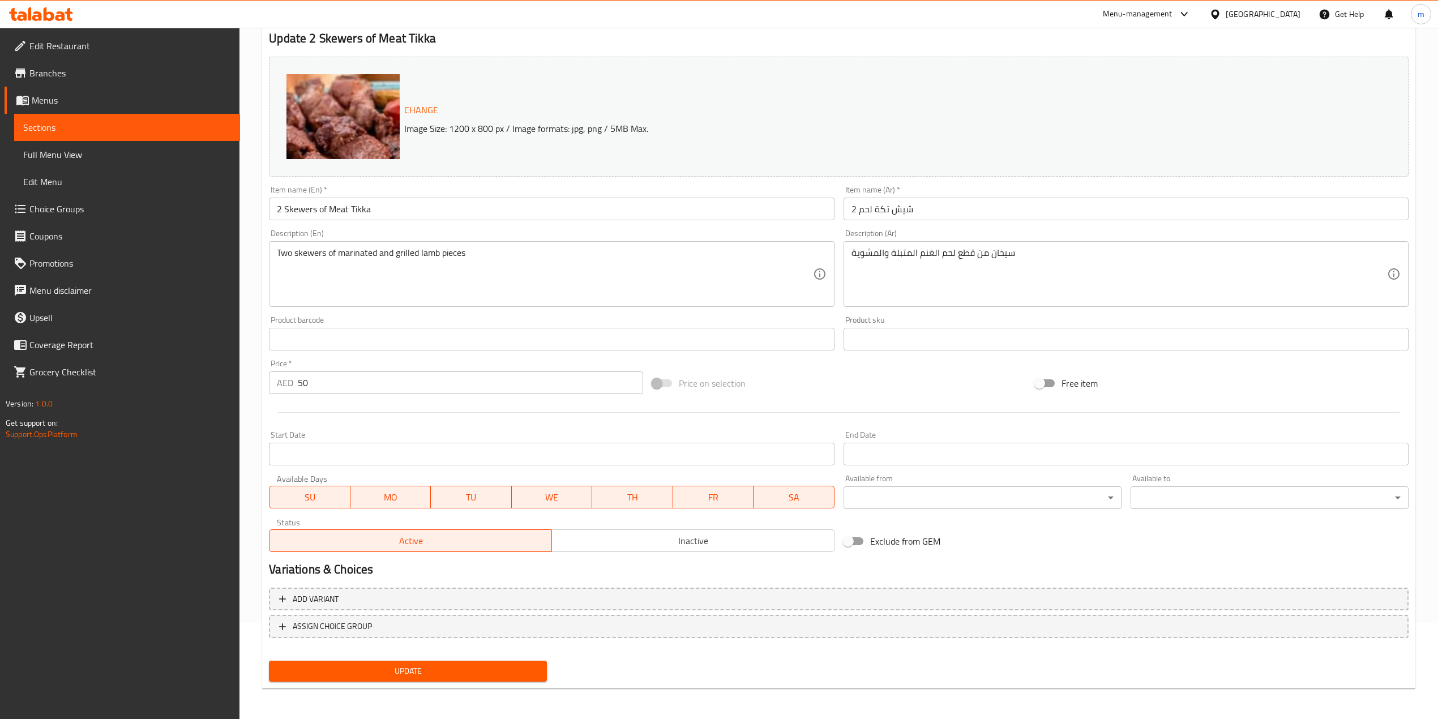
click at [433, 664] on span "Update" at bounding box center [408, 671] width 260 height 14
click at [59, 123] on span "Sections" at bounding box center [127, 128] width 208 height 14
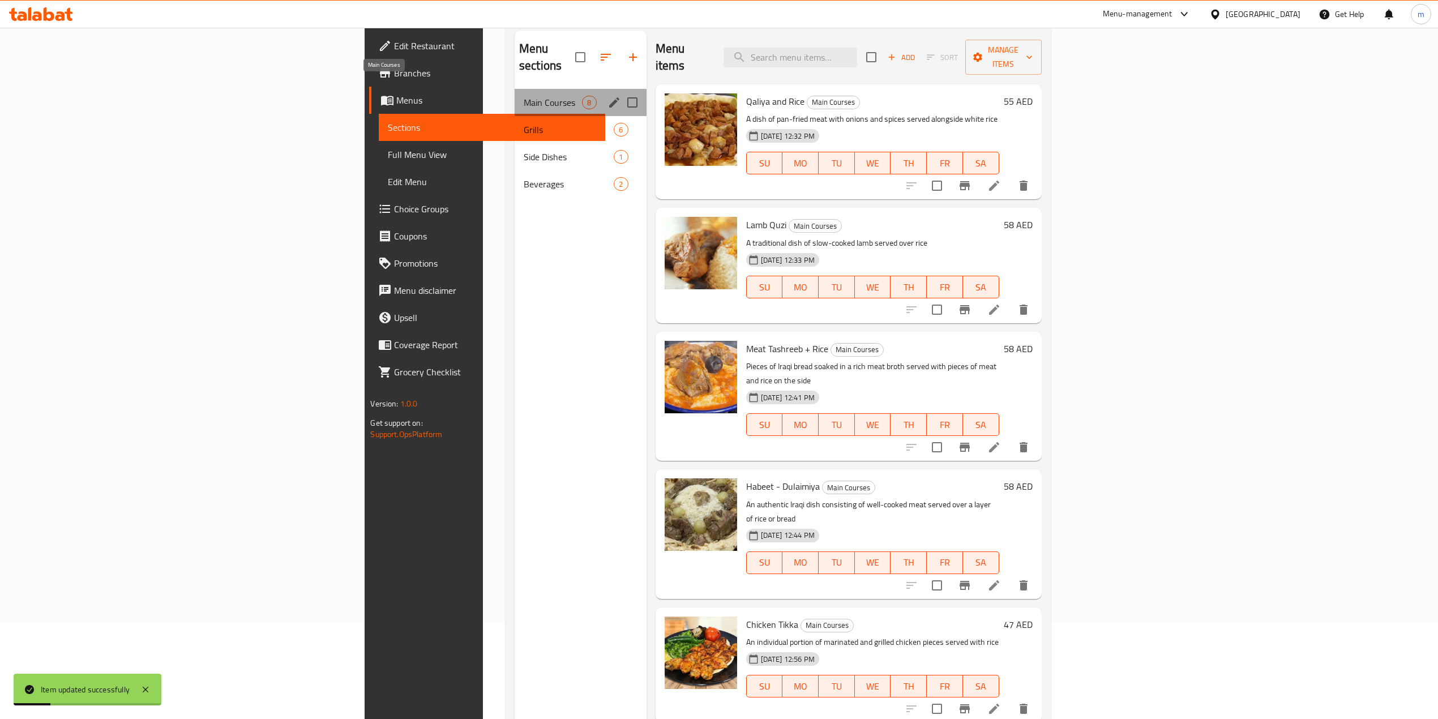
click at [524, 96] on span "Main Courses" at bounding box center [553, 103] width 59 height 14
click at [515, 116] on div "Grills 6" at bounding box center [581, 129] width 132 height 27
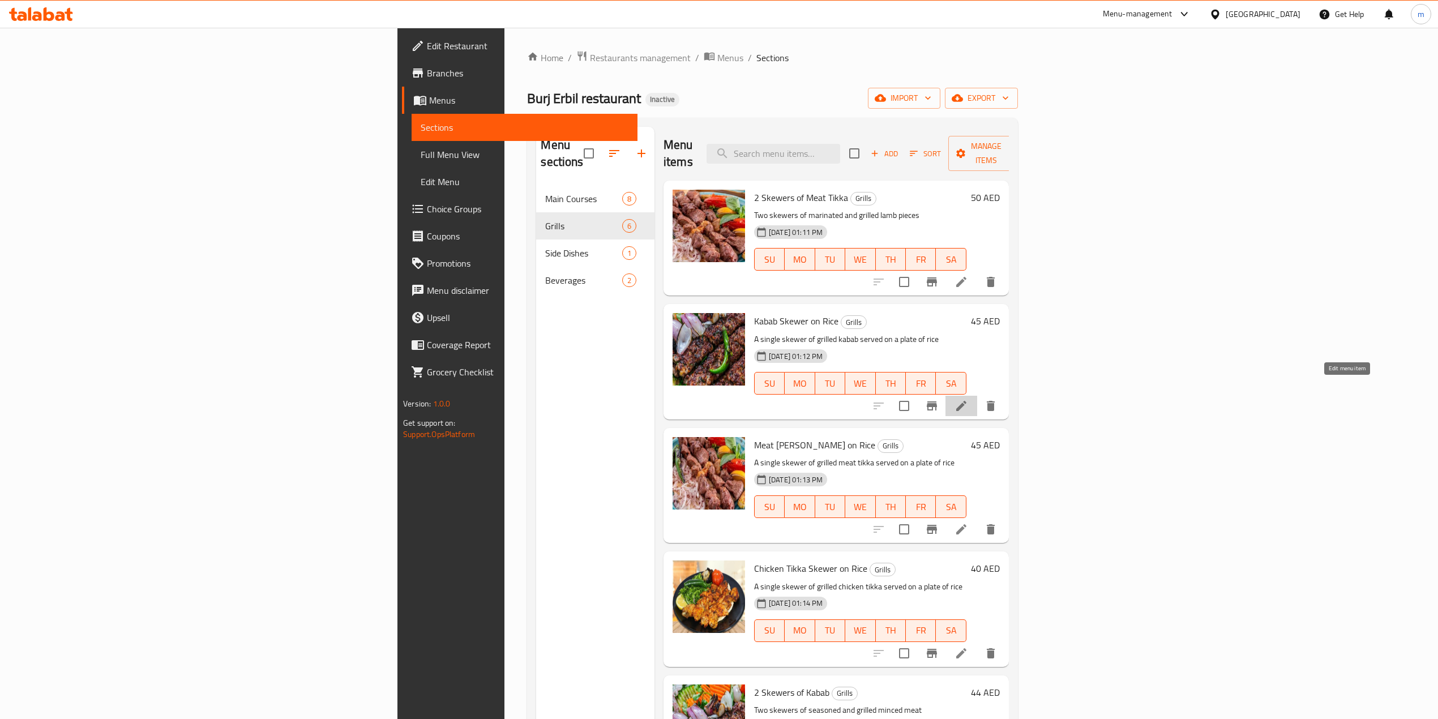
click at [966, 401] on icon at bounding box center [961, 406] width 10 height 10
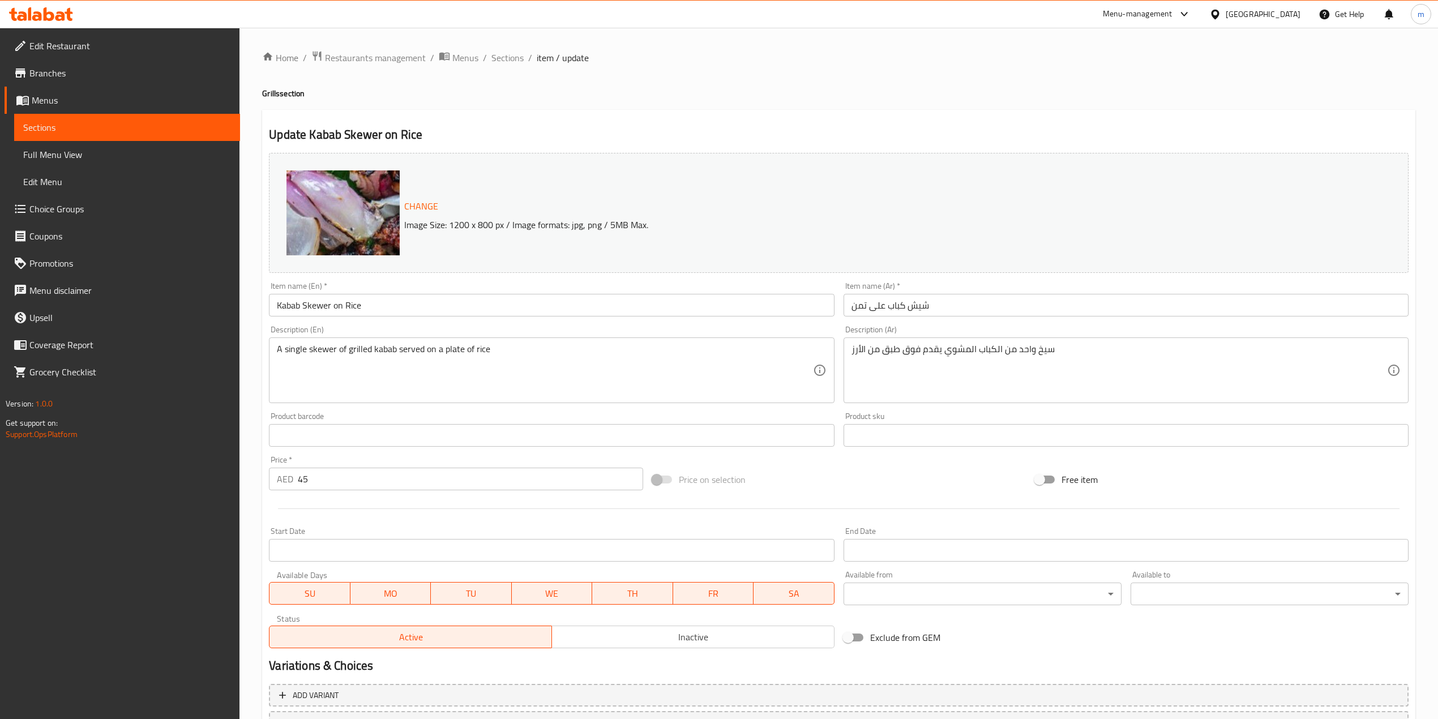
click at [861, 305] on input "شيش كباب على تمن" at bounding box center [1126, 305] width 565 height 23
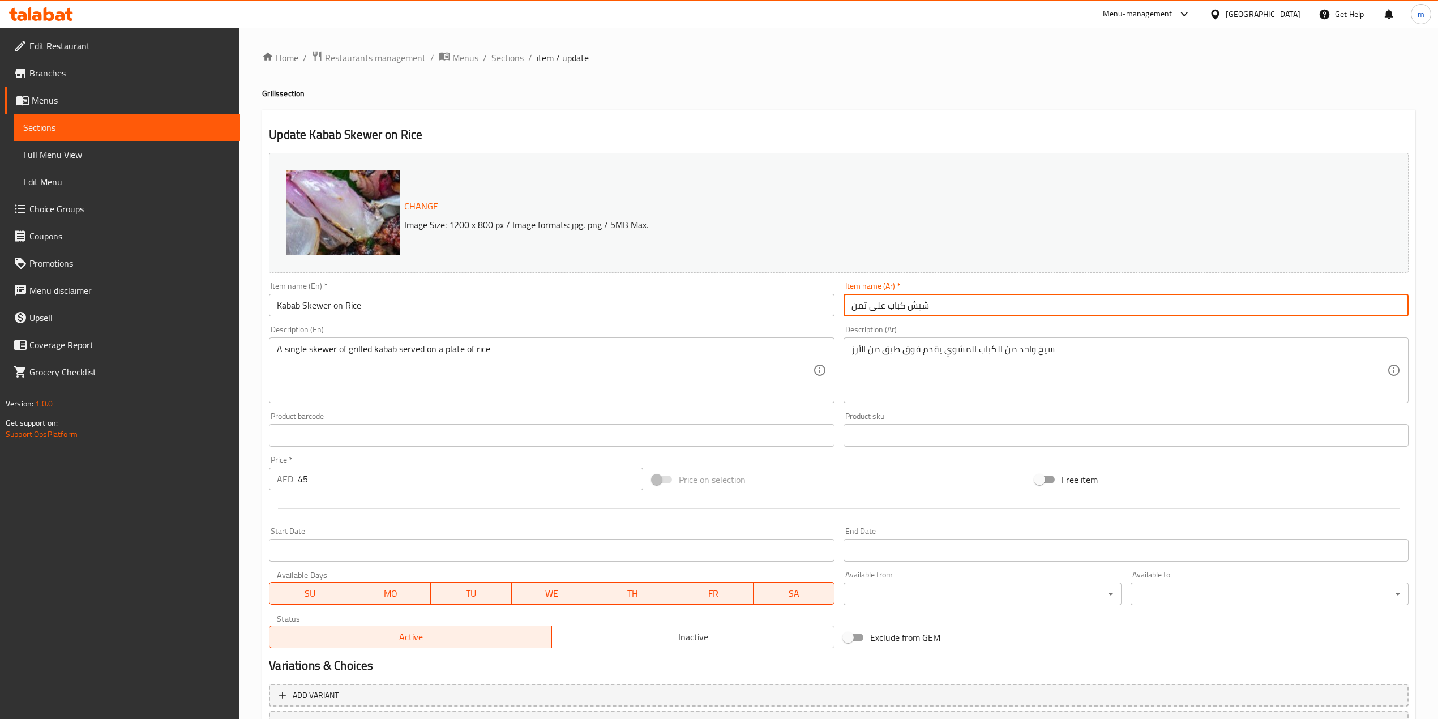
click at [861, 305] on input "شيش كباب على تمن" at bounding box center [1126, 305] width 565 height 23
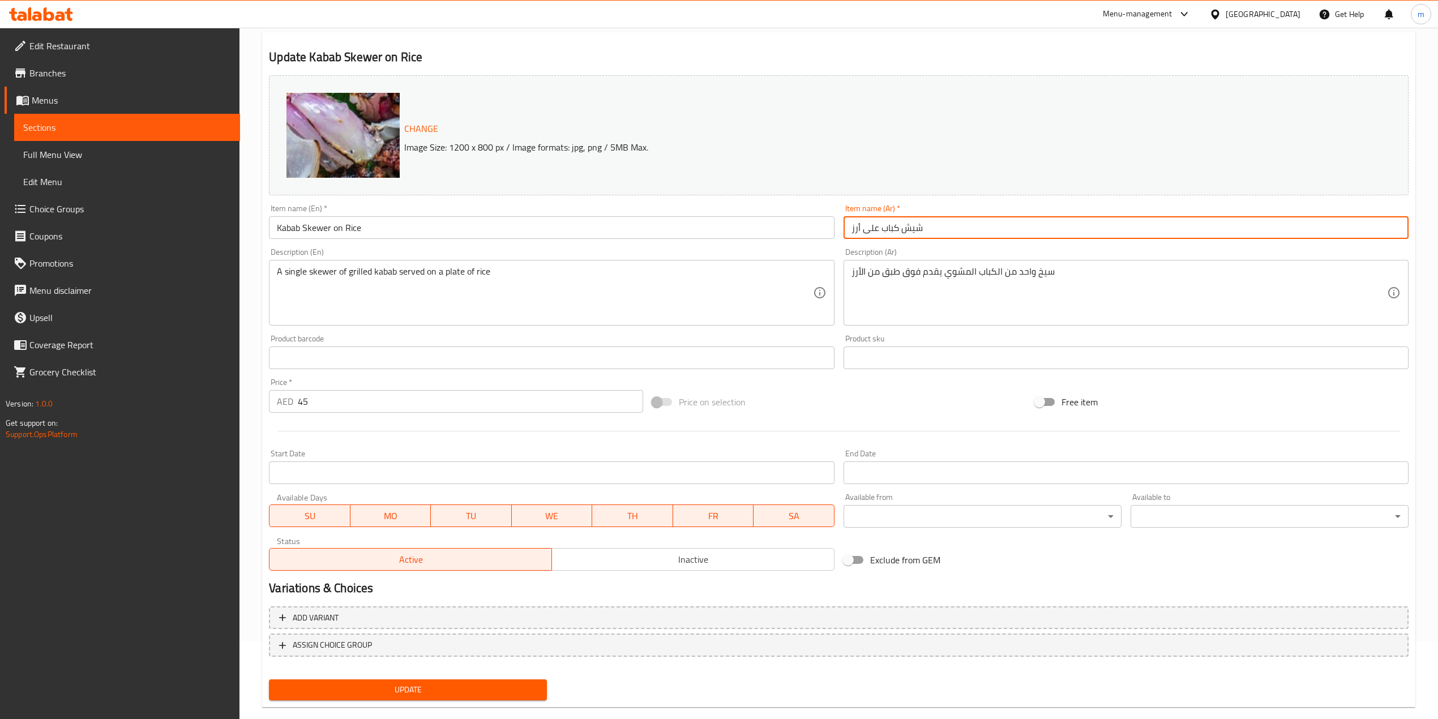
scroll to position [96, 0]
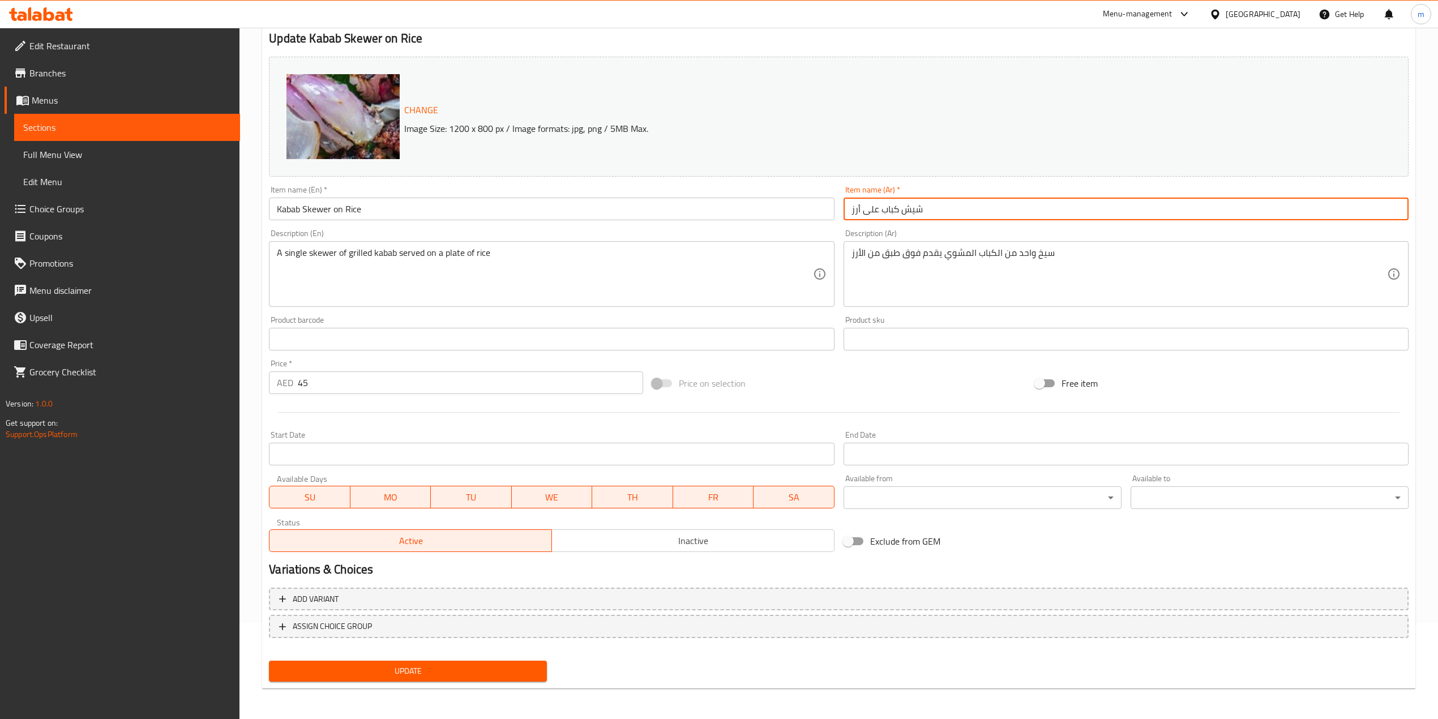
type input "شيش كباب على أرز"
click at [361, 673] on span "Update" at bounding box center [408, 671] width 260 height 14
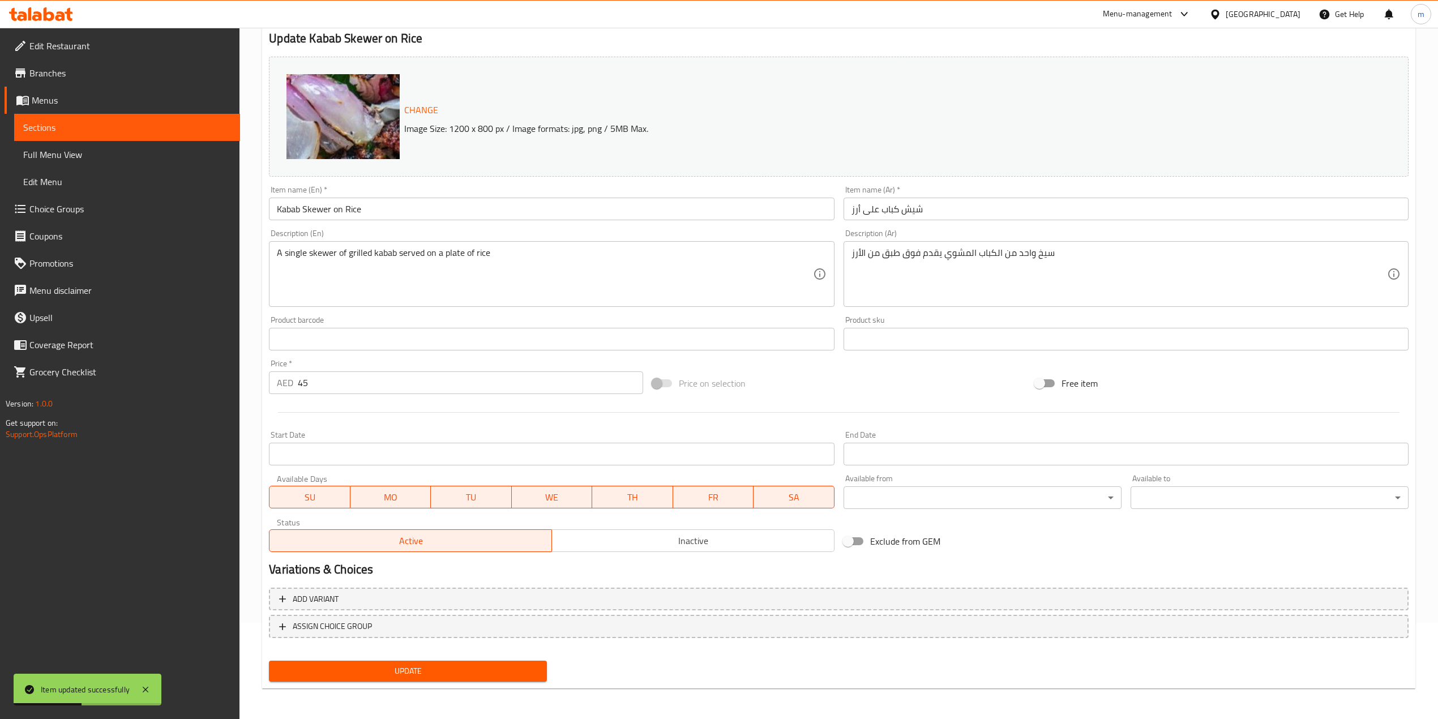
click at [87, 127] on span "Sections" at bounding box center [127, 128] width 208 height 14
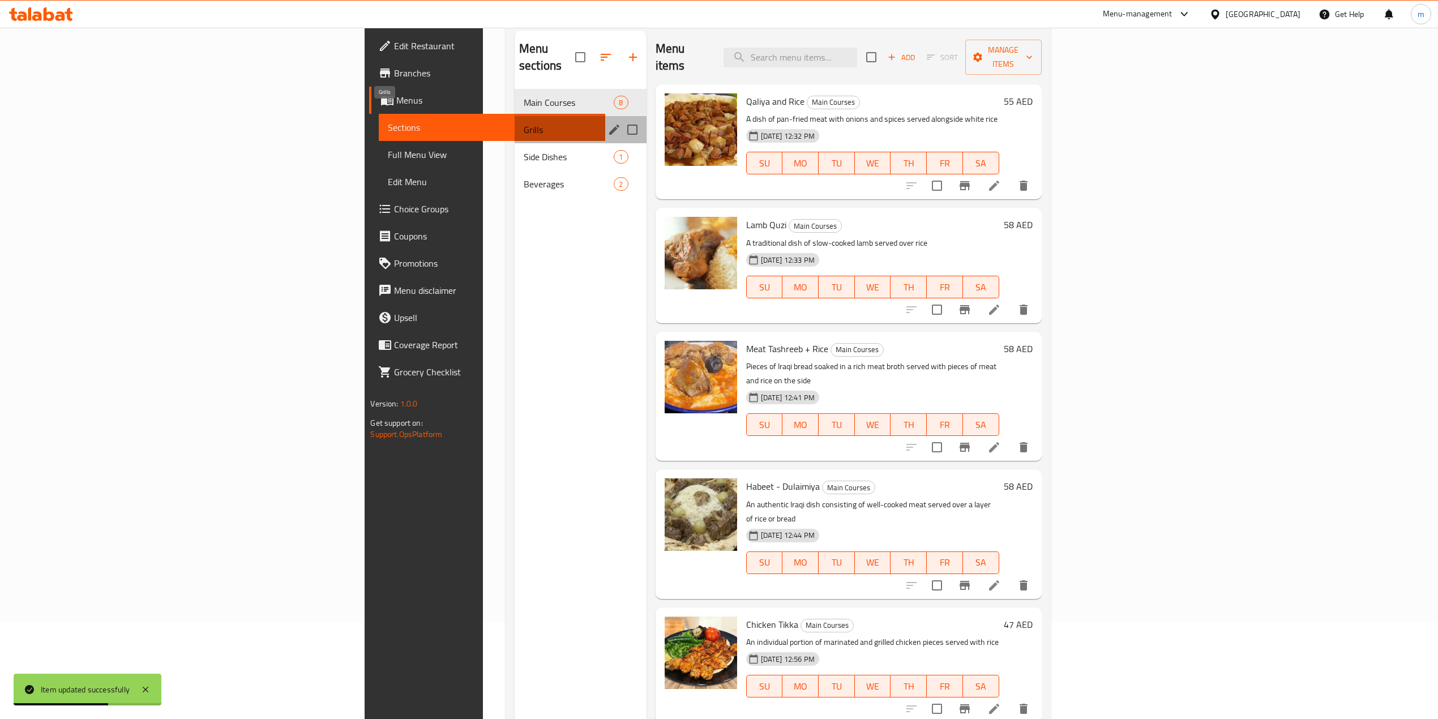
click at [524, 123] on span "Grills" at bounding box center [553, 130] width 59 height 14
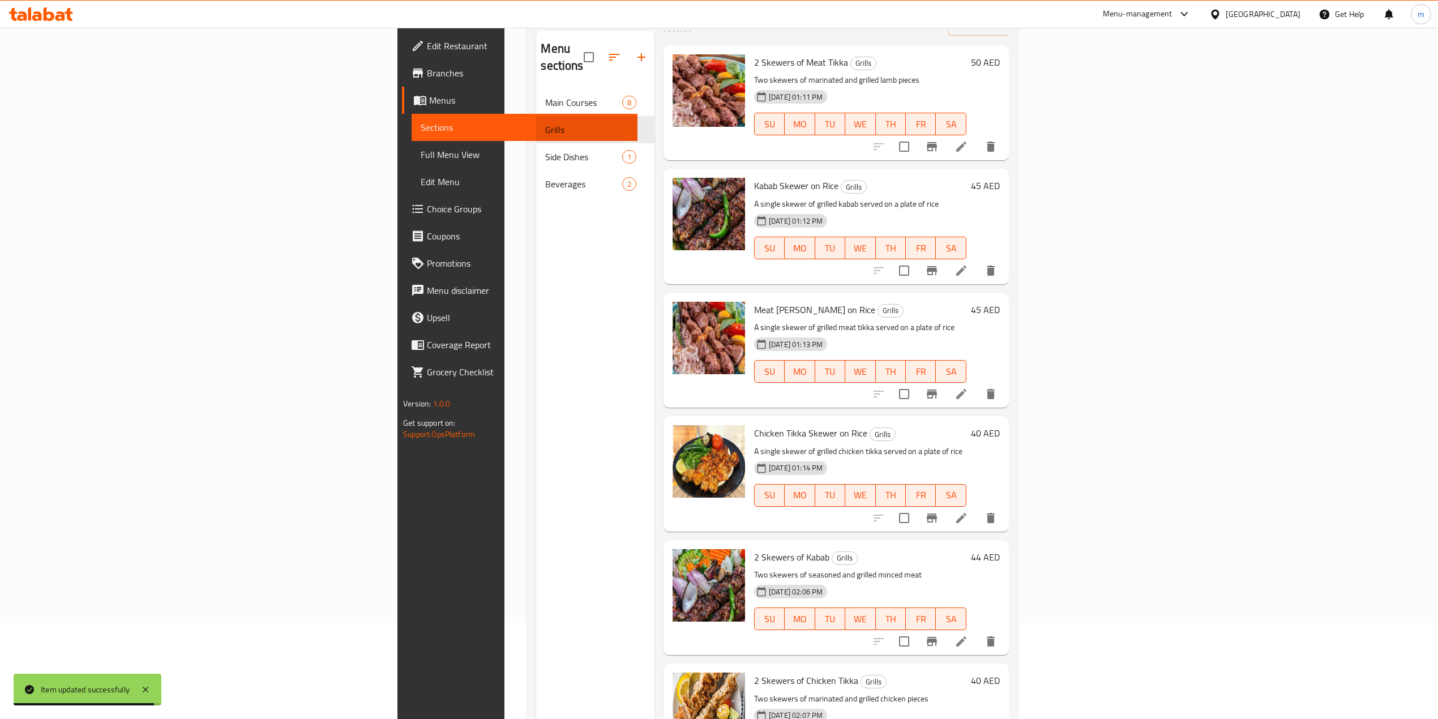
scroll to position [50, 0]
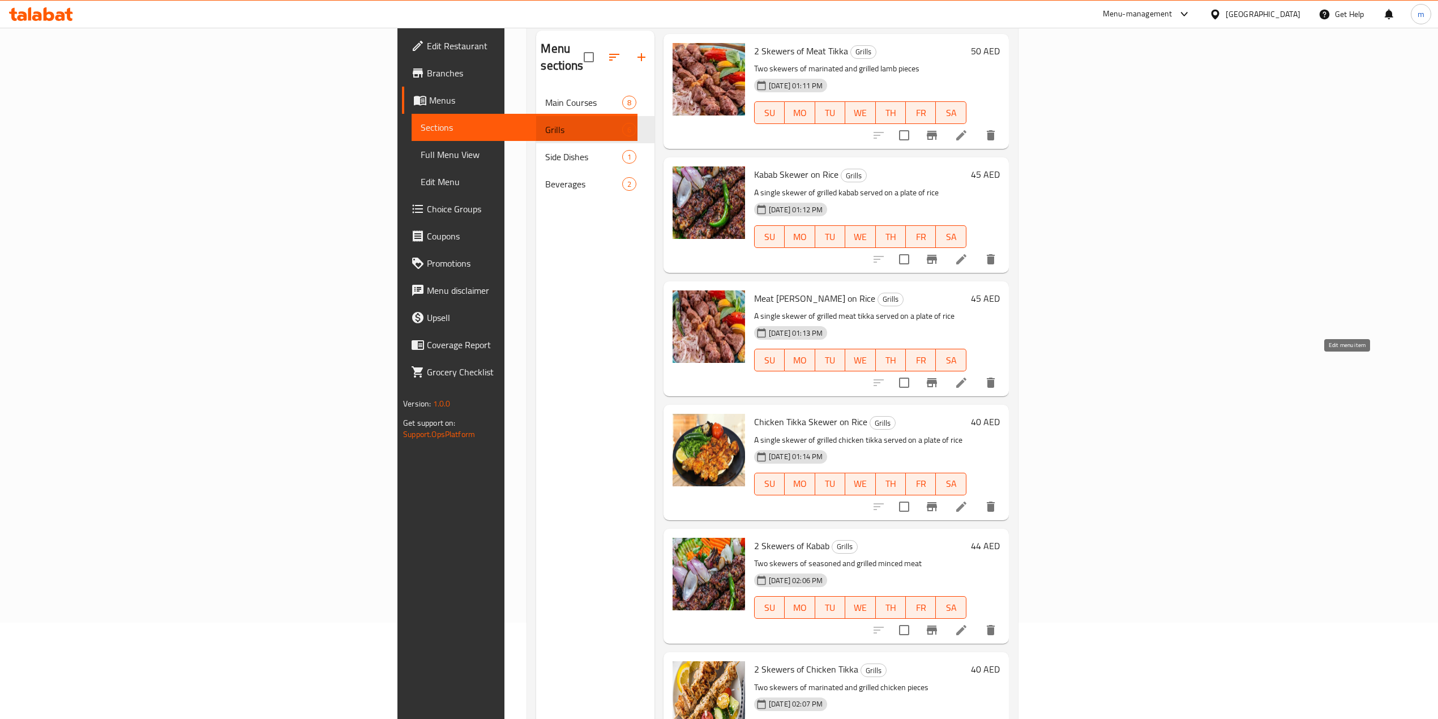
click at [968, 376] on icon at bounding box center [962, 383] width 14 height 14
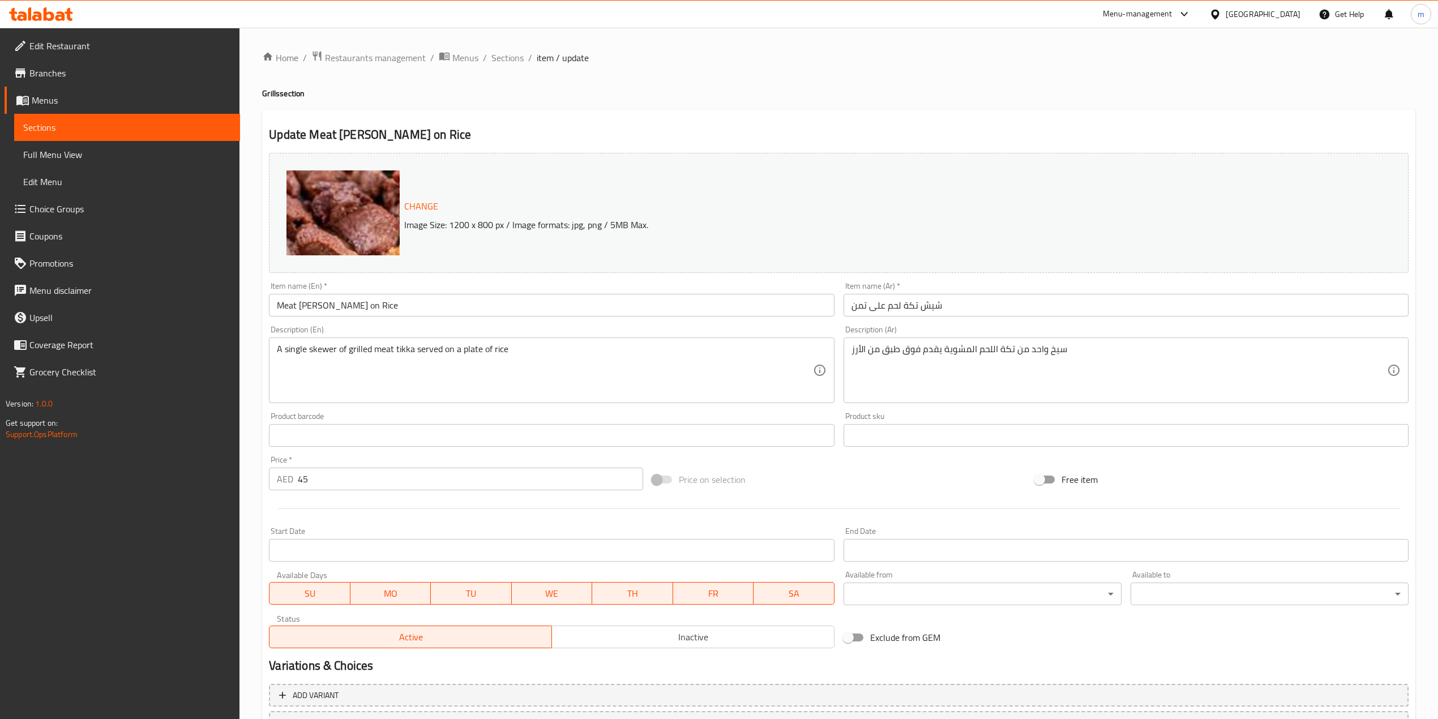
click at [863, 301] on input "شيش تكة لحم على تمن" at bounding box center [1126, 305] width 565 height 23
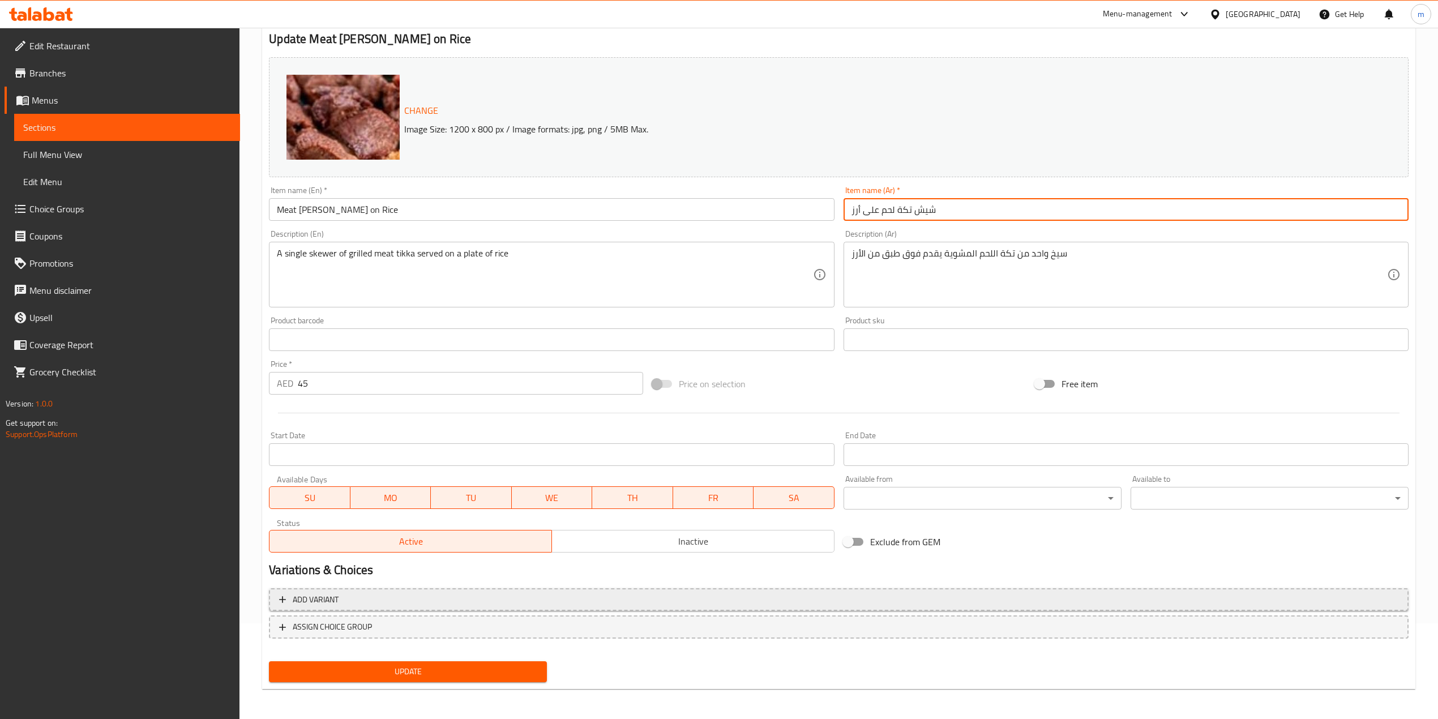
scroll to position [96, 0]
type input "شيش تكة لحم على أرز"
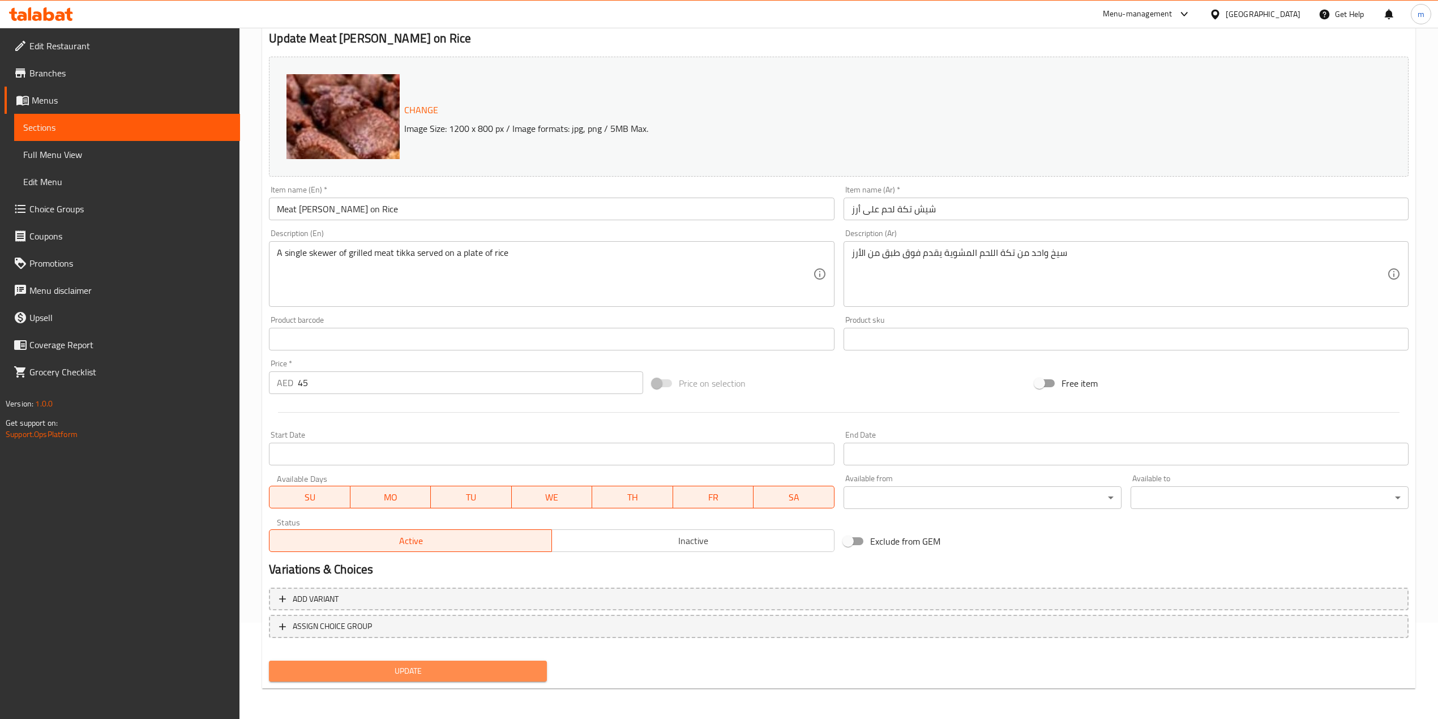
click at [501, 670] on span "Update" at bounding box center [408, 671] width 260 height 14
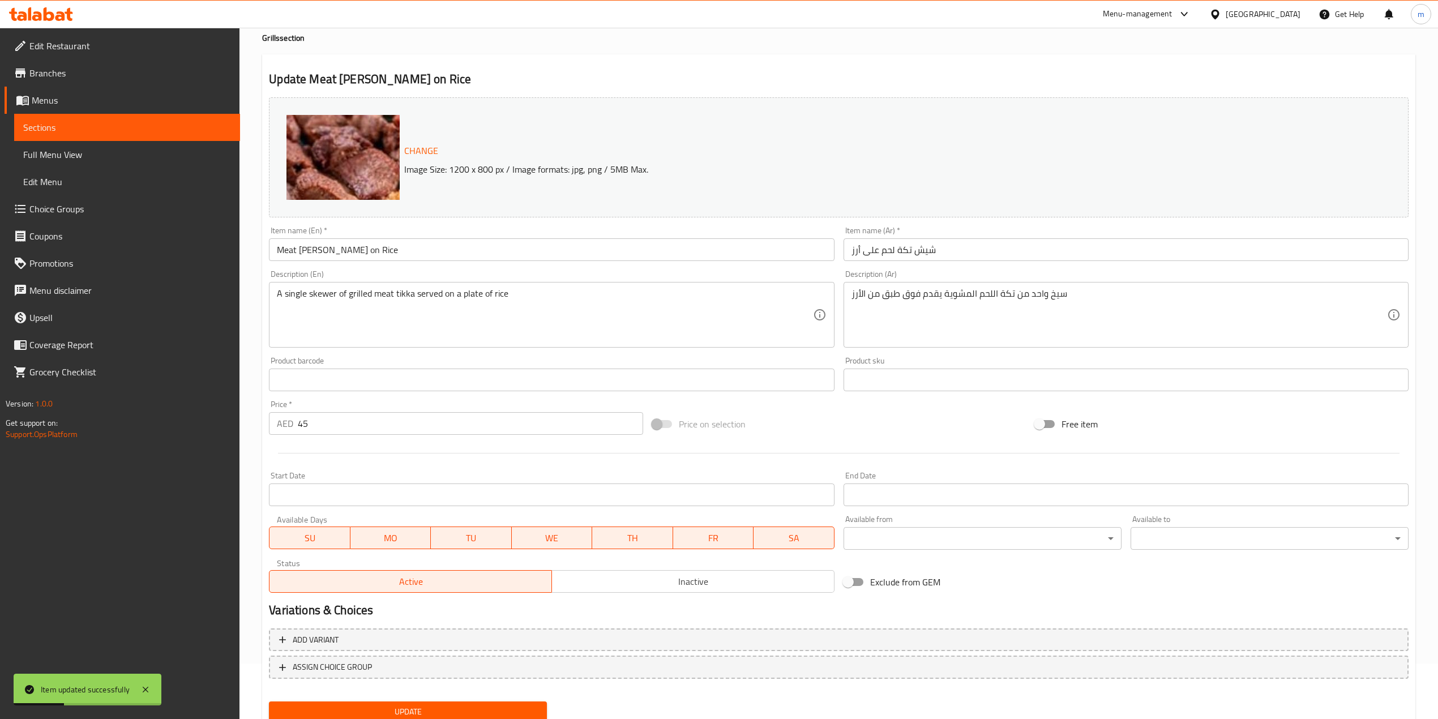
scroll to position [0, 0]
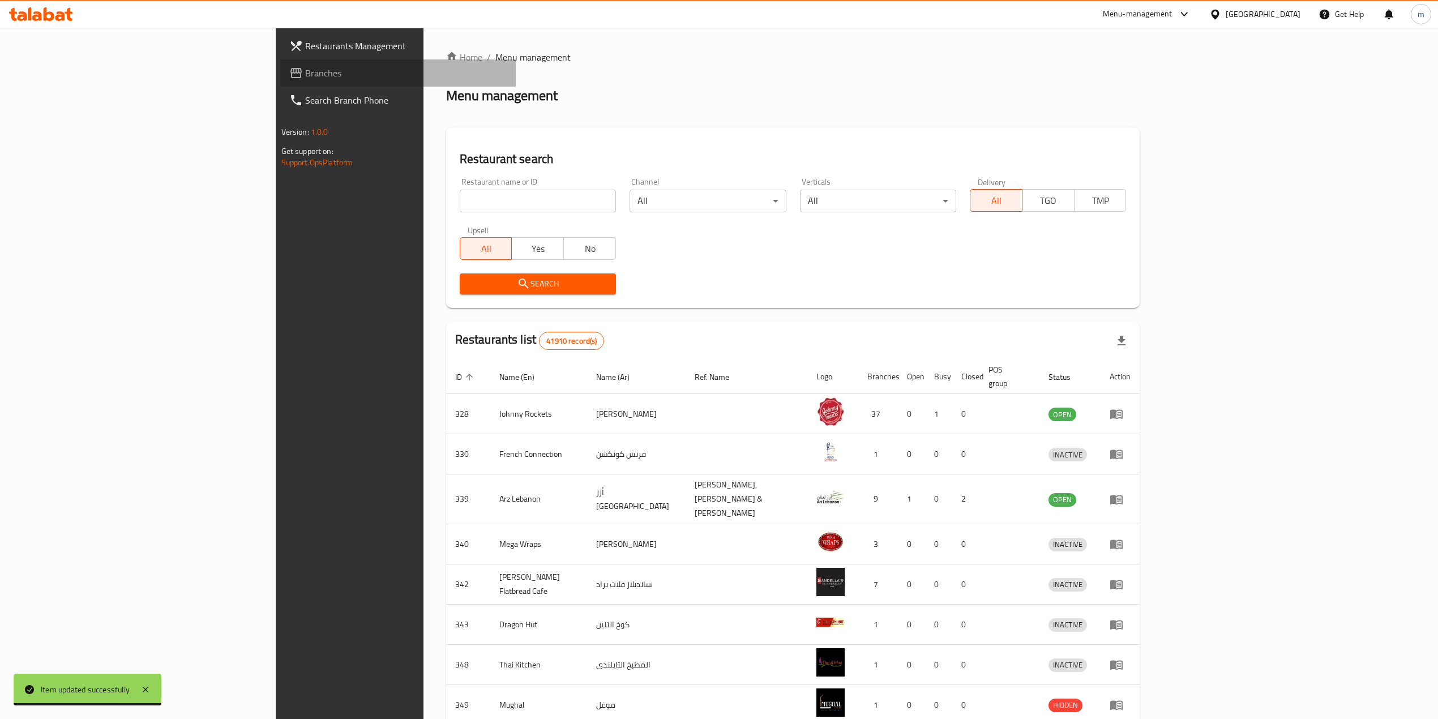
click at [305, 75] on span "Branches" at bounding box center [406, 73] width 202 height 14
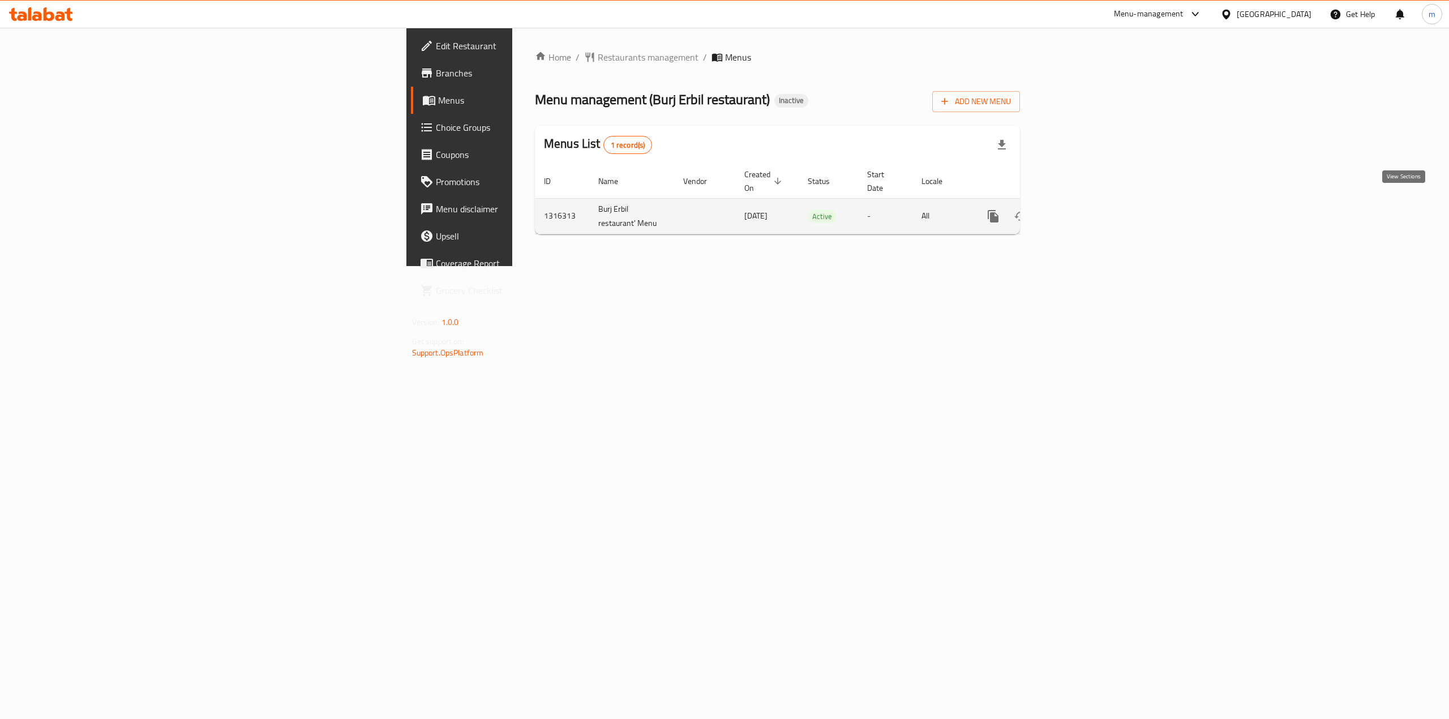
click at [1089, 208] on link "enhanced table" at bounding box center [1075, 216] width 27 height 27
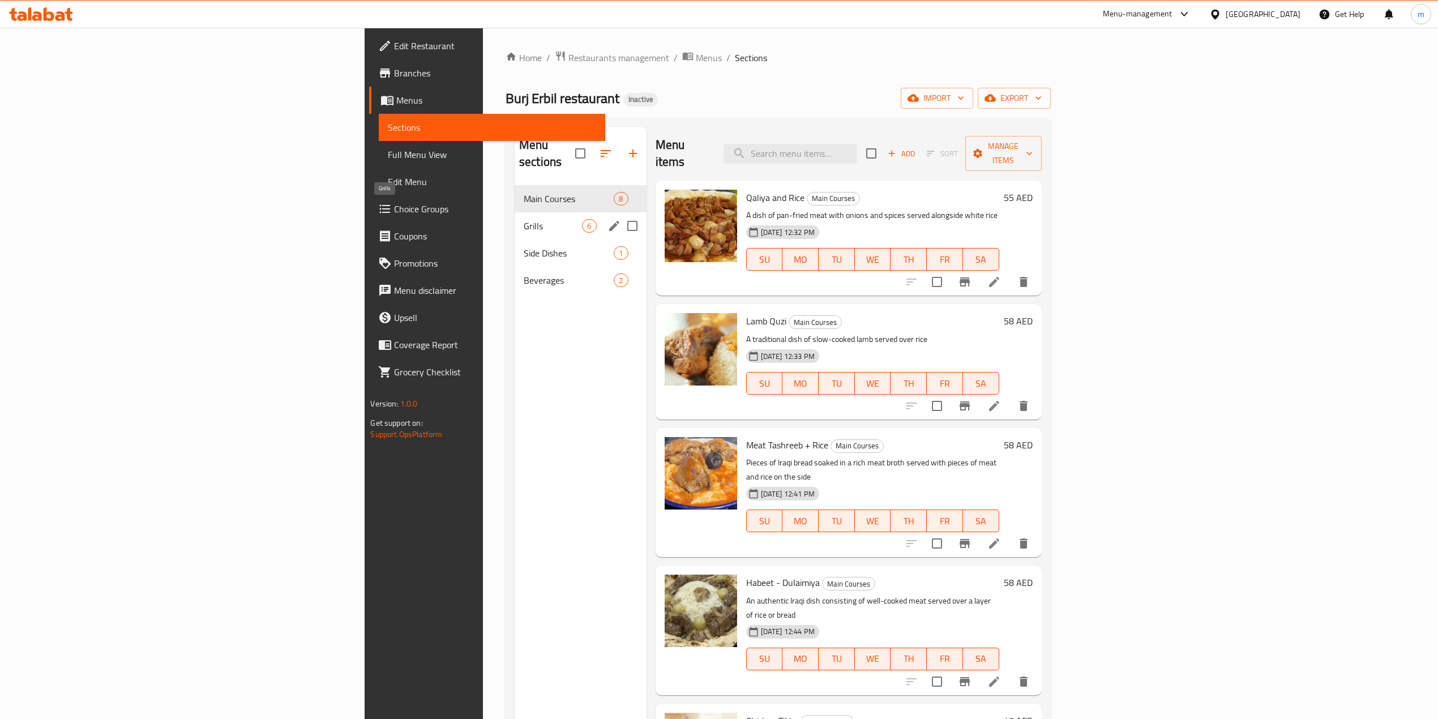
click at [524, 219] on span "Grills" at bounding box center [553, 226] width 59 height 14
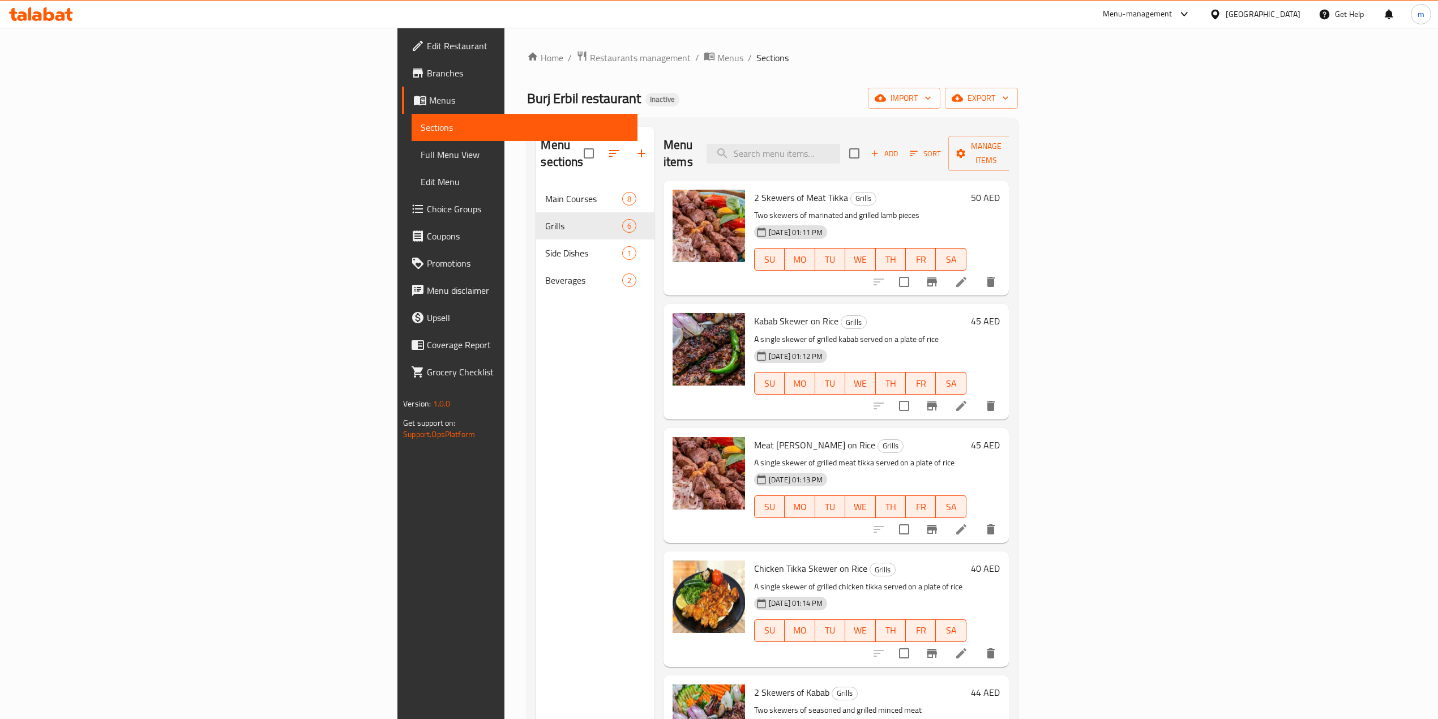
click at [968, 399] on icon at bounding box center [962, 406] width 14 height 14
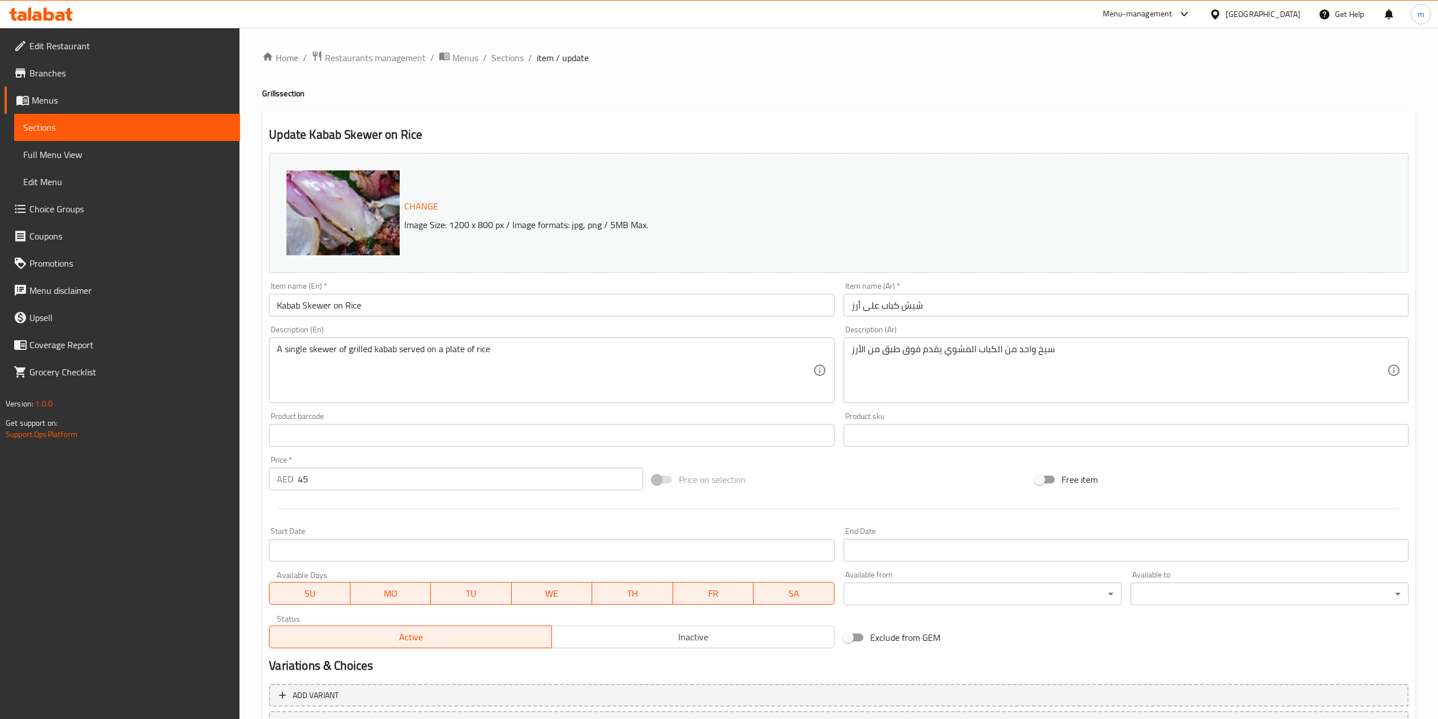
click at [141, 131] on span "Sections" at bounding box center [127, 128] width 208 height 14
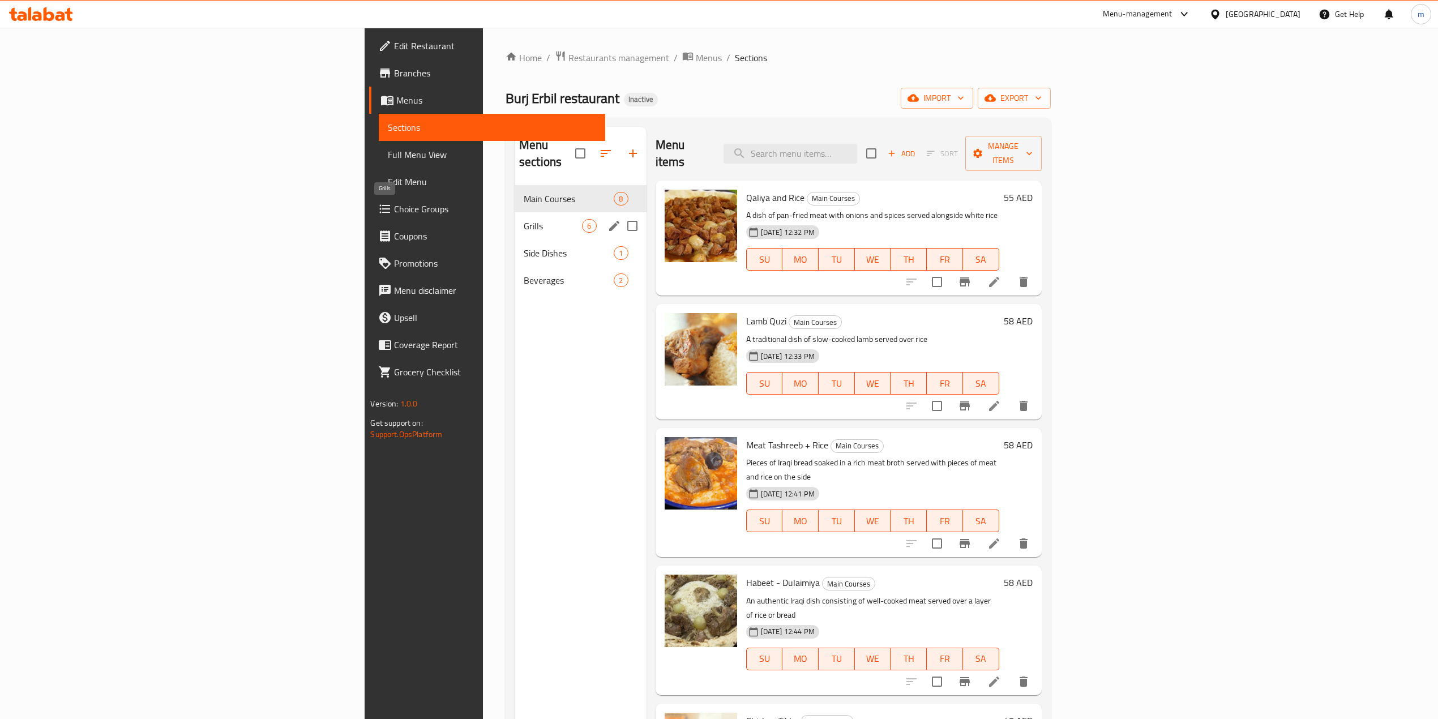
click at [524, 219] on span "Grills" at bounding box center [553, 226] width 59 height 14
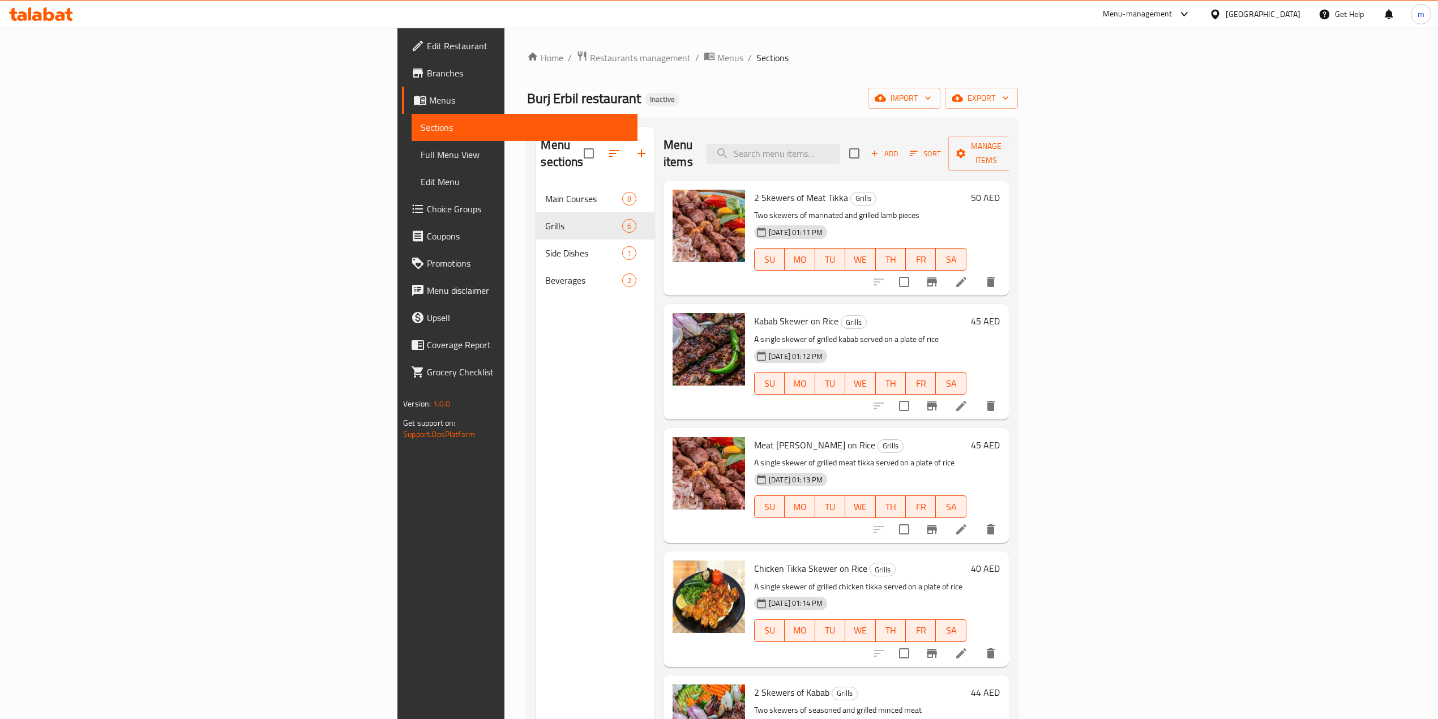
click at [977, 520] on li at bounding box center [962, 529] width 32 height 20
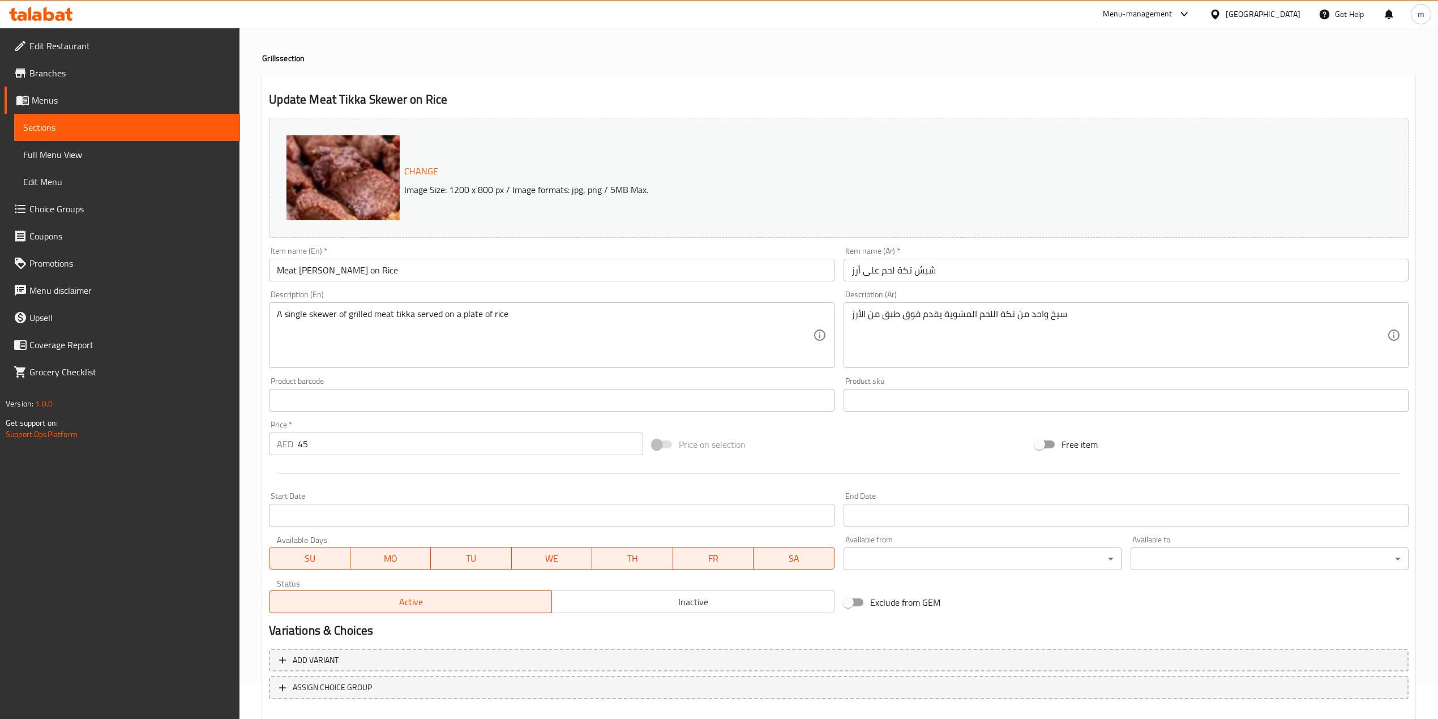
scroll to position [96, 0]
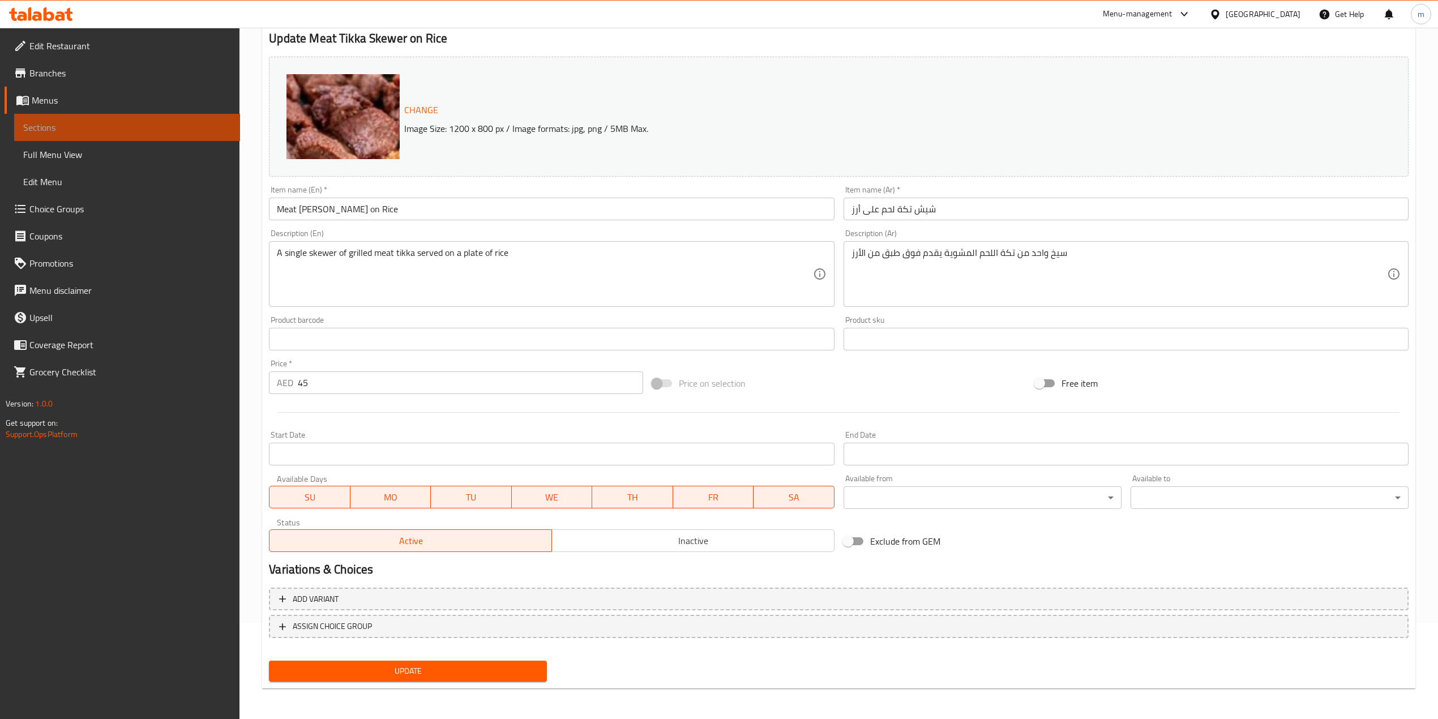
click at [68, 121] on span "Sections" at bounding box center [127, 128] width 208 height 14
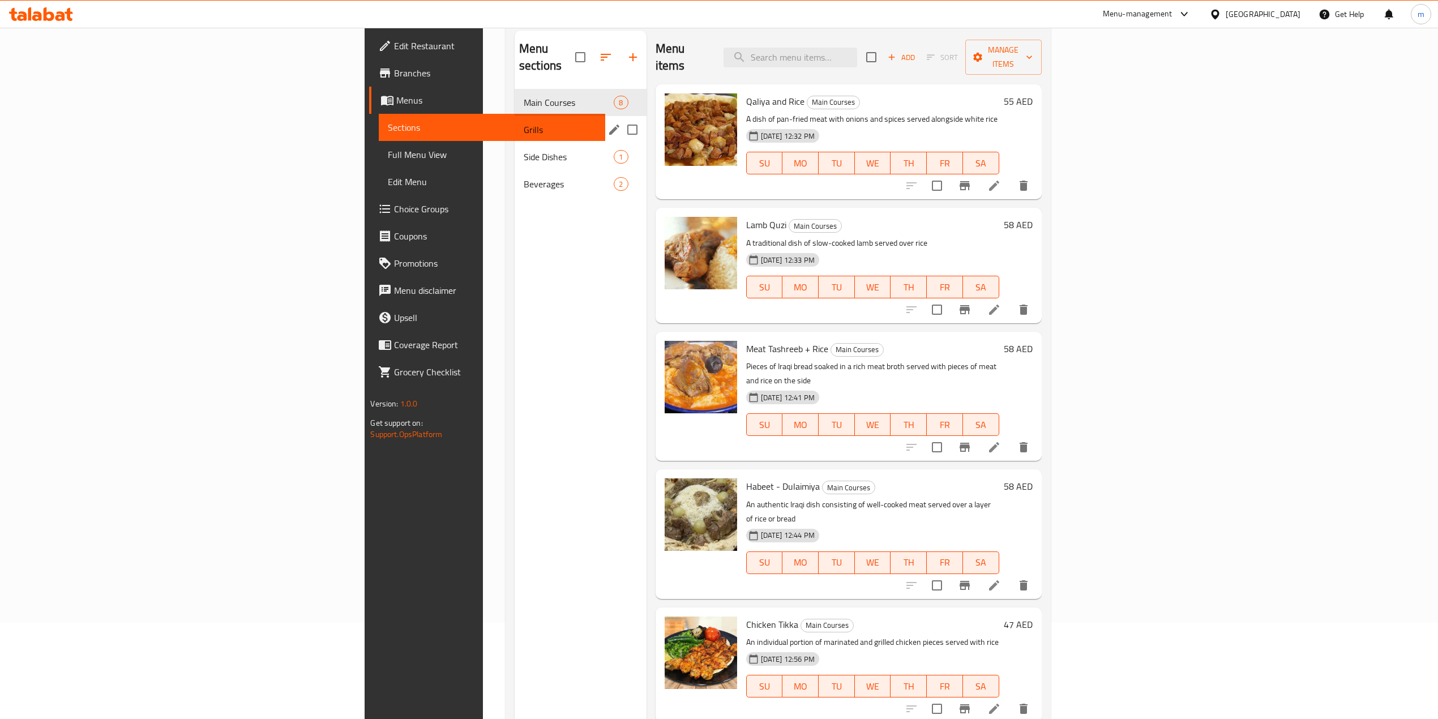
click at [524, 123] on span "Grills" at bounding box center [553, 130] width 59 height 14
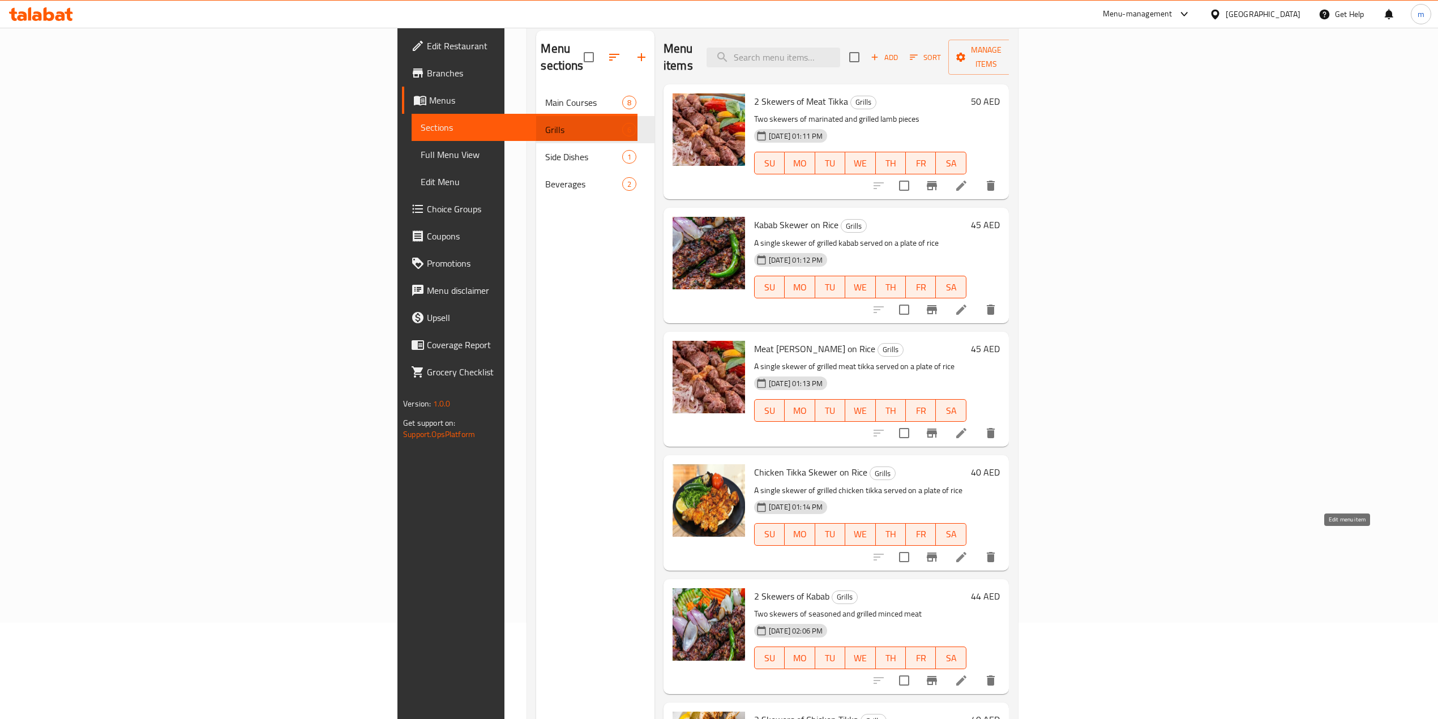
click at [968, 550] on icon at bounding box center [962, 557] width 14 height 14
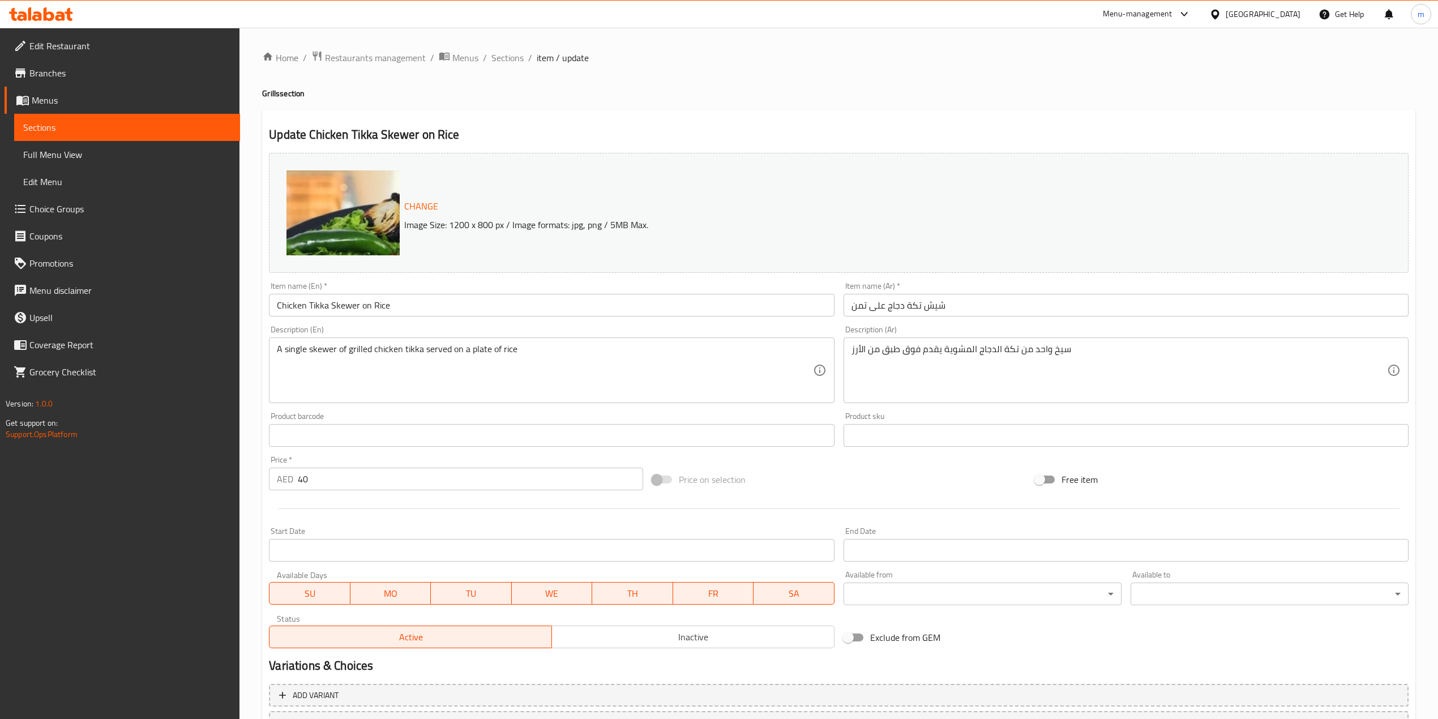
click at [846, 305] on input "شيش تكة دجاج على تمن" at bounding box center [1126, 305] width 565 height 23
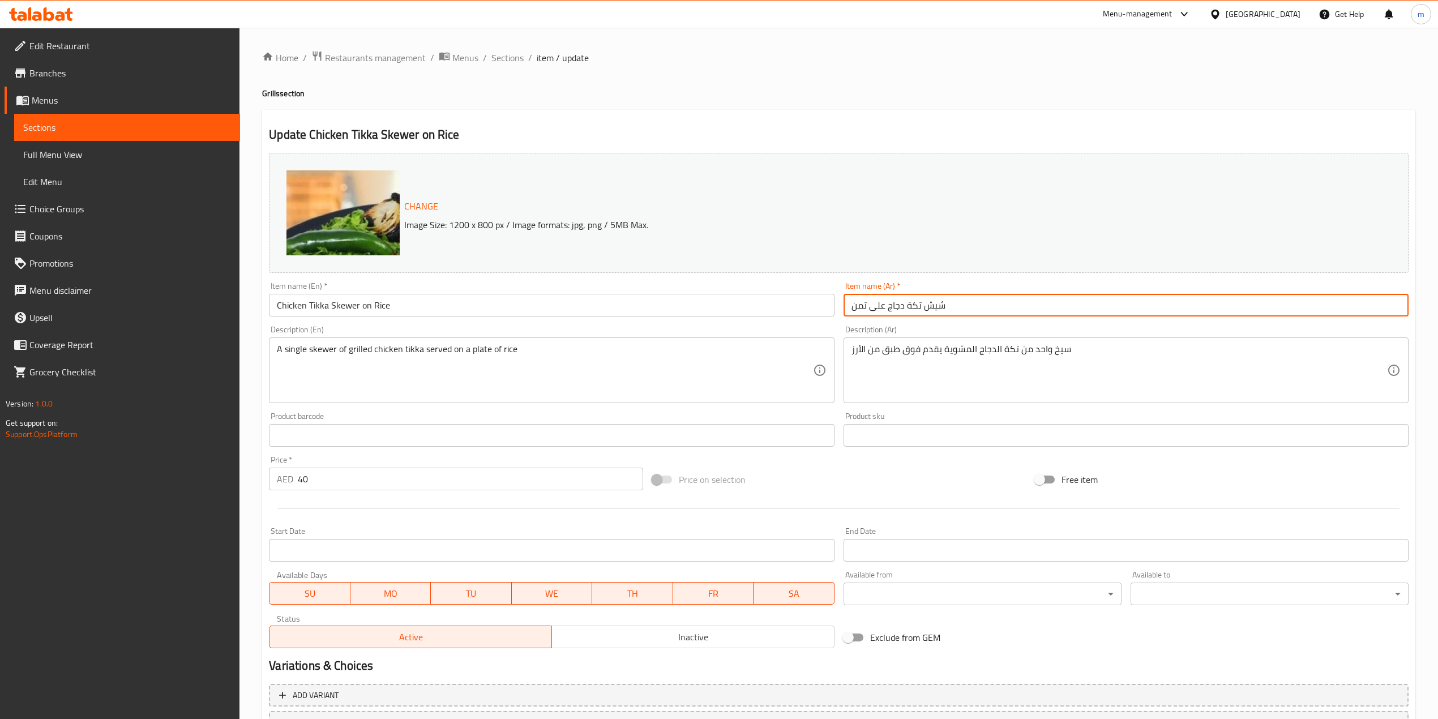
click at [848, 305] on input "شيش تكة دجاج على تمن" at bounding box center [1126, 305] width 565 height 23
click at [862, 297] on input "شيش تكة دجاج على تمن" at bounding box center [1126, 305] width 565 height 23
paste input "رز"
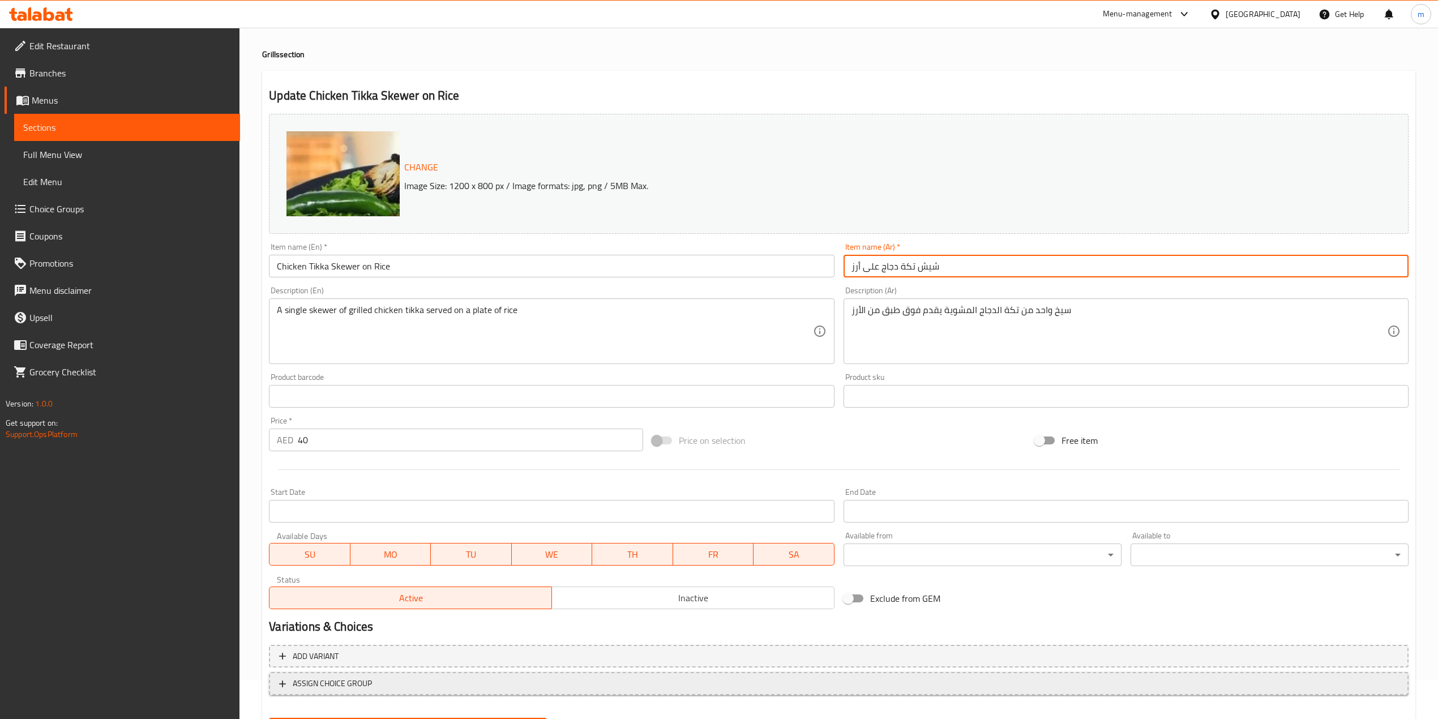
scroll to position [96, 0]
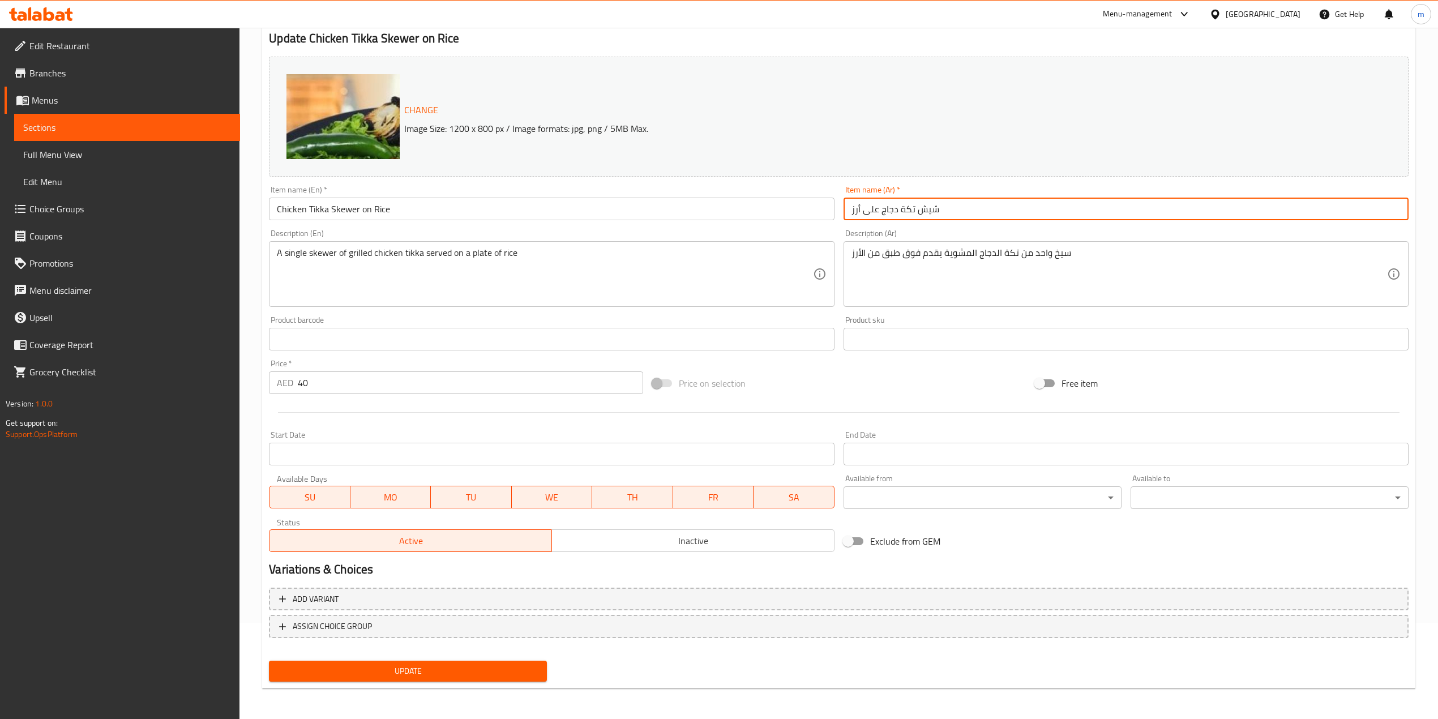
type input "شيش تكة دجاج على أرز"
click at [424, 674] on span "Update" at bounding box center [408, 671] width 260 height 14
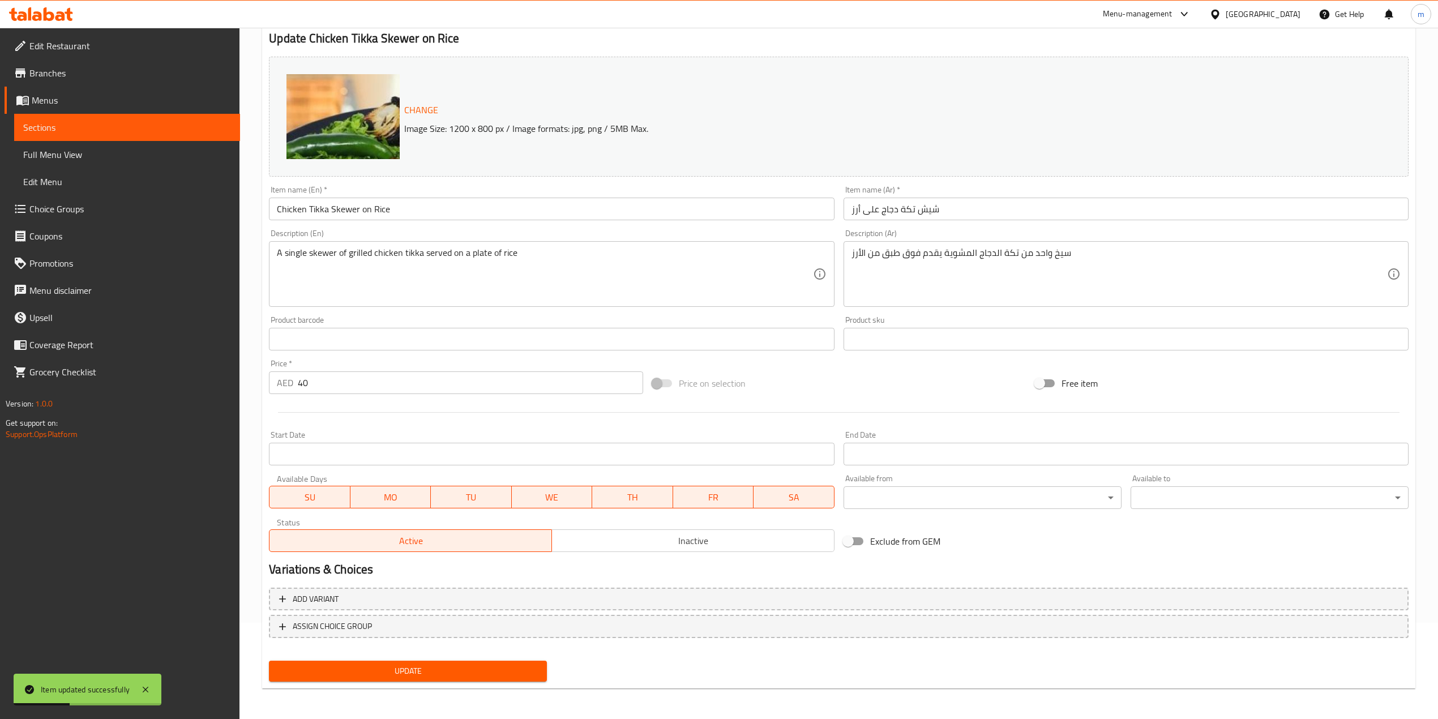
click at [87, 116] on link "Sections" at bounding box center [127, 127] width 226 height 27
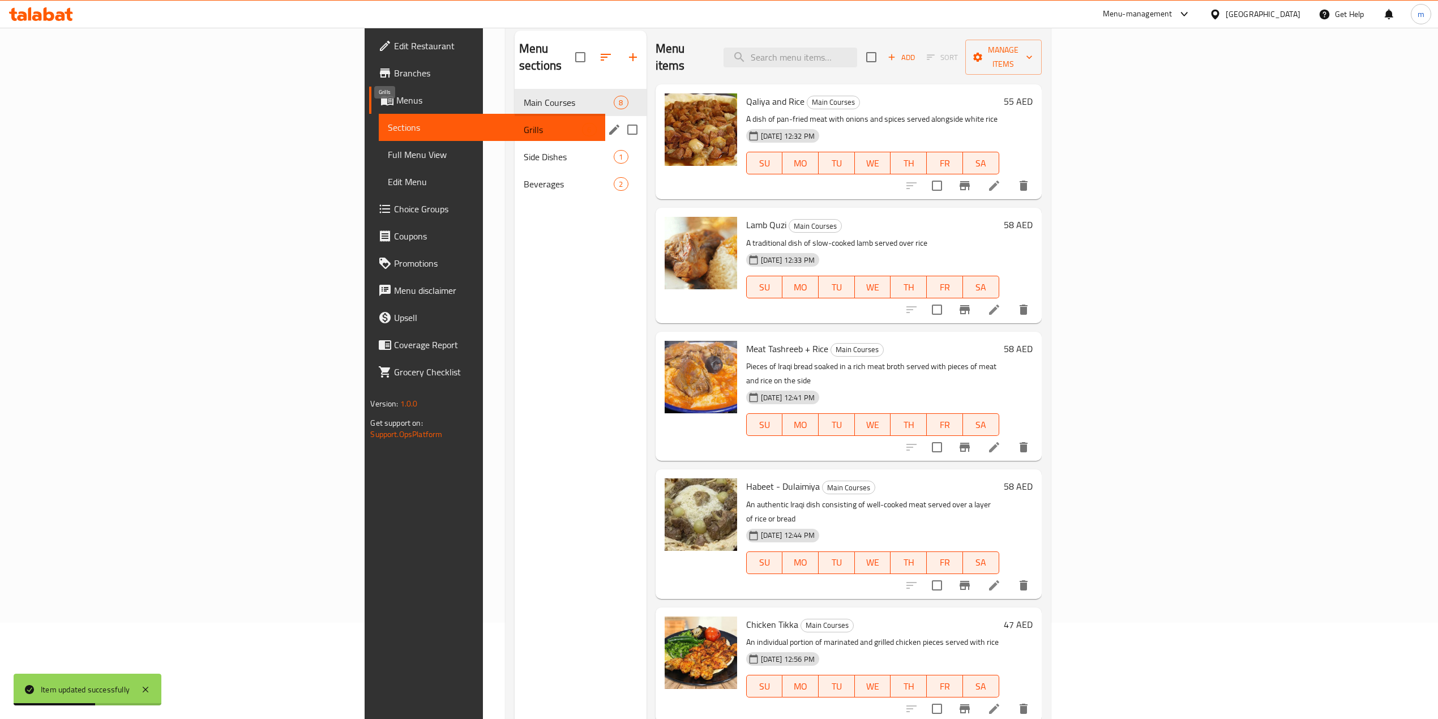
click at [524, 123] on span "Grills" at bounding box center [553, 130] width 59 height 14
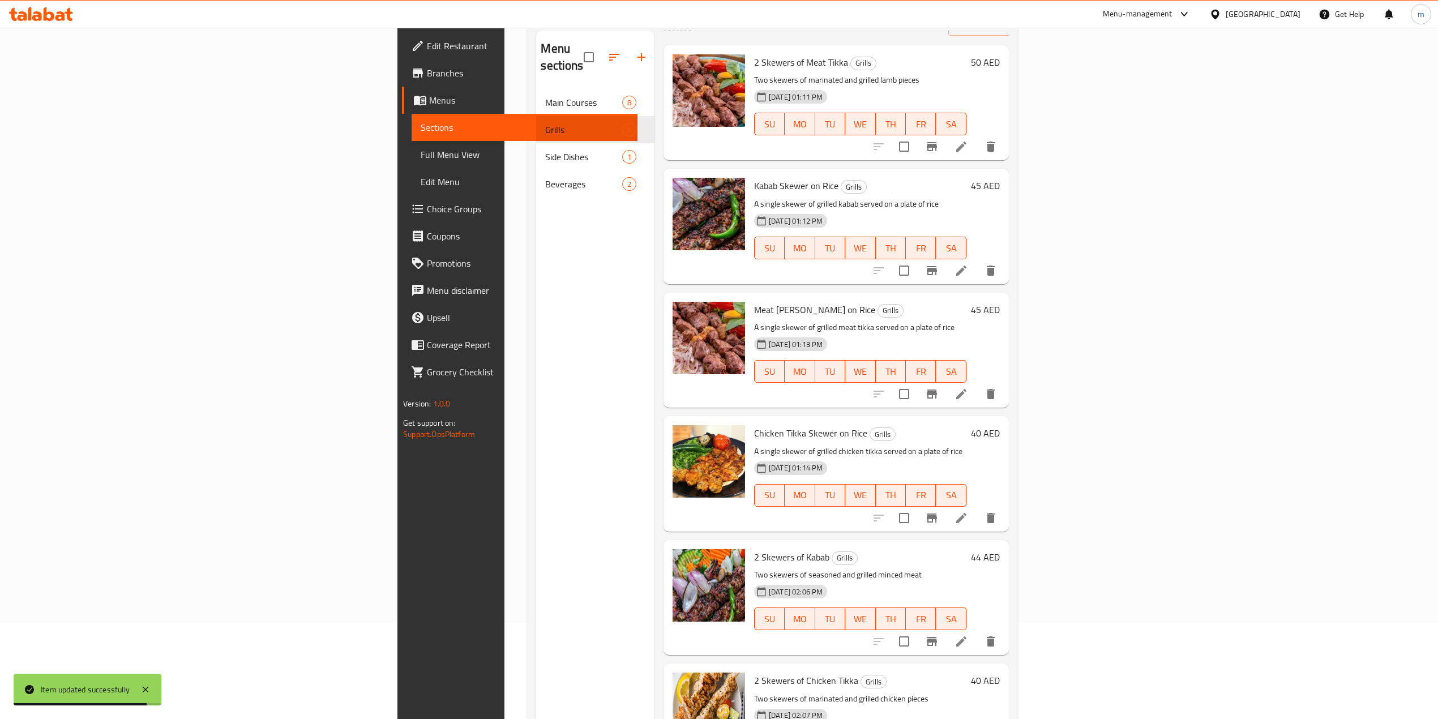
scroll to position [50, 0]
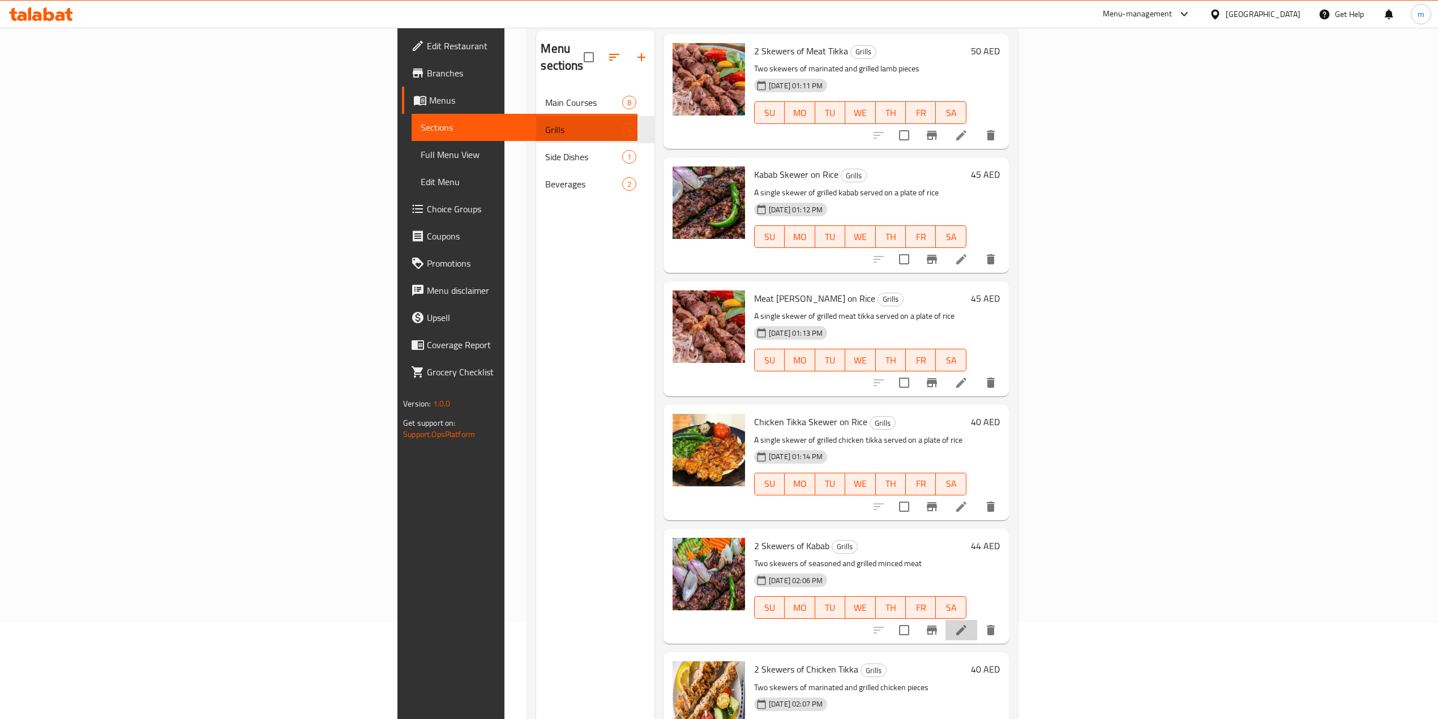
click at [977, 620] on li at bounding box center [962, 630] width 32 height 20
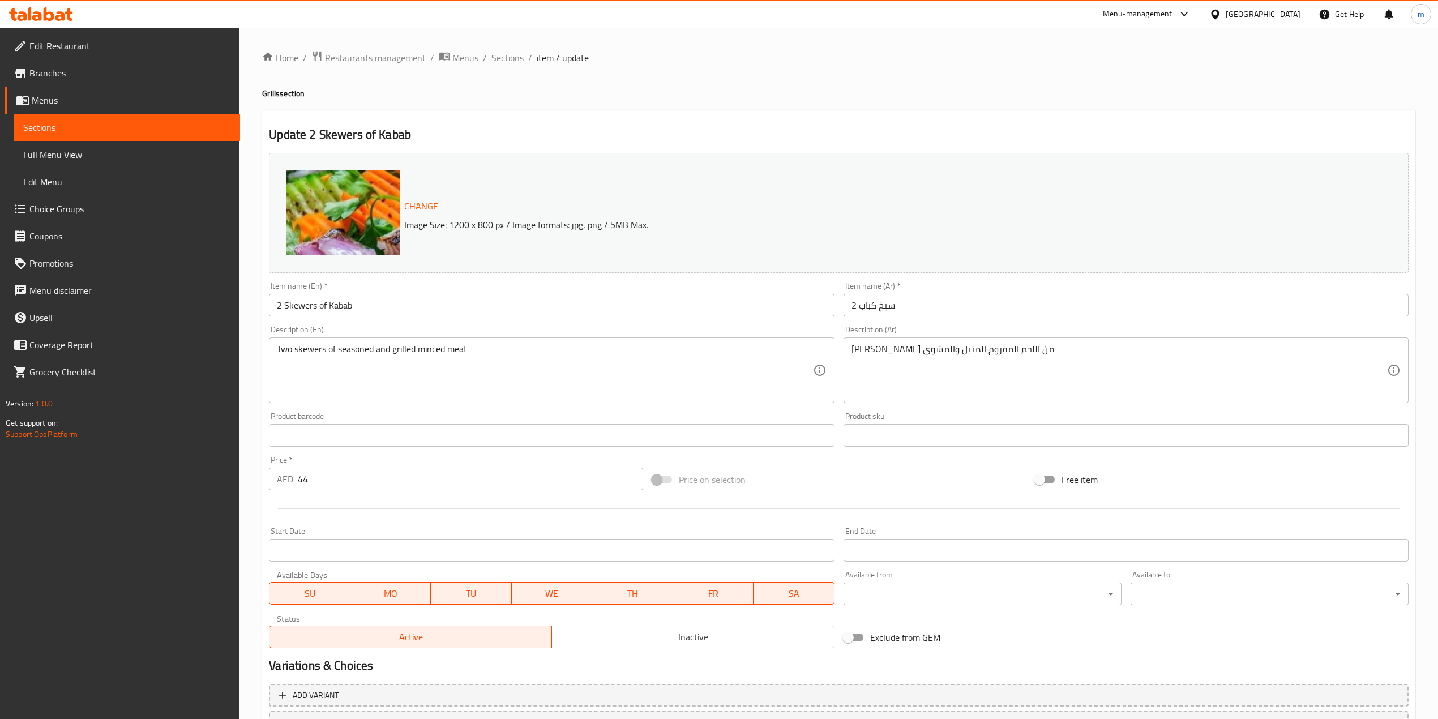
click at [70, 118] on link "Sections" at bounding box center [127, 127] width 226 height 27
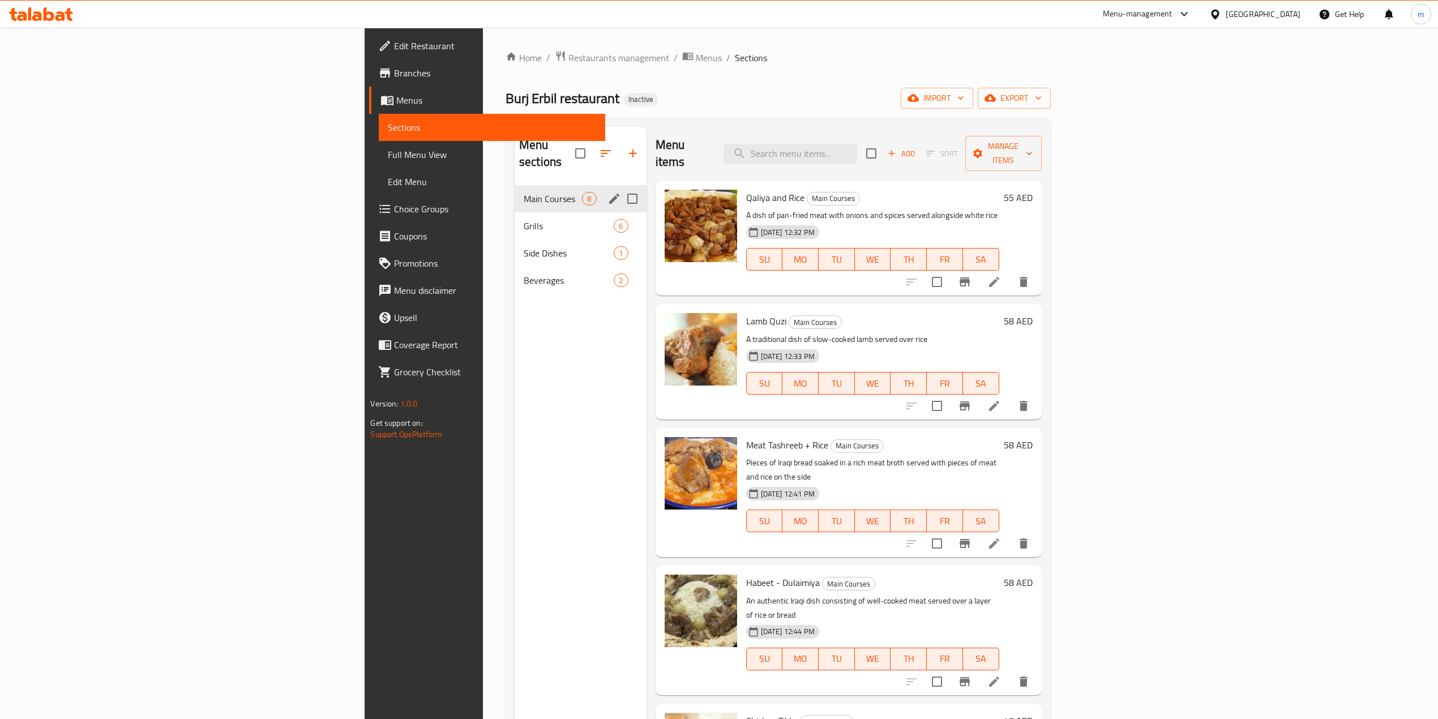
click at [515, 193] on div "Main Courses 8" at bounding box center [581, 198] width 132 height 27
click at [515, 212] on div "Grills 6" at bounding box center [581, 225] width 132 height 27
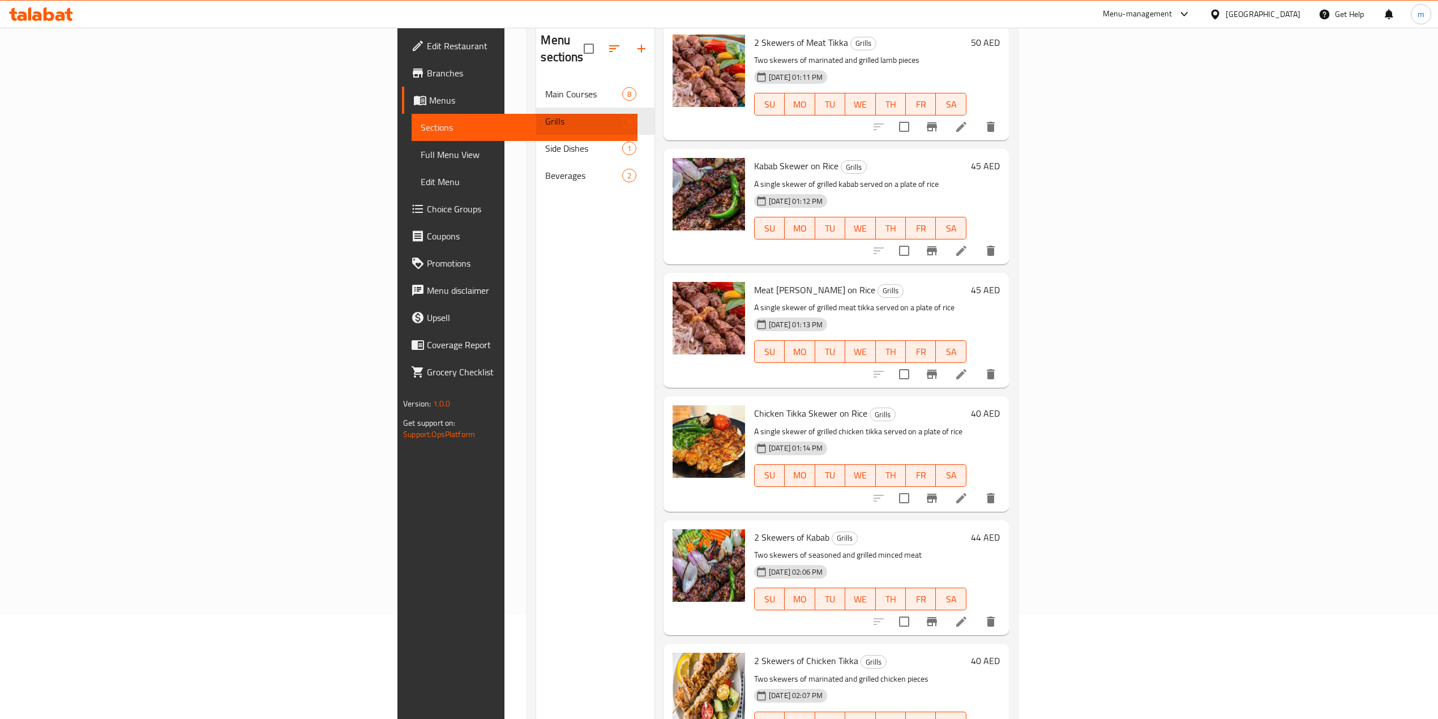
scroll to position [159, 0]
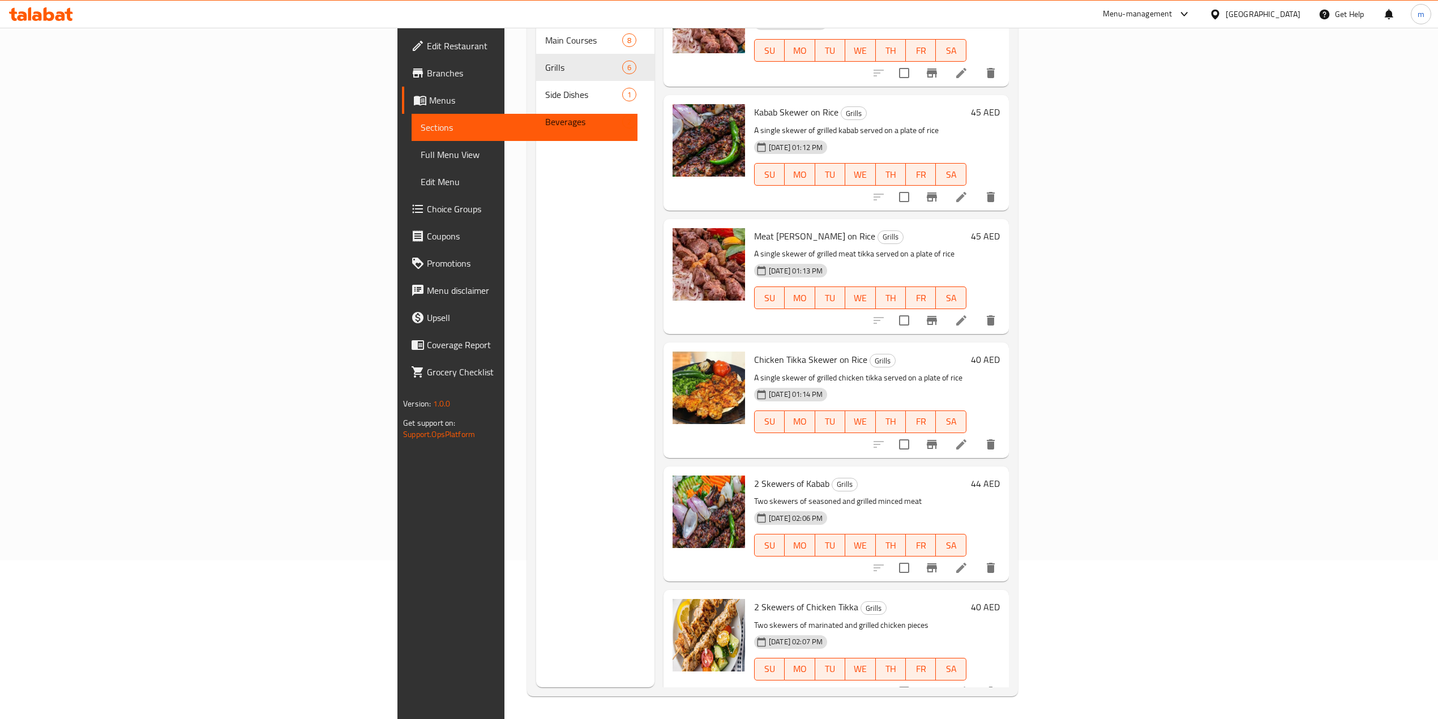
click at [968, 685] on icon at bounding box center [962, 692] width 14 height 14
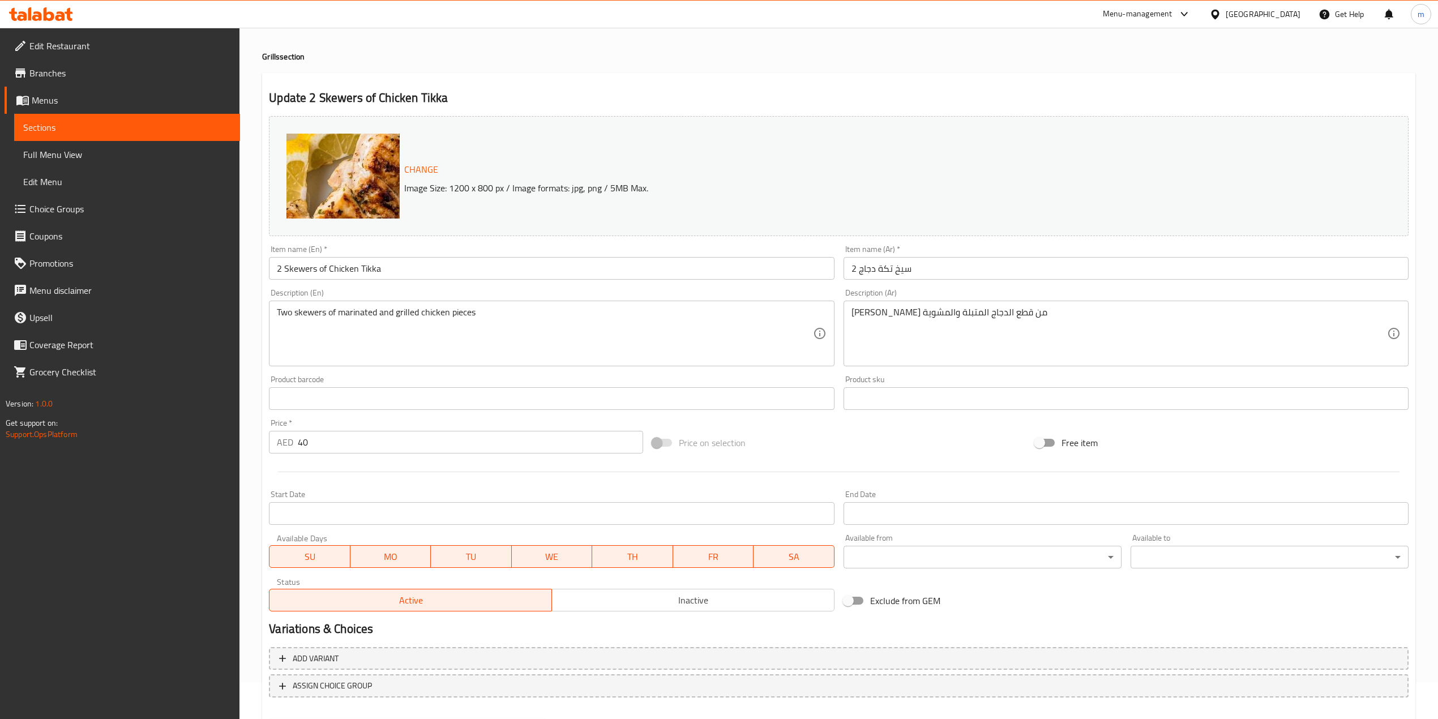
scroll to position [96, 0]
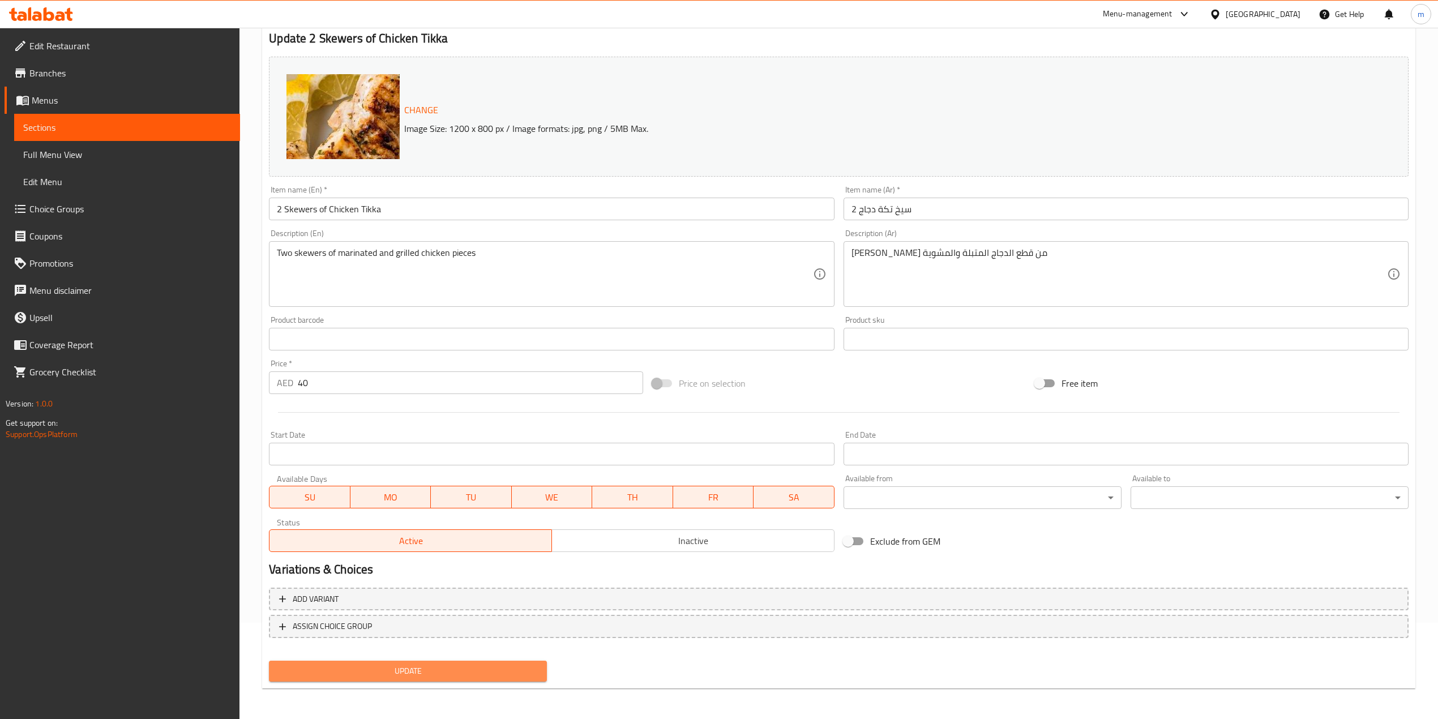
click at [354, 670] on span "Update" at bounding box center [408, 671] width 260 height 14
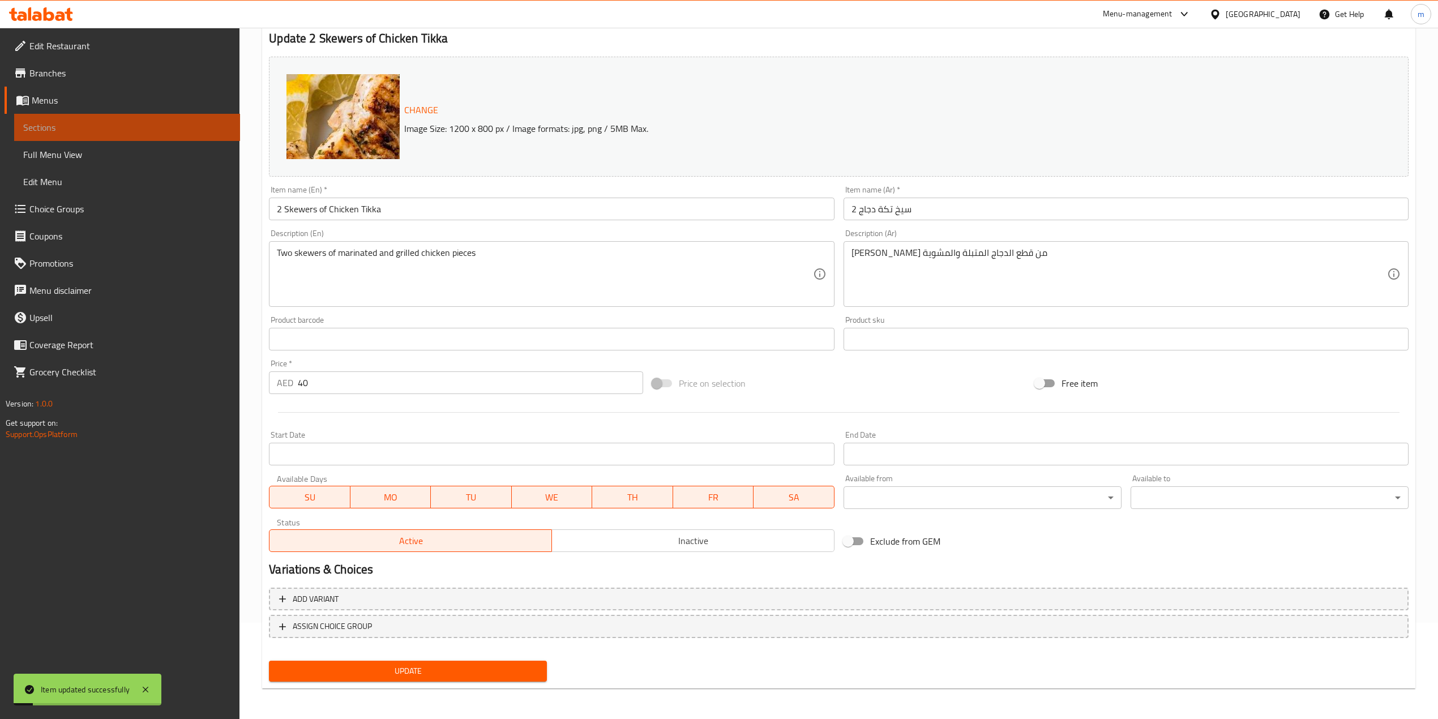
click at [57, 125] on span "Sections" at bounding box center [127, 128] width 208 height 14
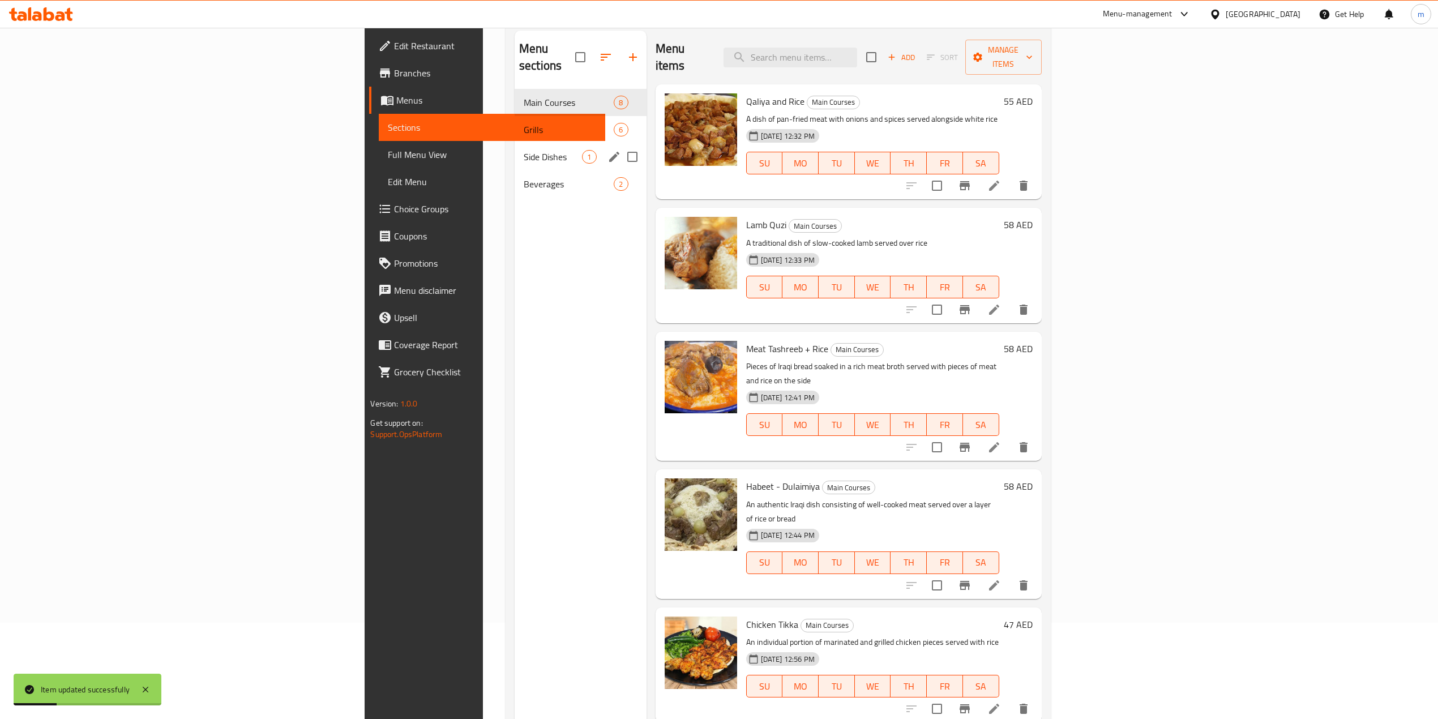
click at [515, 143] on div "Side Dishes 1" at bounding box center [581, 156] width 132 height 27
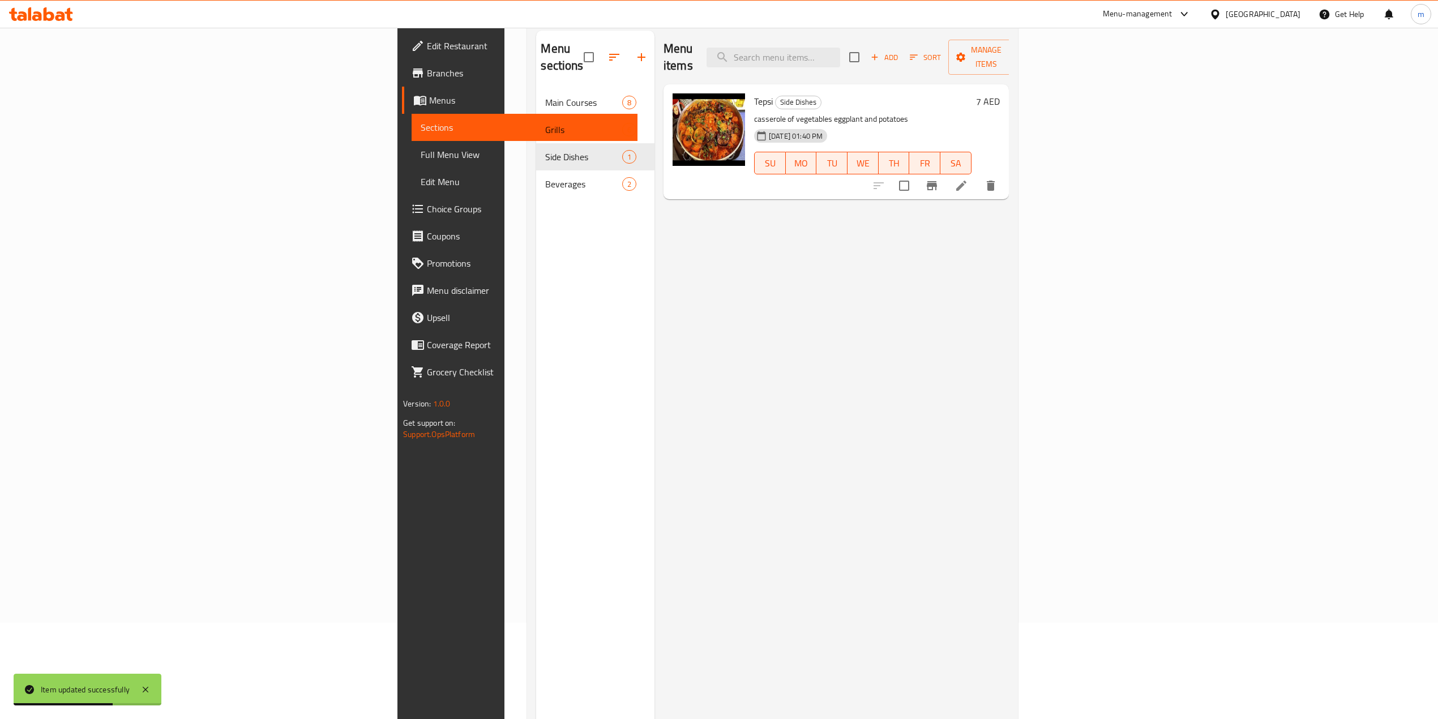
click at [977, 176] on li at bounding box center [962, 186] width 32 height 20
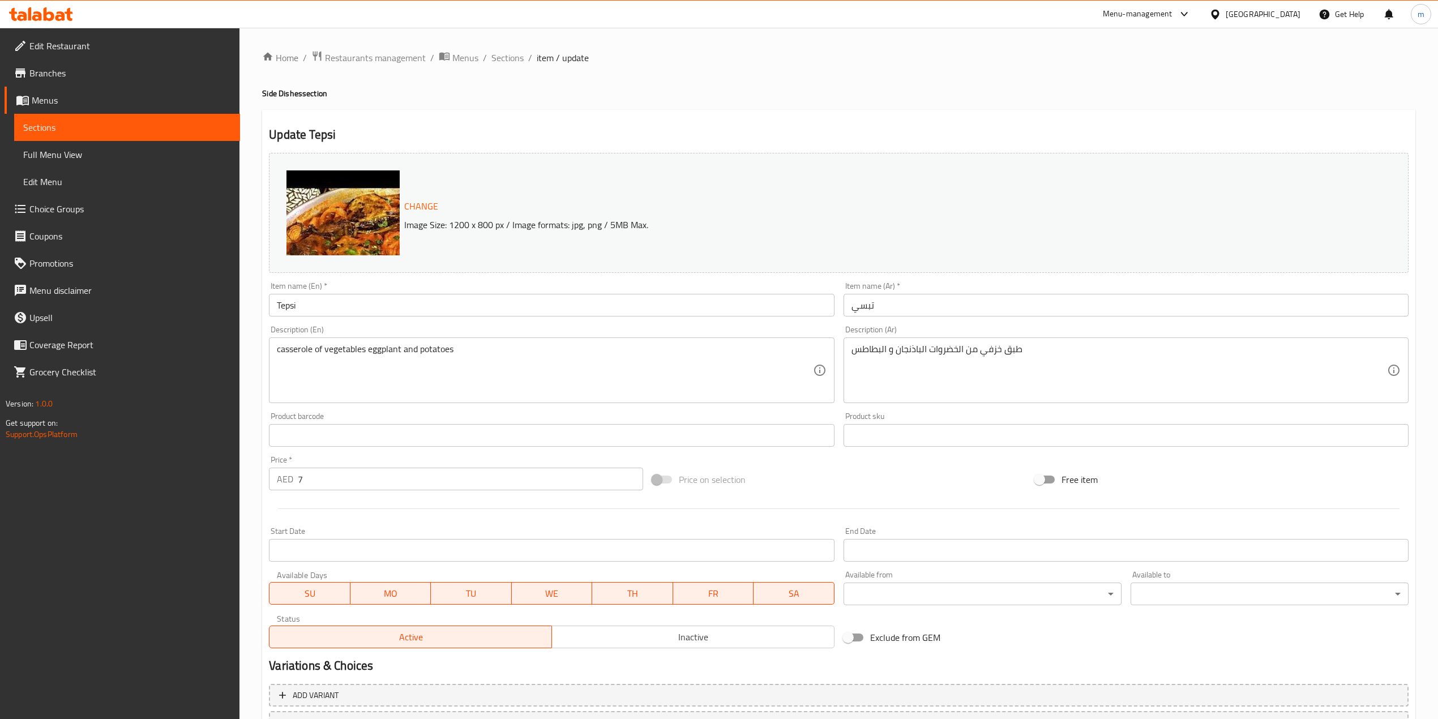
click at [276, 349] on div "casserole of vegetables eggplant and potatoes Description (En)" at bounding box center [551, 370] width 565 height 66
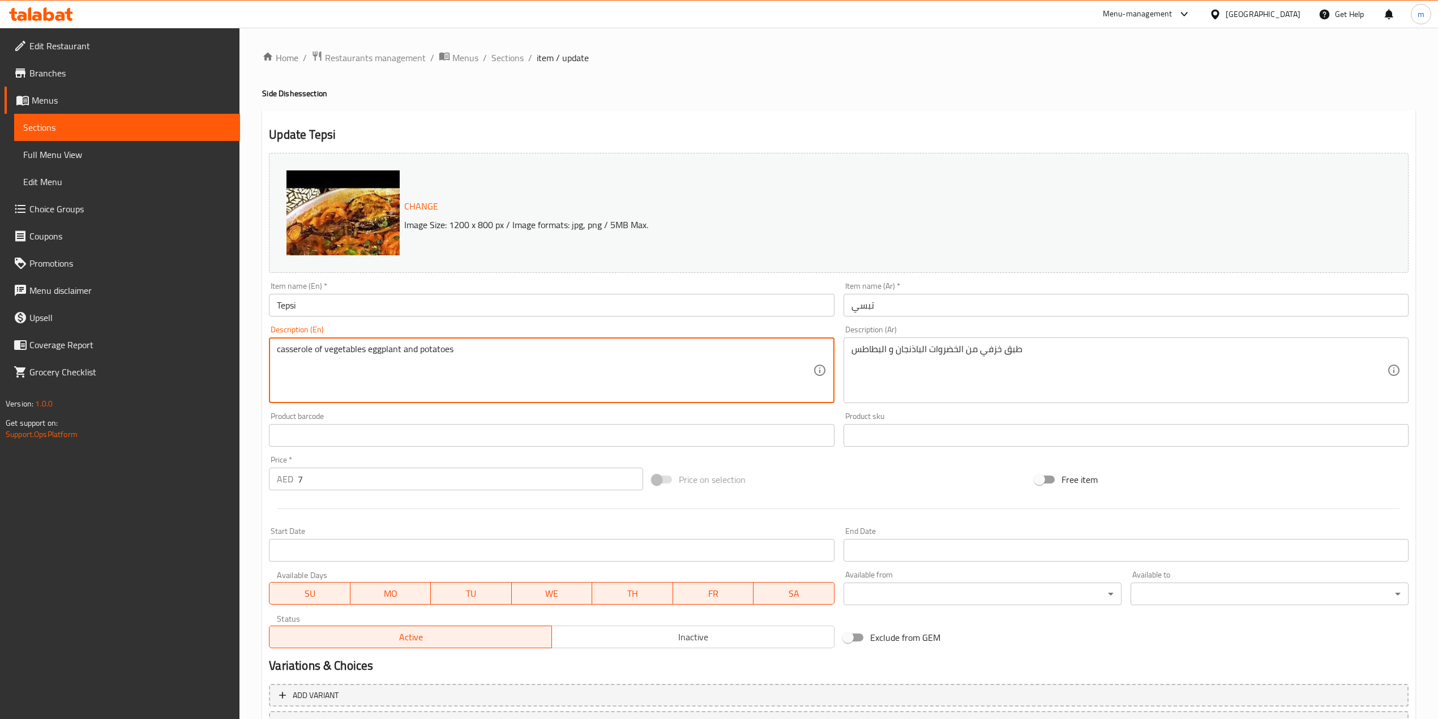
click at [315, 349] on textarea "casserole of vegetables eggplant and potatoes" at bounding box center [545, 371] width 536 height 54
click at [284, 349] on textarea "casserole of vegetables eggplant and potatoes" at bounding box center [545, 371] width 536 height 54
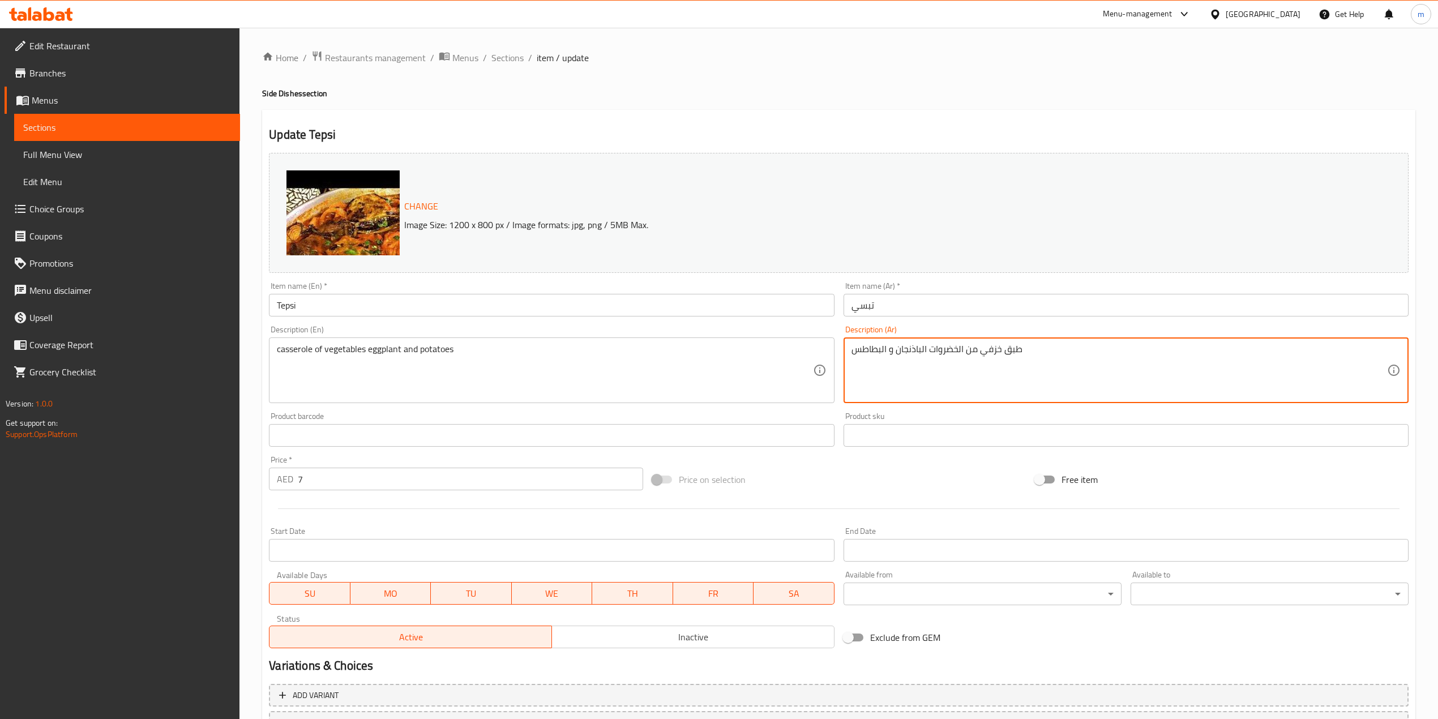
drag, startPoint x: 984, startPoint y: 350, endPoint x: 1180, endPoint y: 358, distance: 196.7
click at [1087, 360] on textarea "طبق خزفي من الخضروات الباذنجان و البطاطس" at bounding box center [1120, 371] width 536 height 54
drag, startPoint x: 977, startPoint y: 353, endPoint x: 1311, endPoint y: 353, distance: 334.1
click at [1311, 353] on textarea "طبق خزفي من الخضروات الباذنجان و البطاطس" at bounding box center [1120, 371] width 536 height 54
paste textarea "جن"
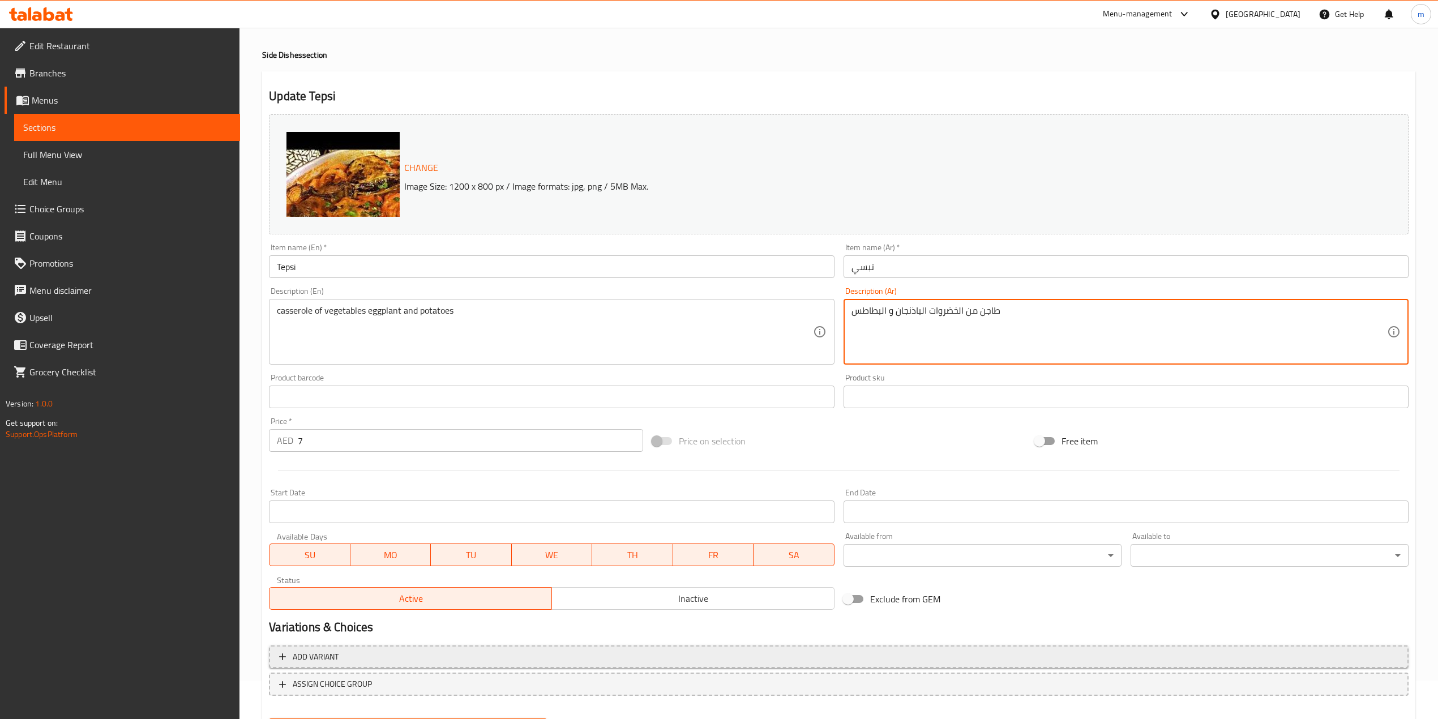
scroll to position [96, 0]
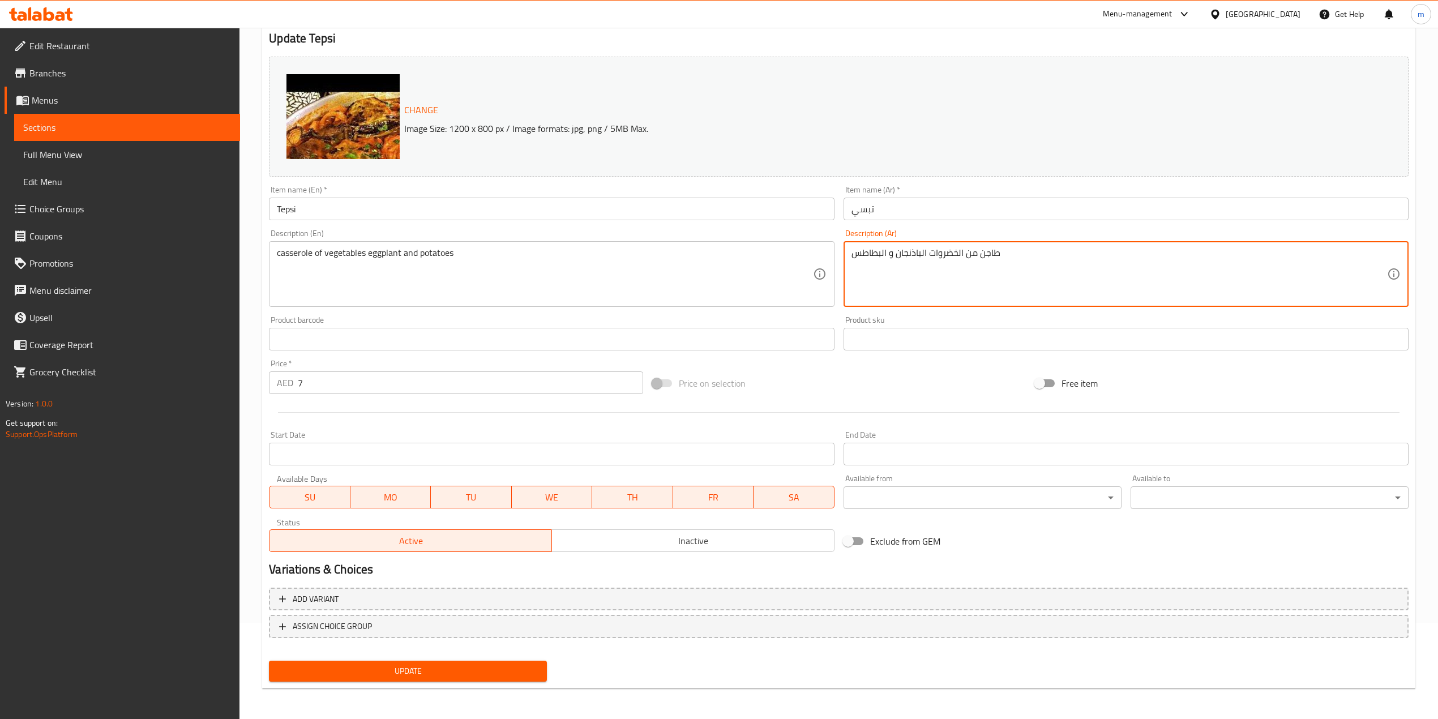
type textarea "طاجن من الخضروات الباذنجان و البطاطس"
click at [356, 661] on button "Update" at bounding box center [408, 671] width 278 height 21
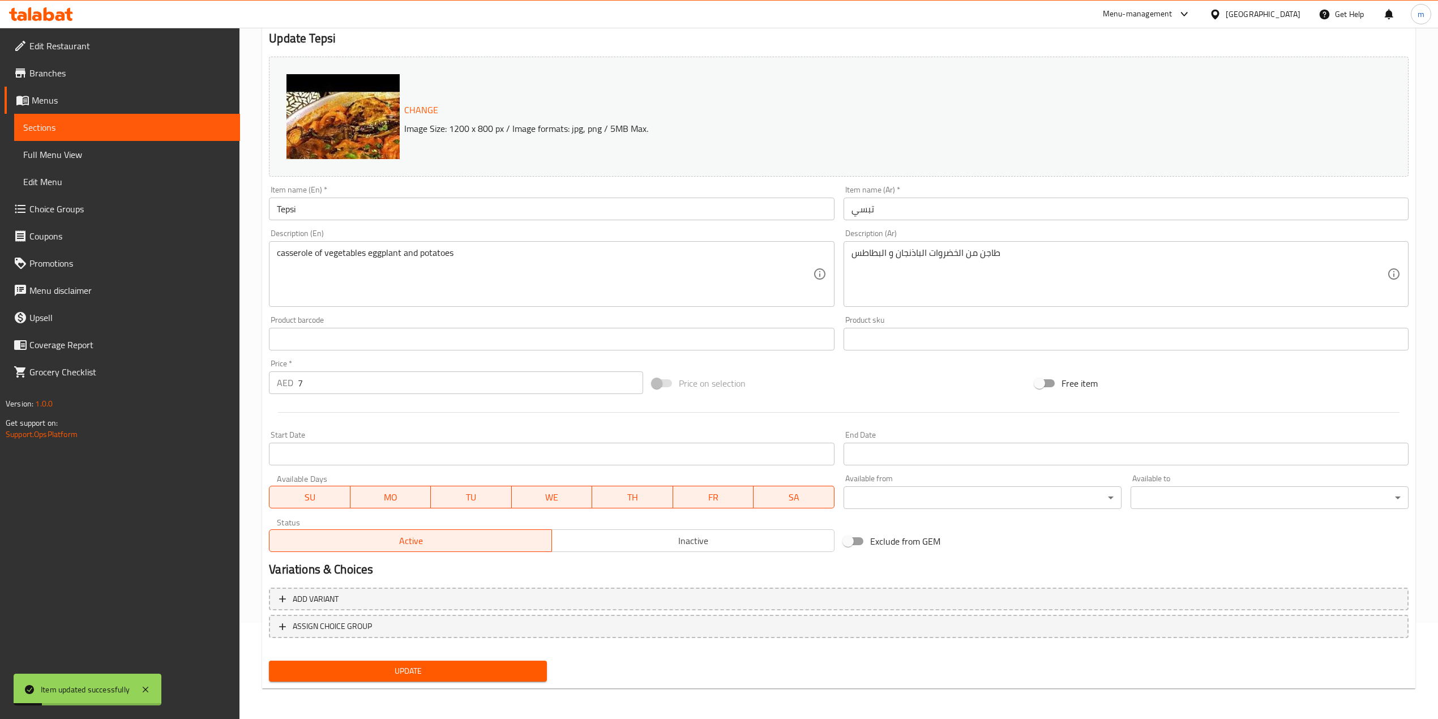
click at [129, 128] on span "Sections" at bounding box center [127, 128] width 208 height 14
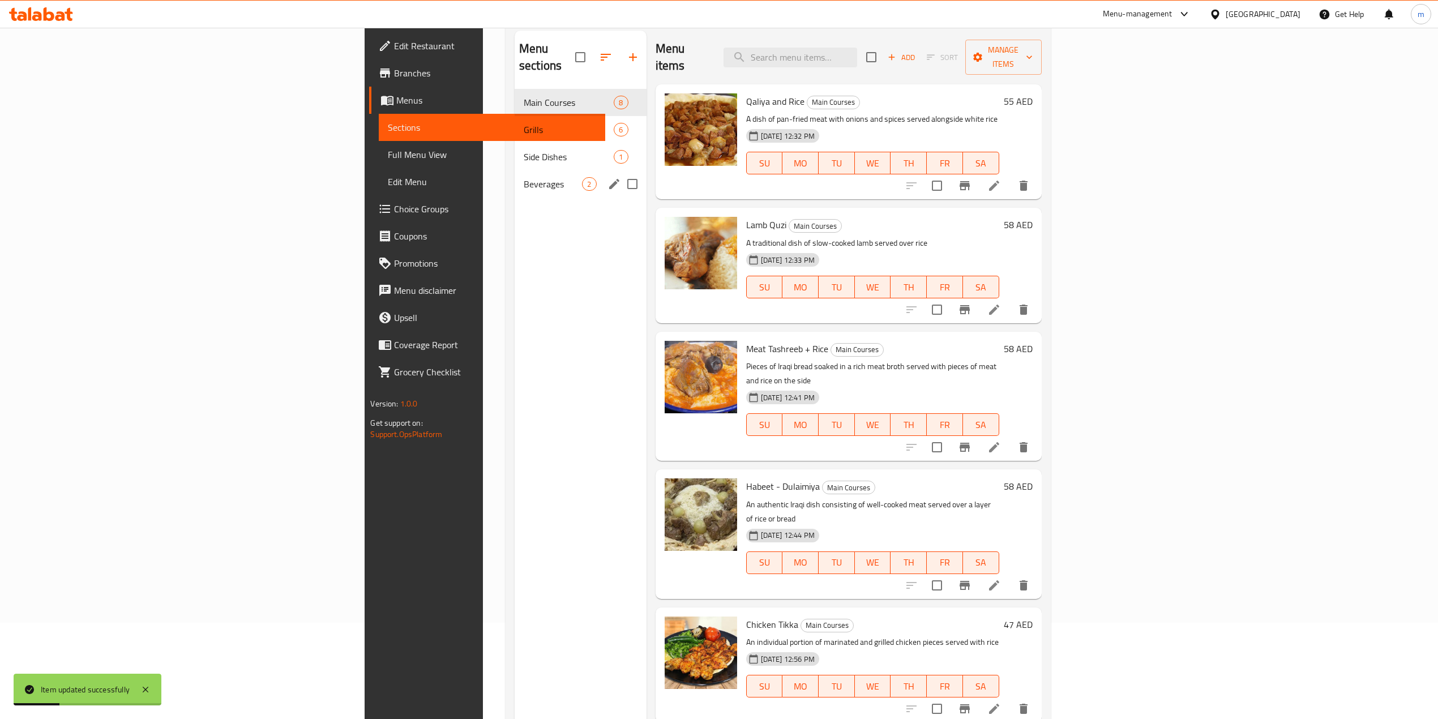
click at [524, 177] on span "Beverages" at bounding box center [553, 184] width 59 height 14
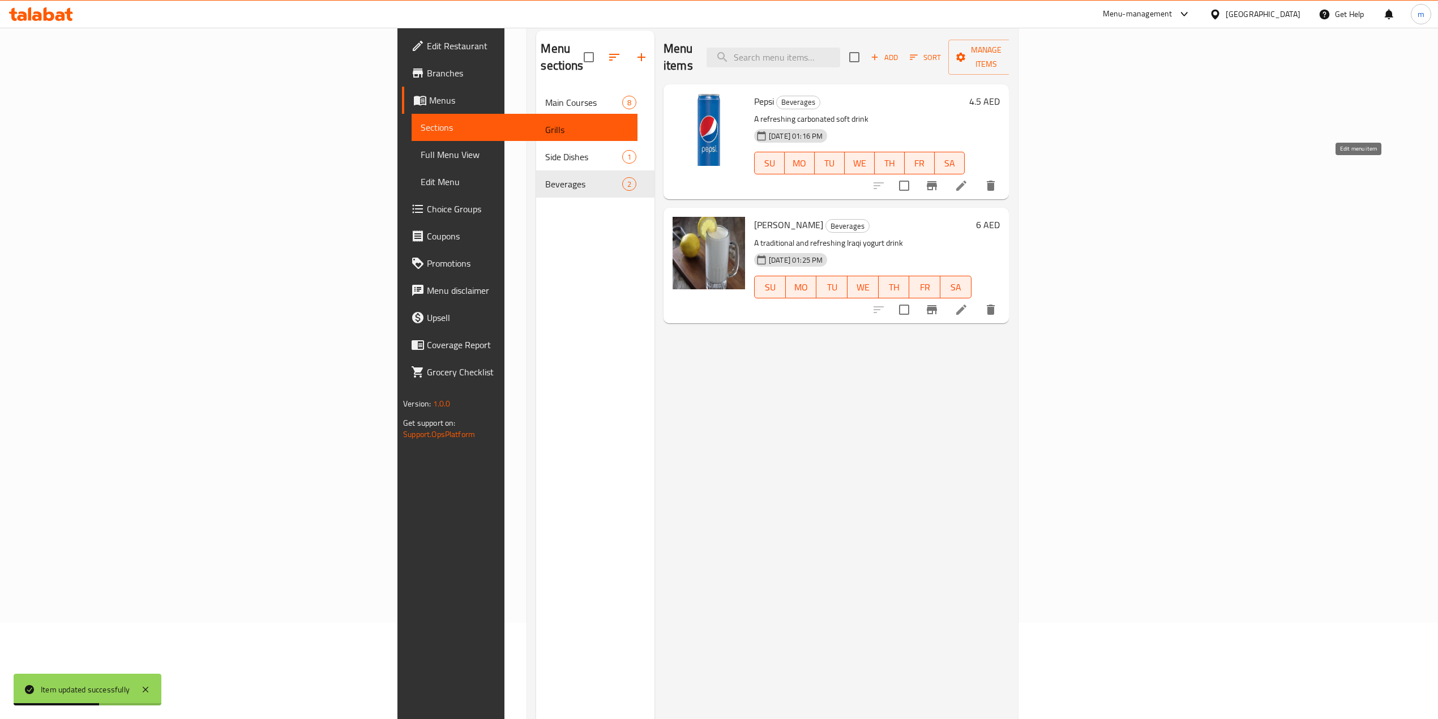
click at [968, 179] on icon at bounding box center [962, 186] width 14 height 14
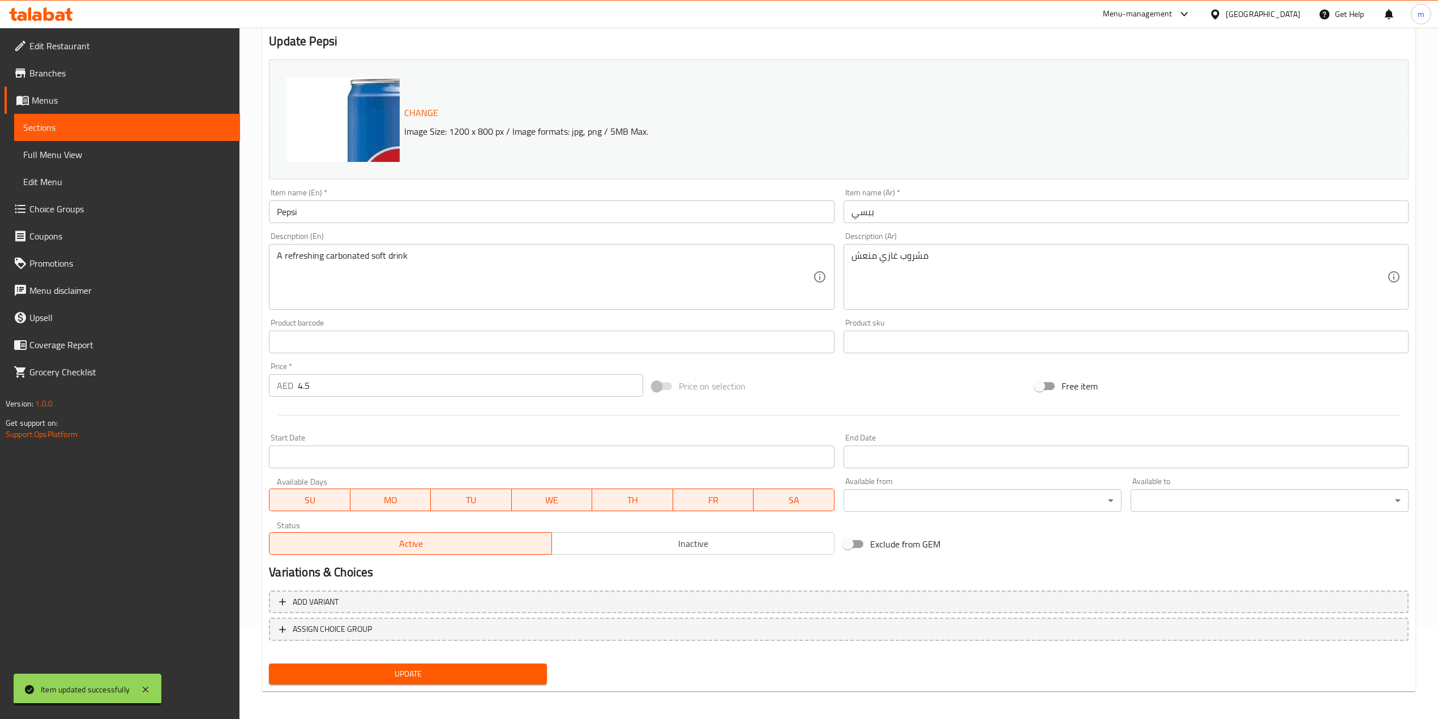
scroll to position [96, 0]
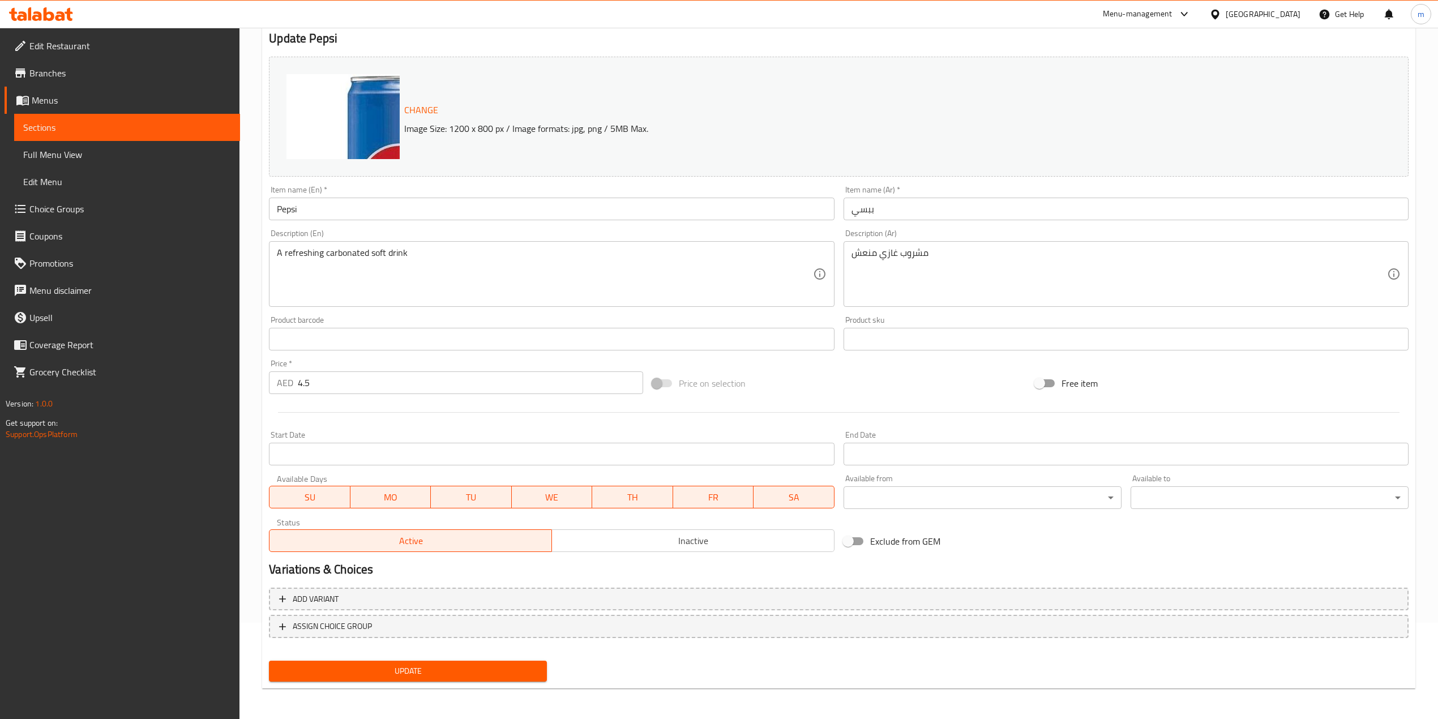
click at [57, 127] on span "Sections" at bounding box center [127, 128] width 208 height 14
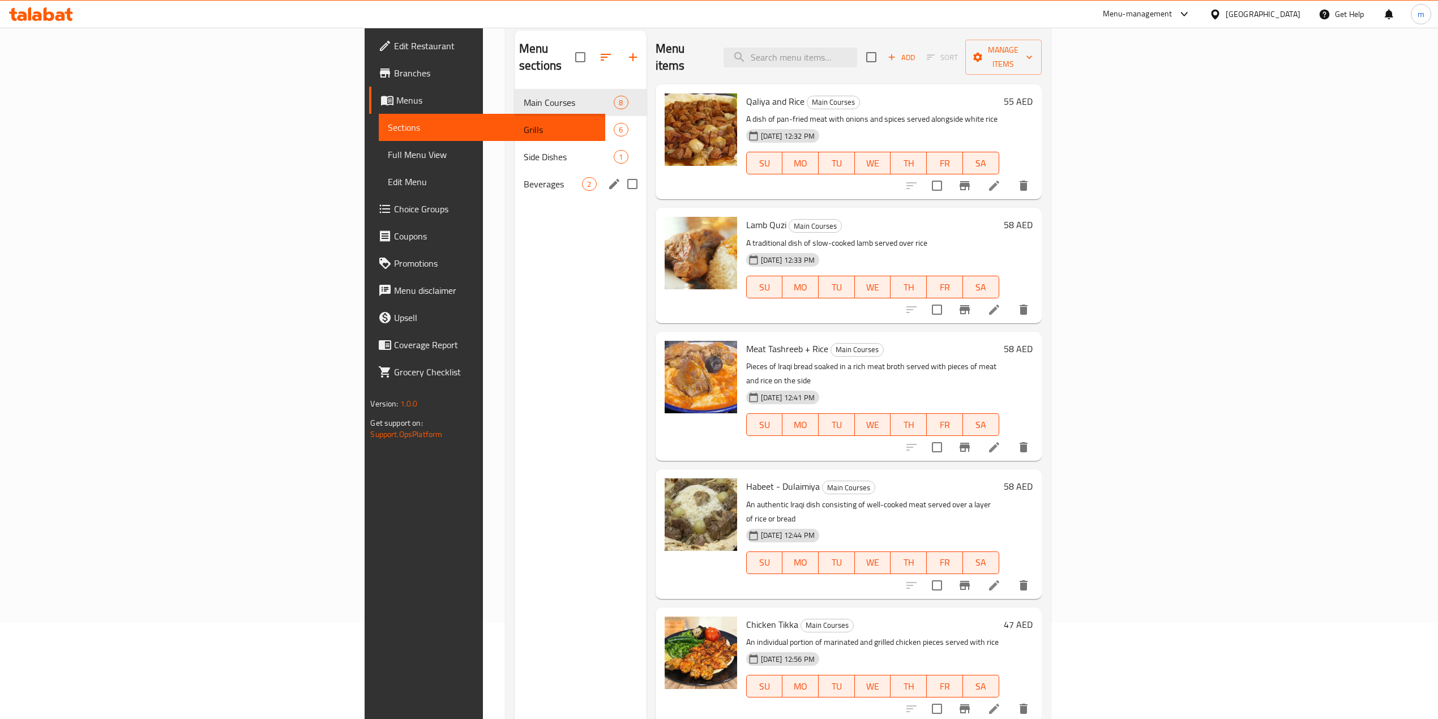
click at [515, 175] on div "Beverages 2" at bounding box center [581, 183] width 132 height 27
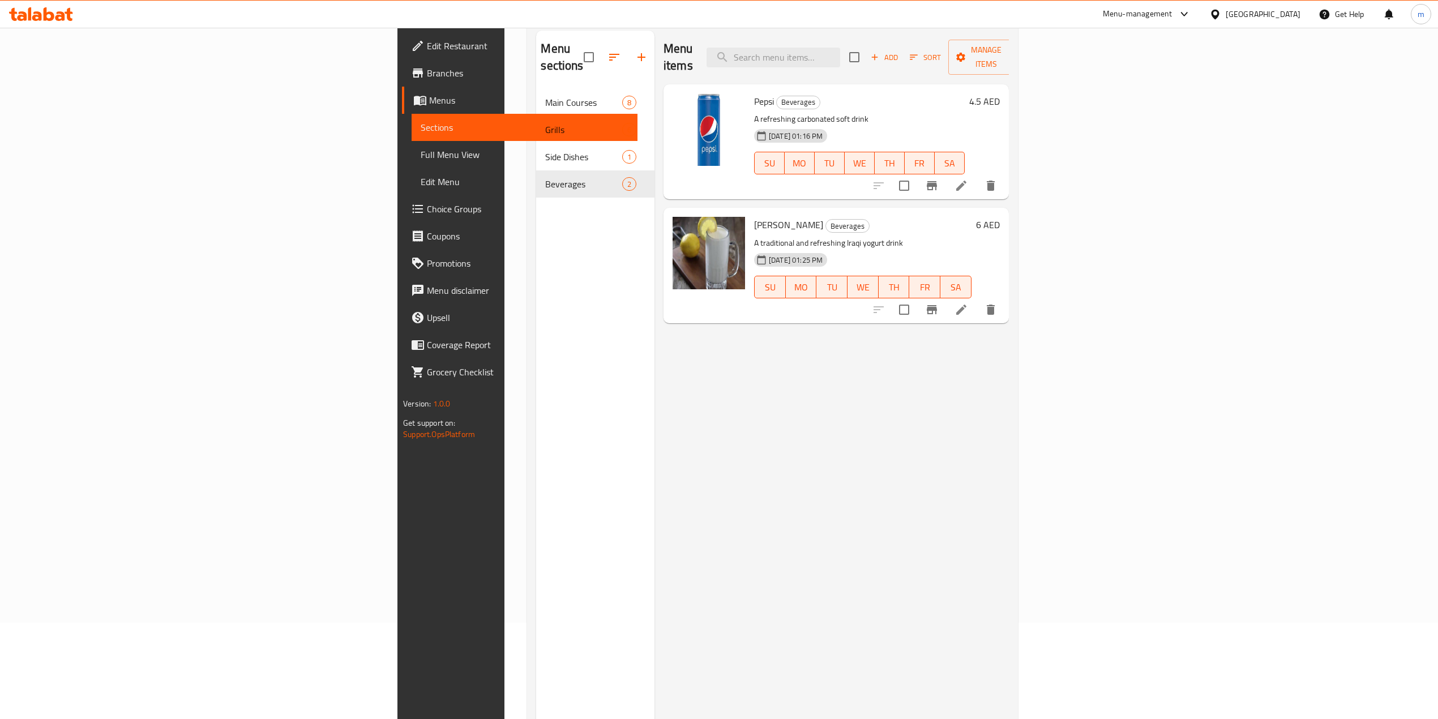
click at [968, 303] on icon at bounding box center [962, 310] width 14 height 14
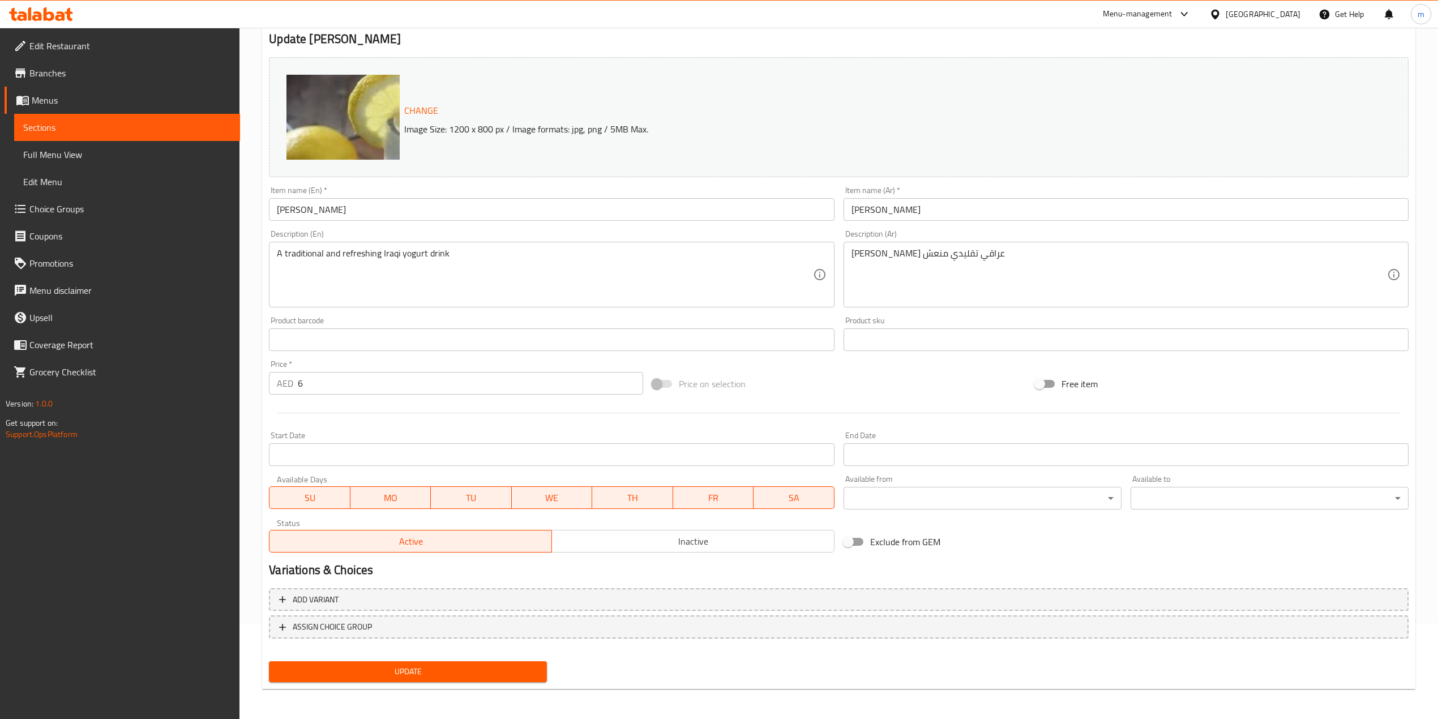
scroll to position [96, 0]
click at [21, 143] on link "Full Menu View" at bounding box center [127, 154] width 226 height 27
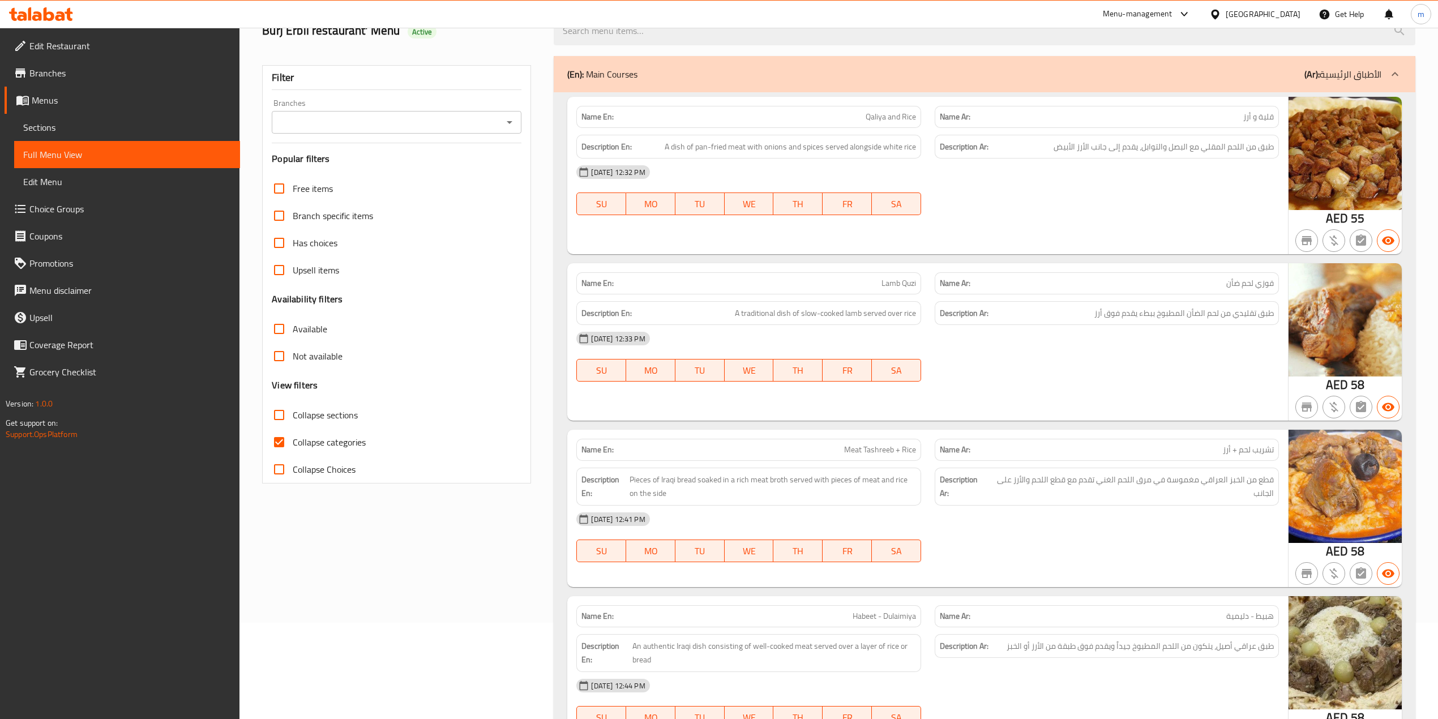
click at [347, 450] on label "Collapse categories" at bounding box center [316, 442] width 100 height 27
click at [293, 450] on input "Collapse categories" at bounding box center [279, 442] width 27 height 27
checkbox input "false"
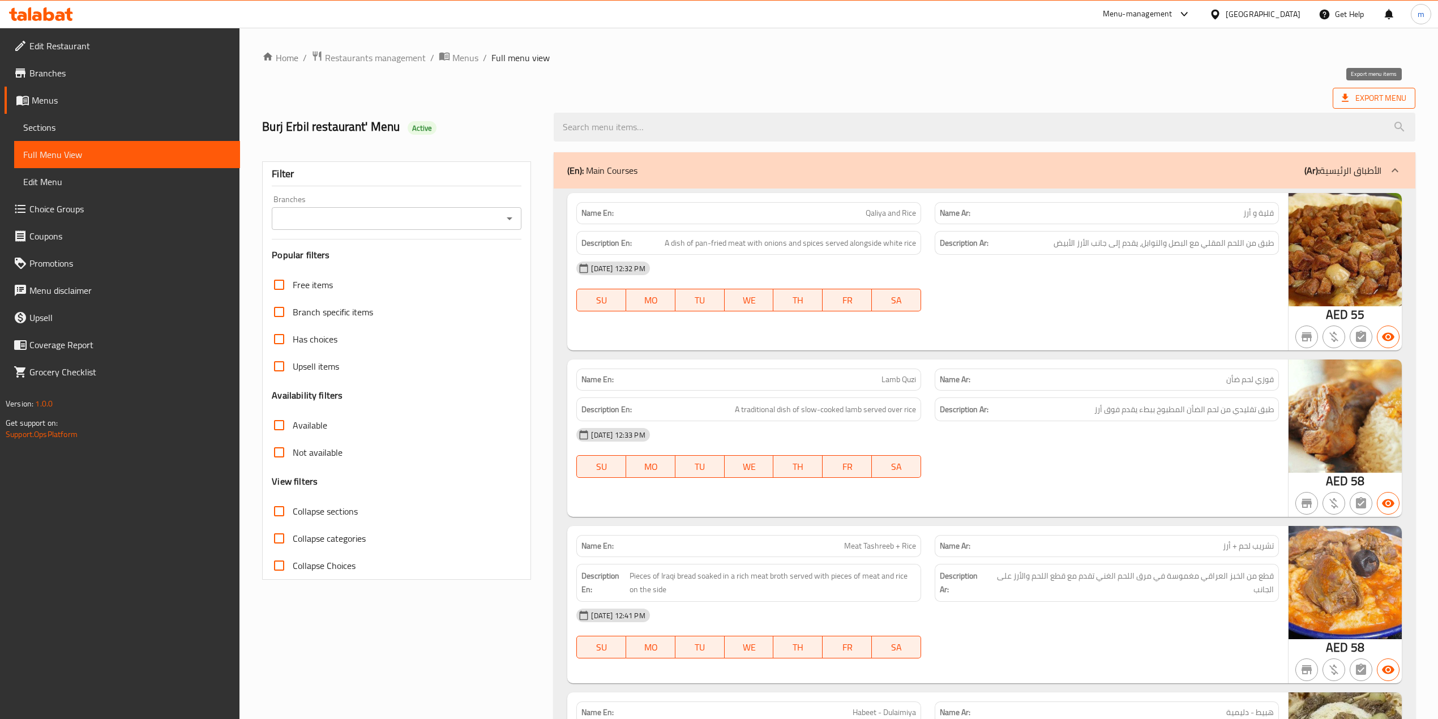
click at [1344, 91] on span "Export Menu" at bounding box center [1374, 98] width 83 height 21
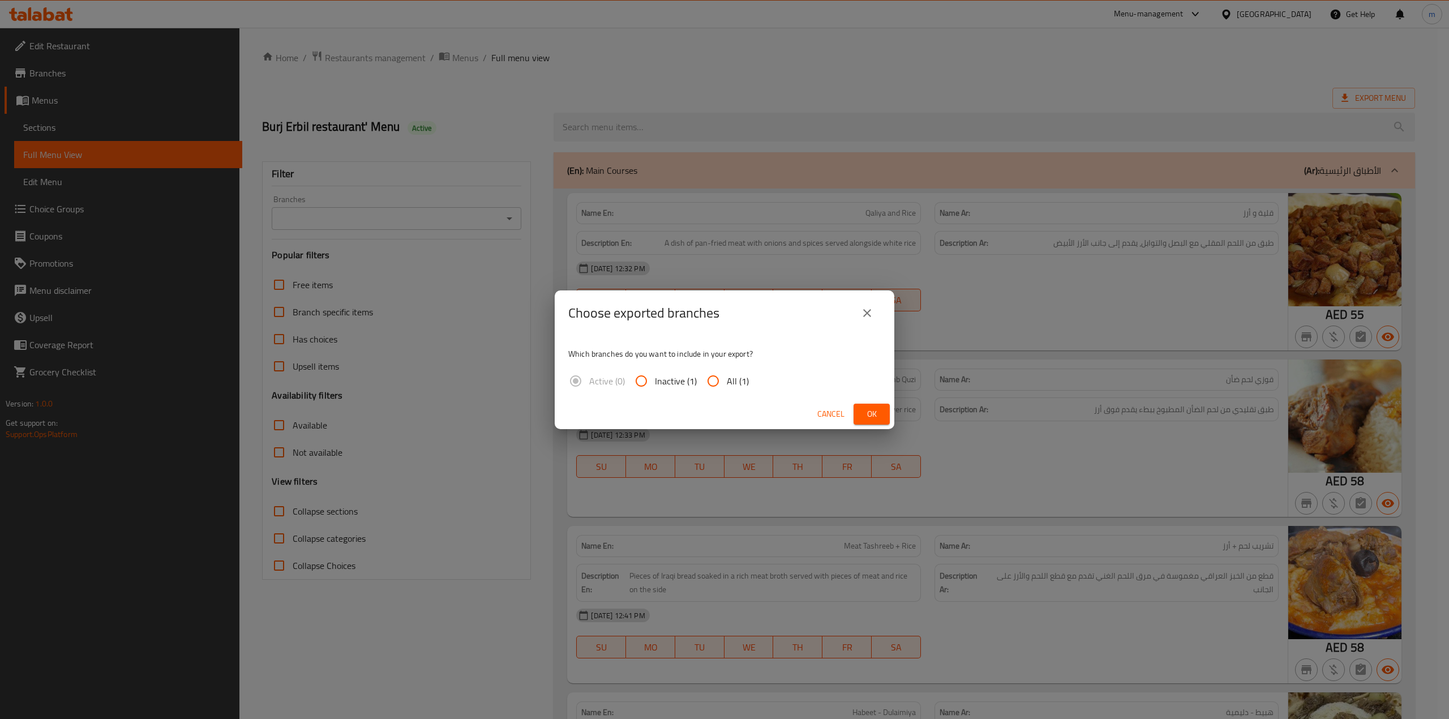
click at [716, 399] on div "Cancel Ok" at bounding box center [725, 414] width 340 height 30
click at [730, 382] on span "All (1)" at bounding box center [738, 381] width 22 height 14
click at [727, 382] on input "All (1)" at bounding box center [713, 380] width 27 height 27
radio input "true"
click at [871, 408] on span "Ok" at bounding box center [872, 414] width 18 height 14
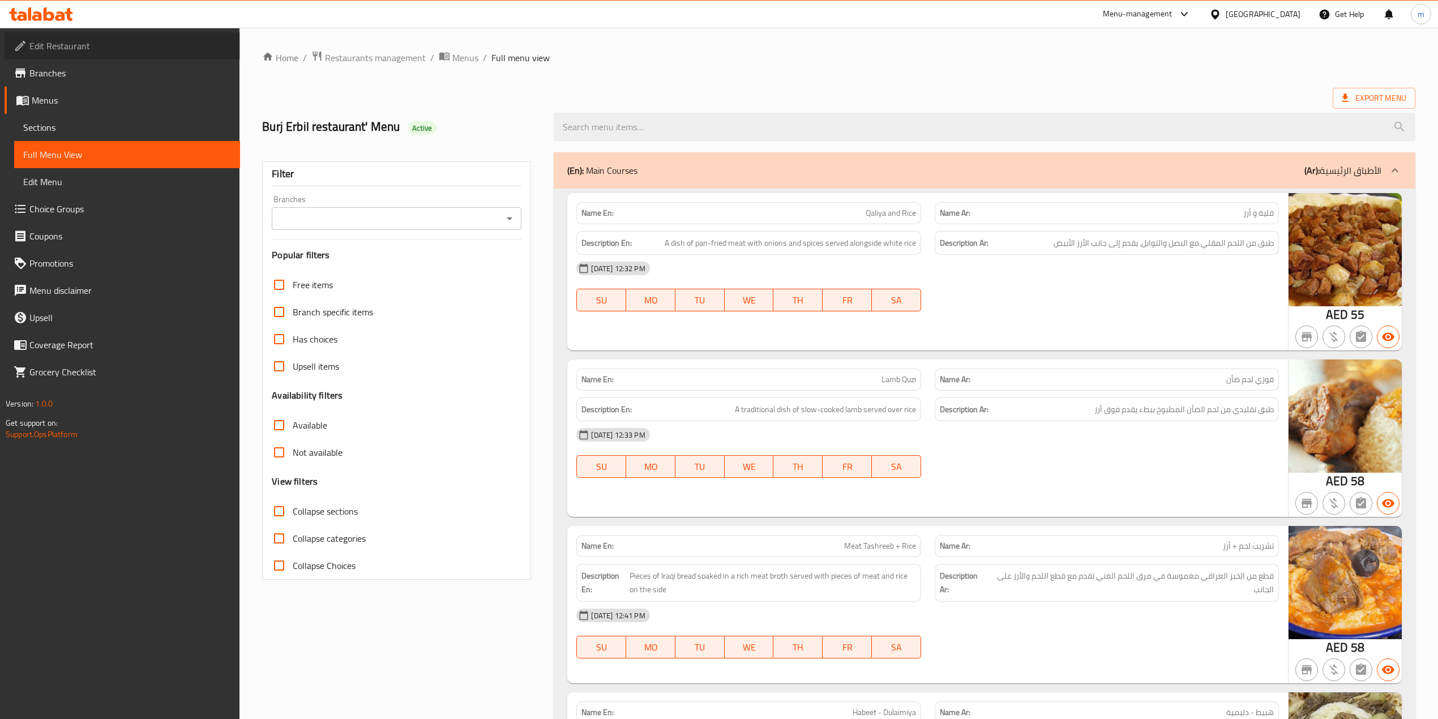
click at [87, 39] on span "Edit Restaurant" at bounding box center [130, 46] width 202 height 14
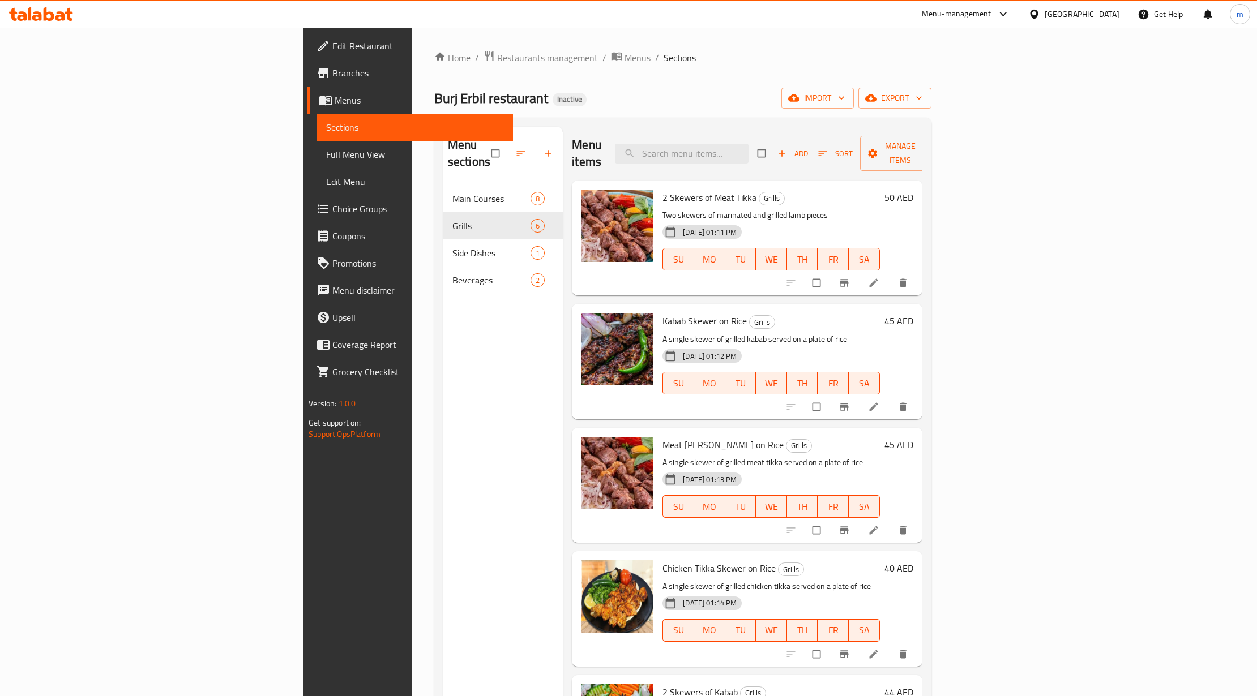
click at [332, 40] on span "Edit Restaurant" at bounding box center [418, 46] width 172 height 14
